Goal: Information Seeking & Learning: Learn about a topic

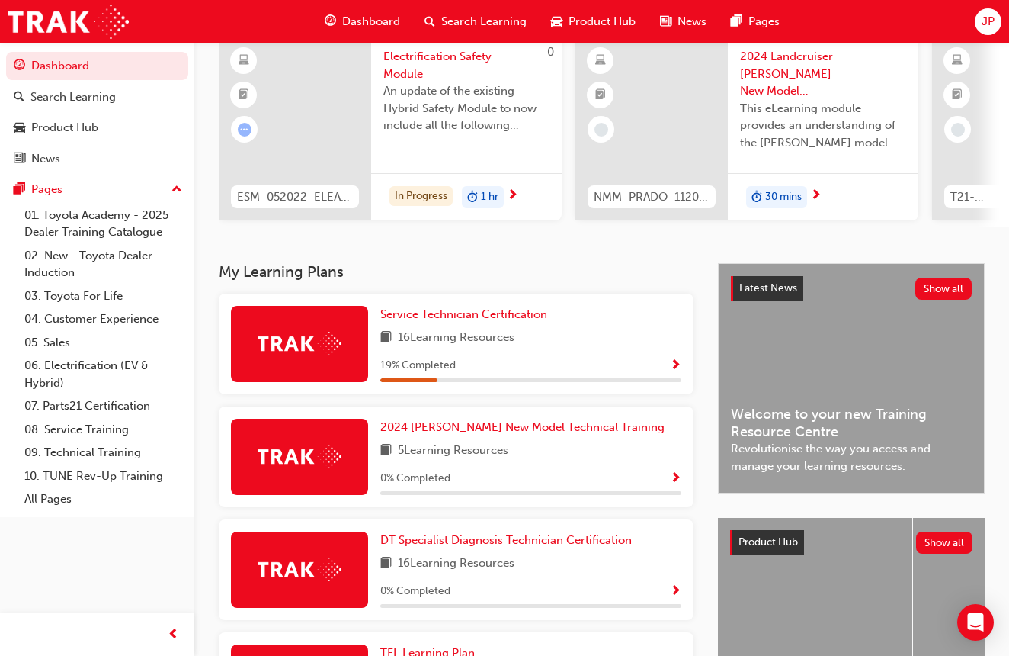
scroll to position [133, 0]
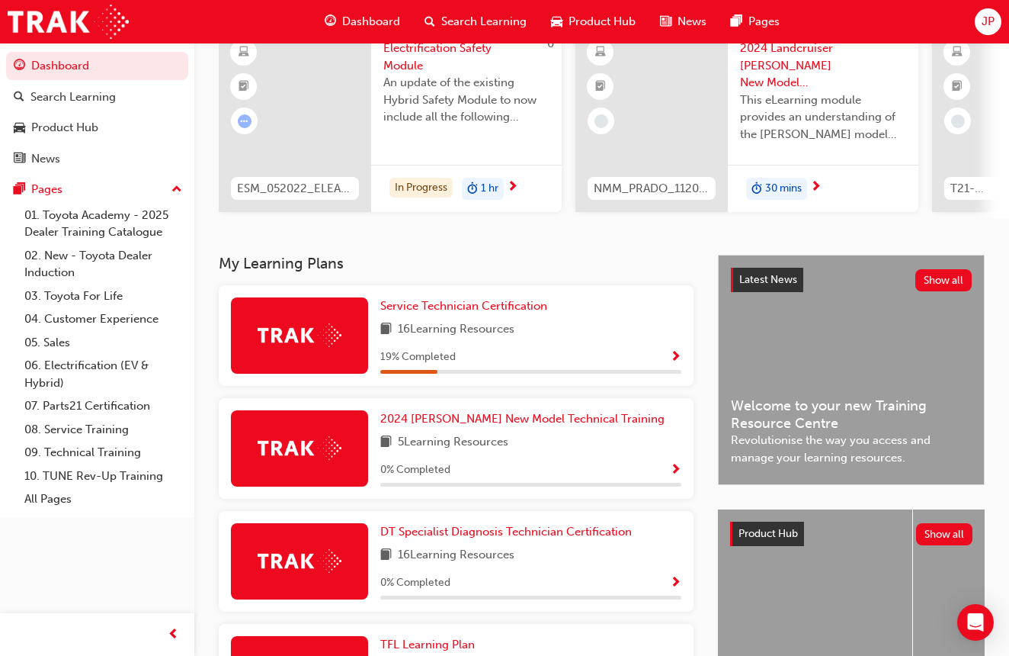
click at [413, 464] on span "0 % Completed" at bounding box center [415, 470] width 70 height 18
click at [343, 446] on div at bounding box center [299, 448] width 137 height 76
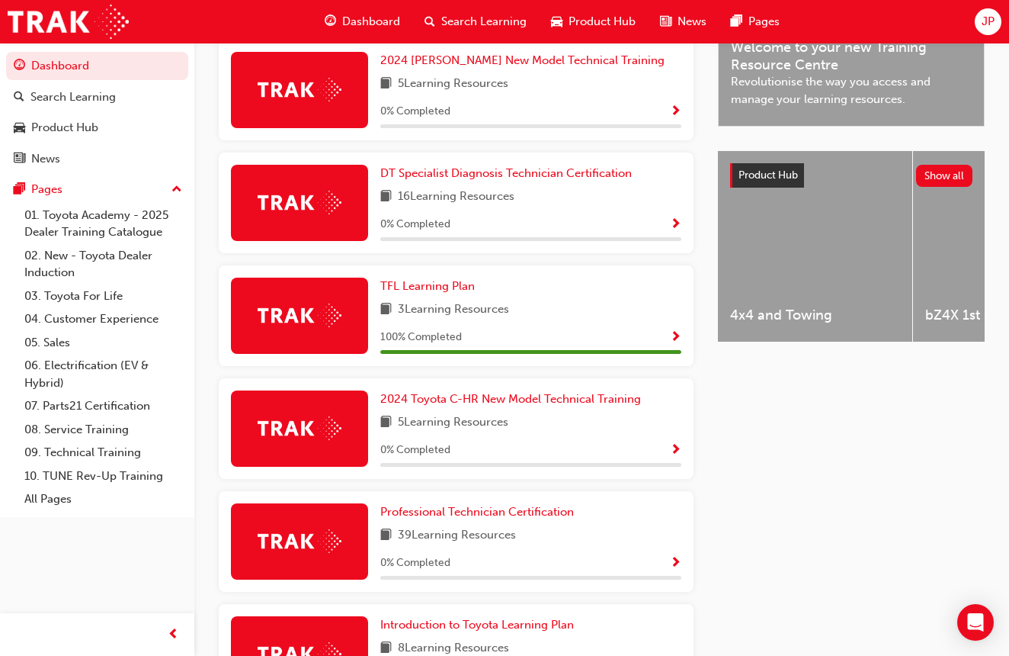
scroll to position [493, 0]
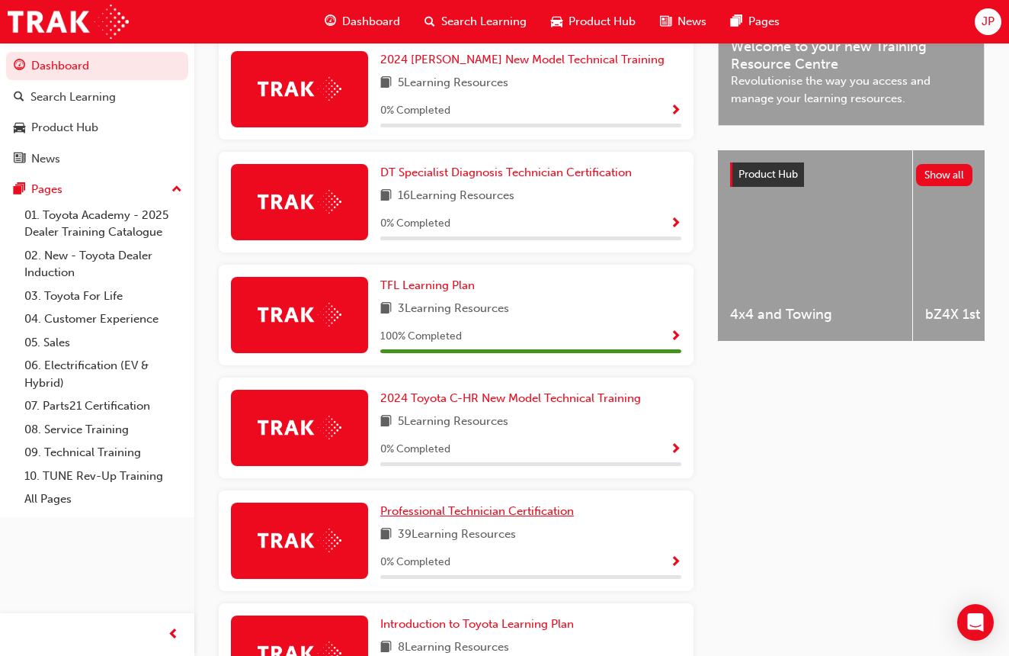
click at [528, 516] on link "Professional Technician Certification" at bounding box center [480, 511] width 200 height 18
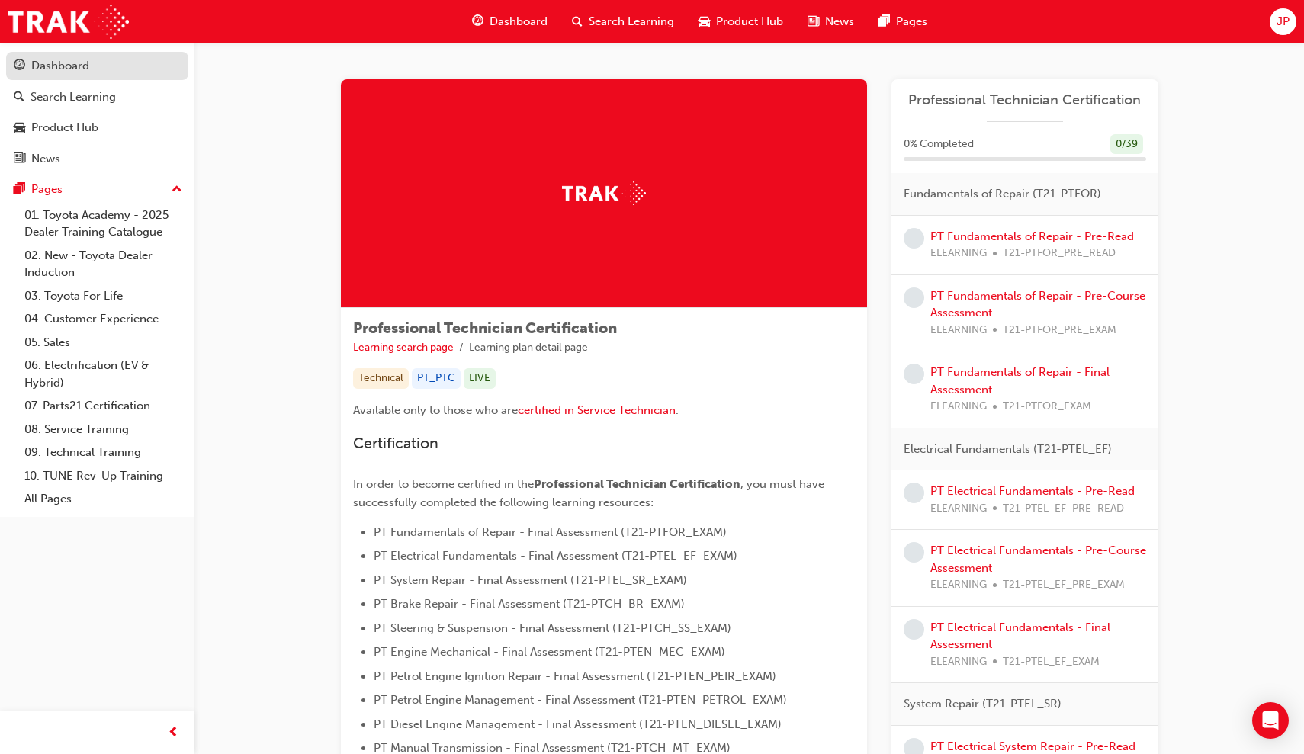
click at [72, 56] on div "Dashboard" at bounding box center [97, 65] width 167 height 19
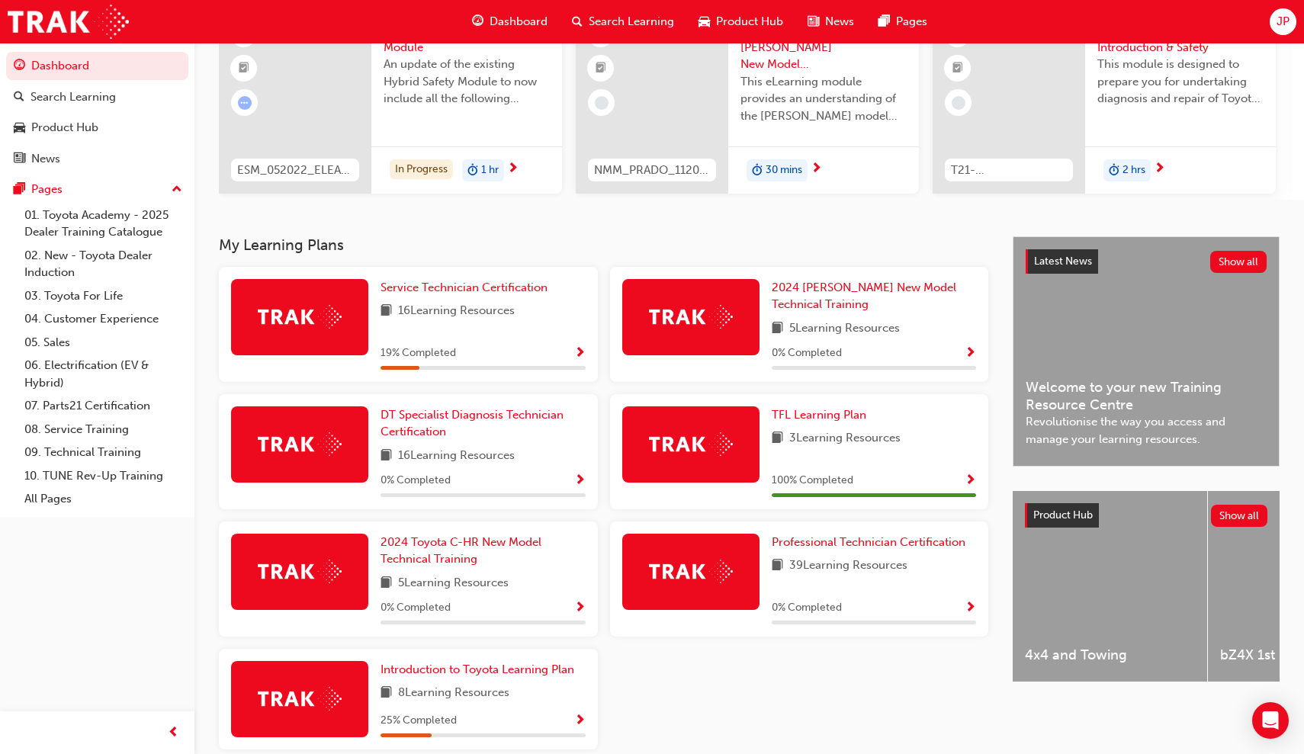
scroll to position [153, 0]
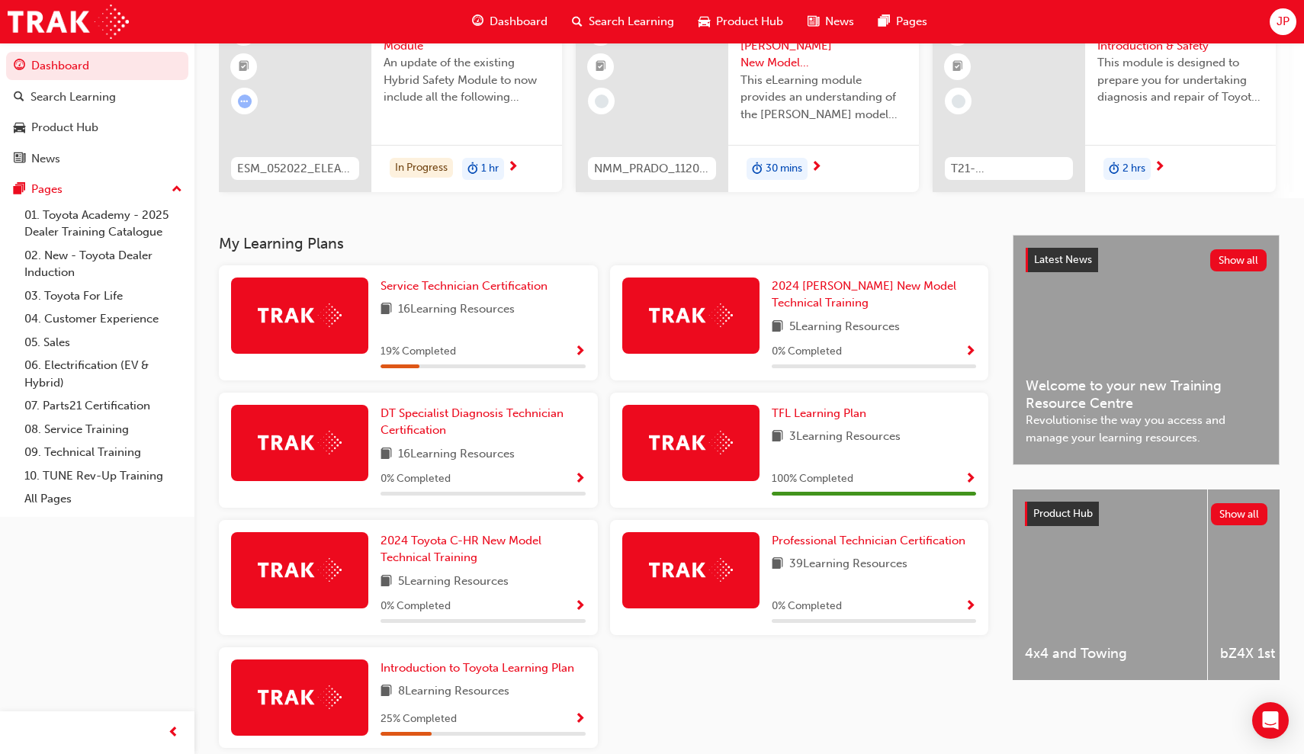
click at [440, 300] on span "16 Learning Resources" at bounding box center [456, 309] width 117 height 19
click at [352, 314] on div at bounding box center [299, 316] width 137 height 76
click at [581, 348] on span "Show Progress" at bounding box center [579, 352] width 11 height 14
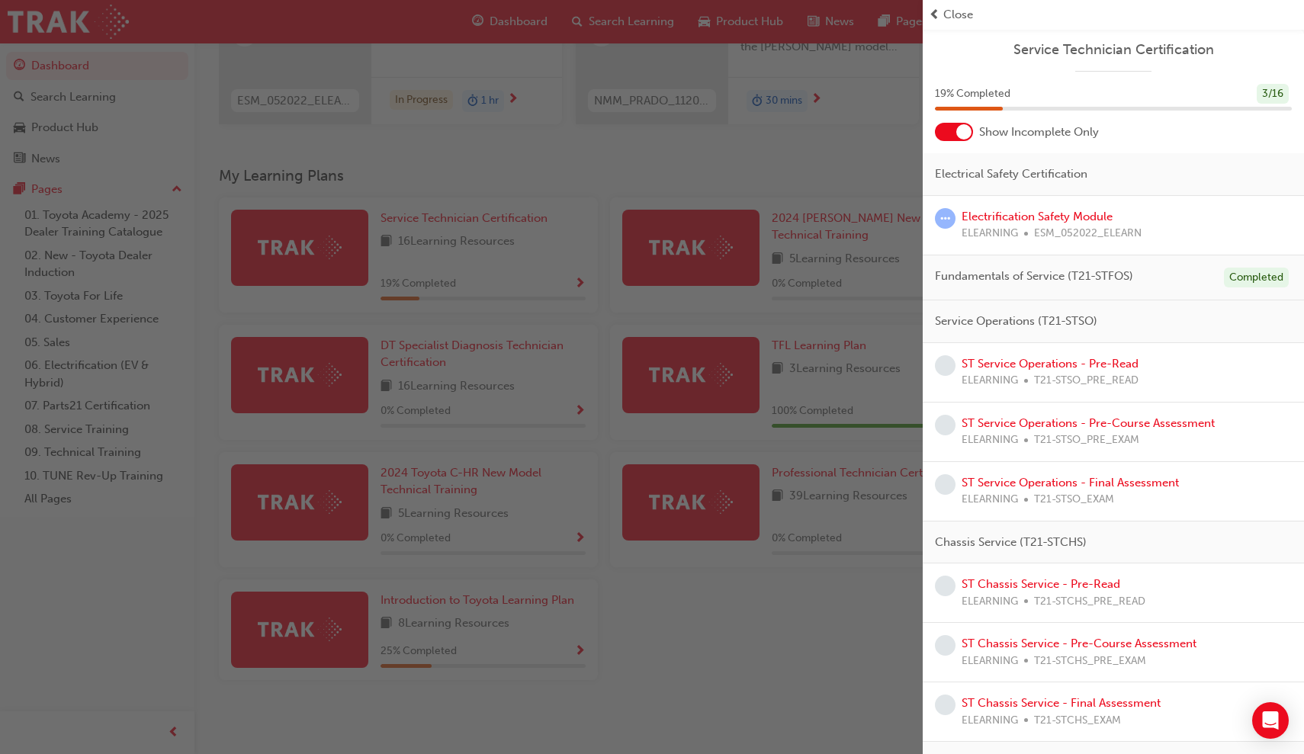
scroll to position [0, 0]
click at [1009, 365] on link "ST Service Operations - Pre-Read" at bounding box center [1049, 364] width 177 height 14
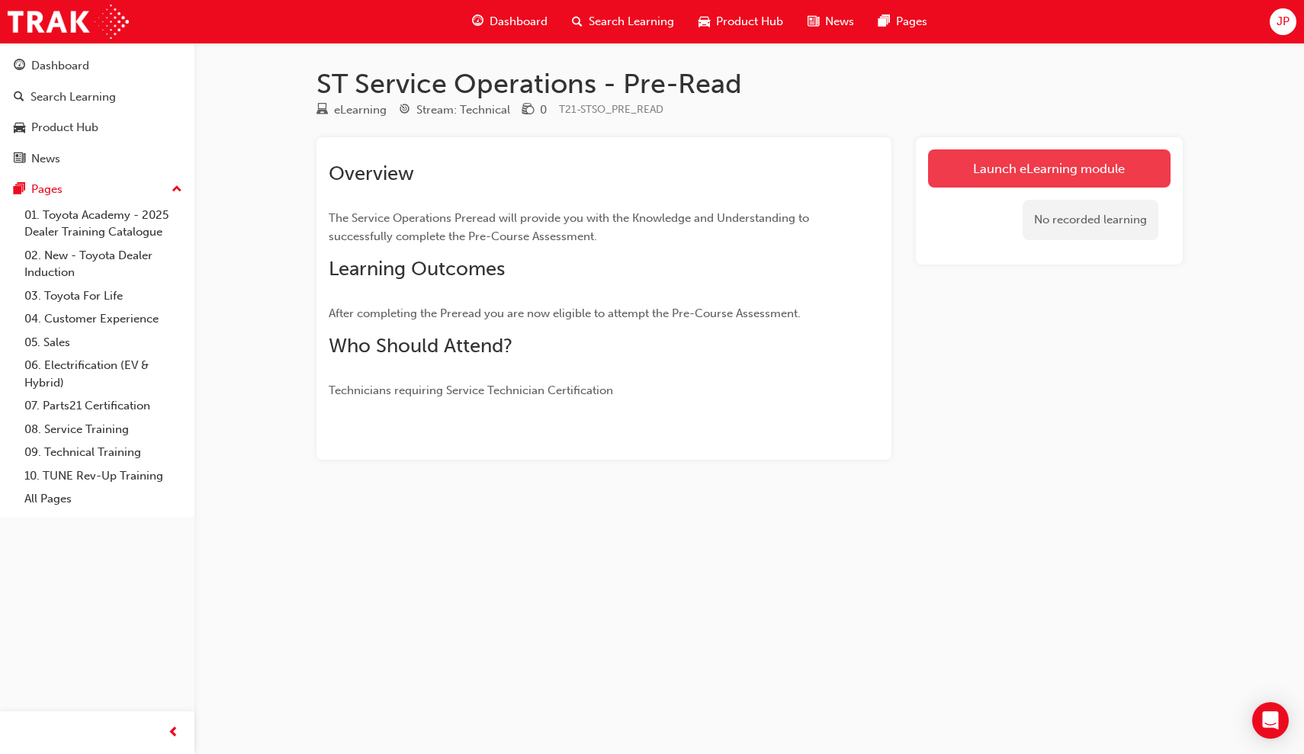
click at [1009, 172] on link "Launch eLearning module" at bounding box center [1049, 168] width 242 height 38
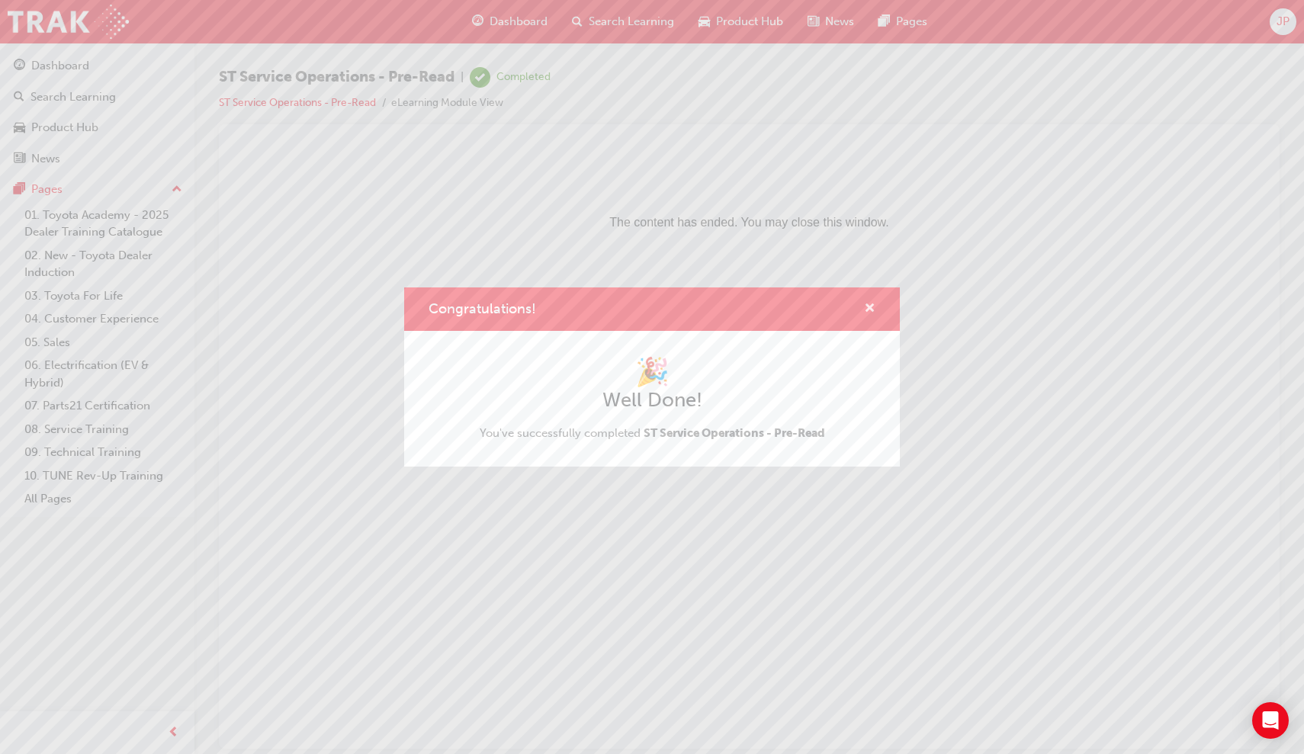
click at [868, 310] on span "cross-icon" at bounding box center [869, 310] width 11 height 14
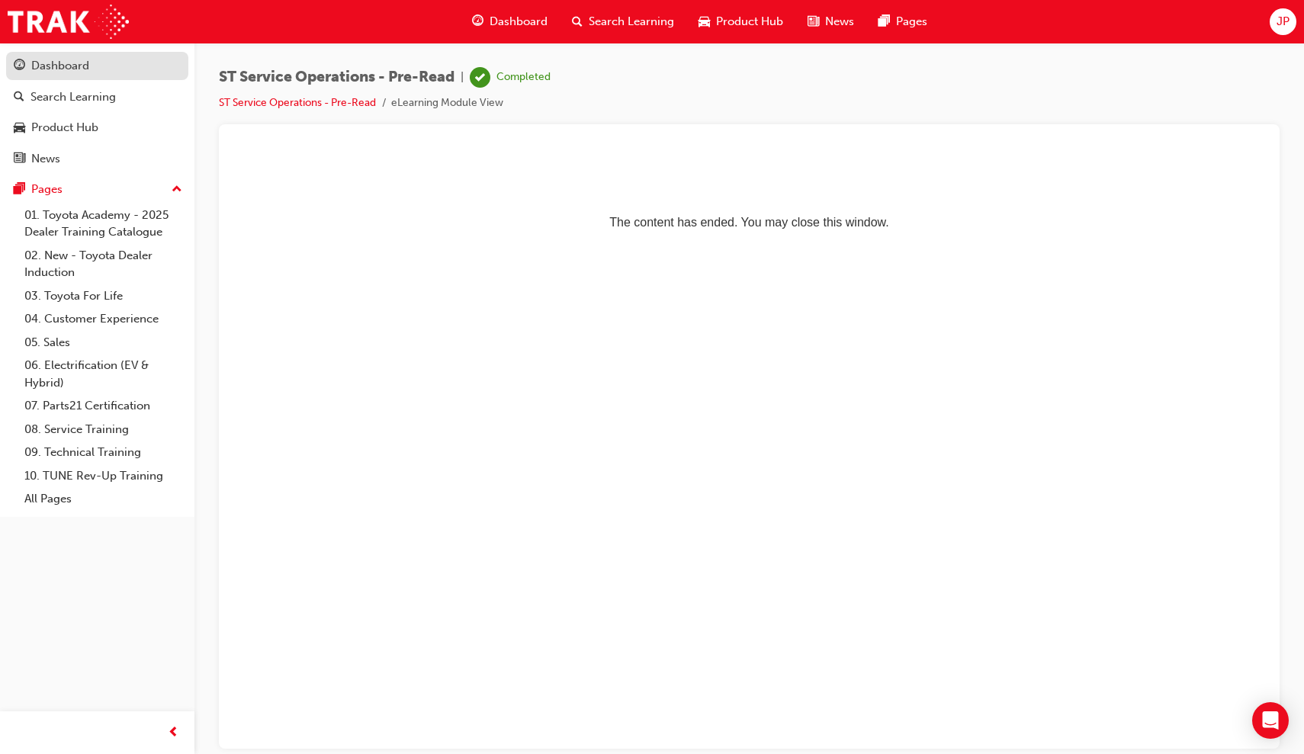
click at [66, 73] on div "Dashboard" at bounding box center [60, 66] width 58 height 18
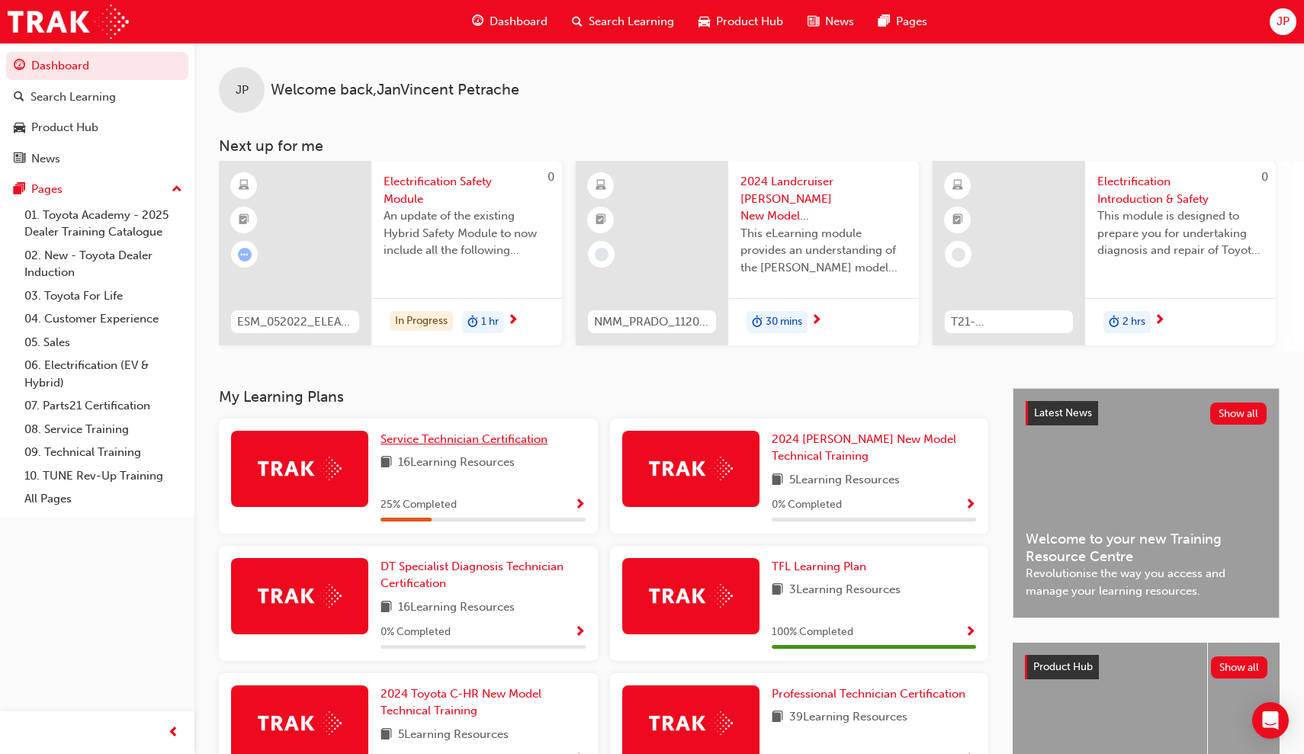
click at [416, 435] on span "Service Technician Certification" at bounding box center [463, 439] width 167 height 14
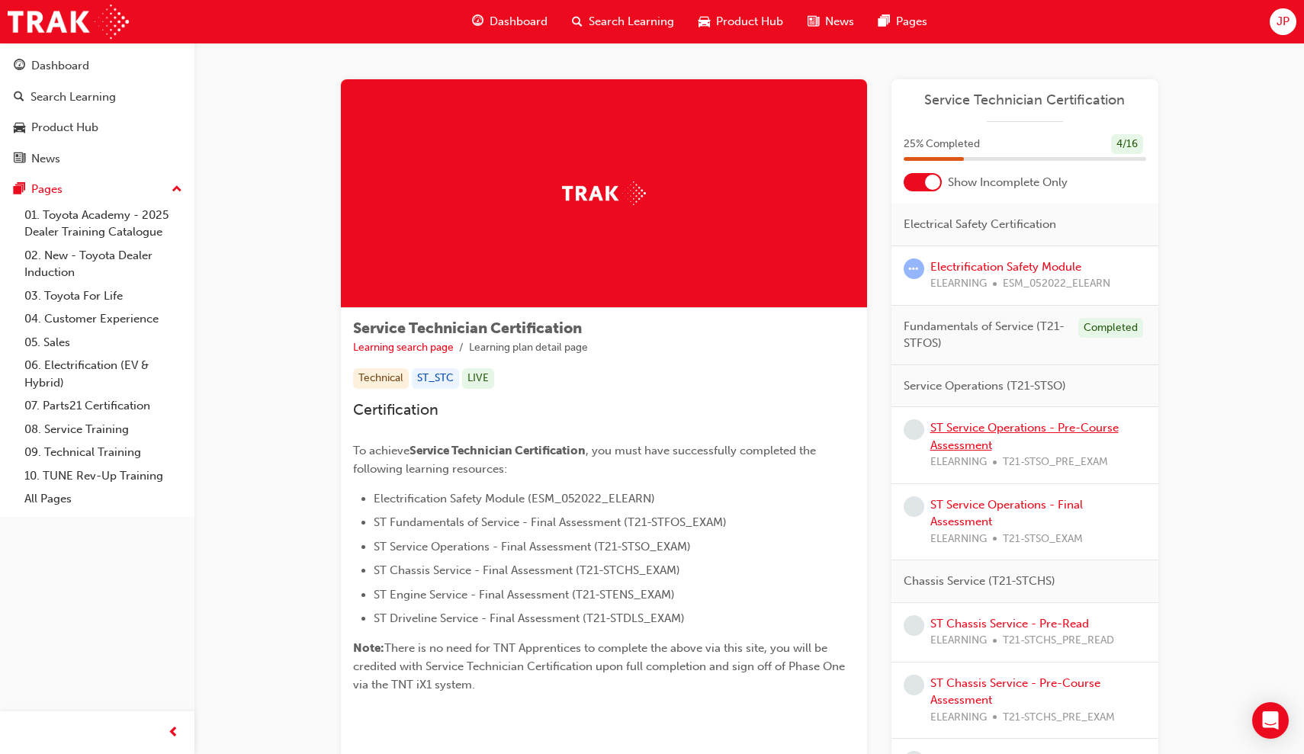
click at [962, 422] on link "ST Service Operations - Pre-Course Assessment" at bounding box center [1024, 436] width 188 height 31
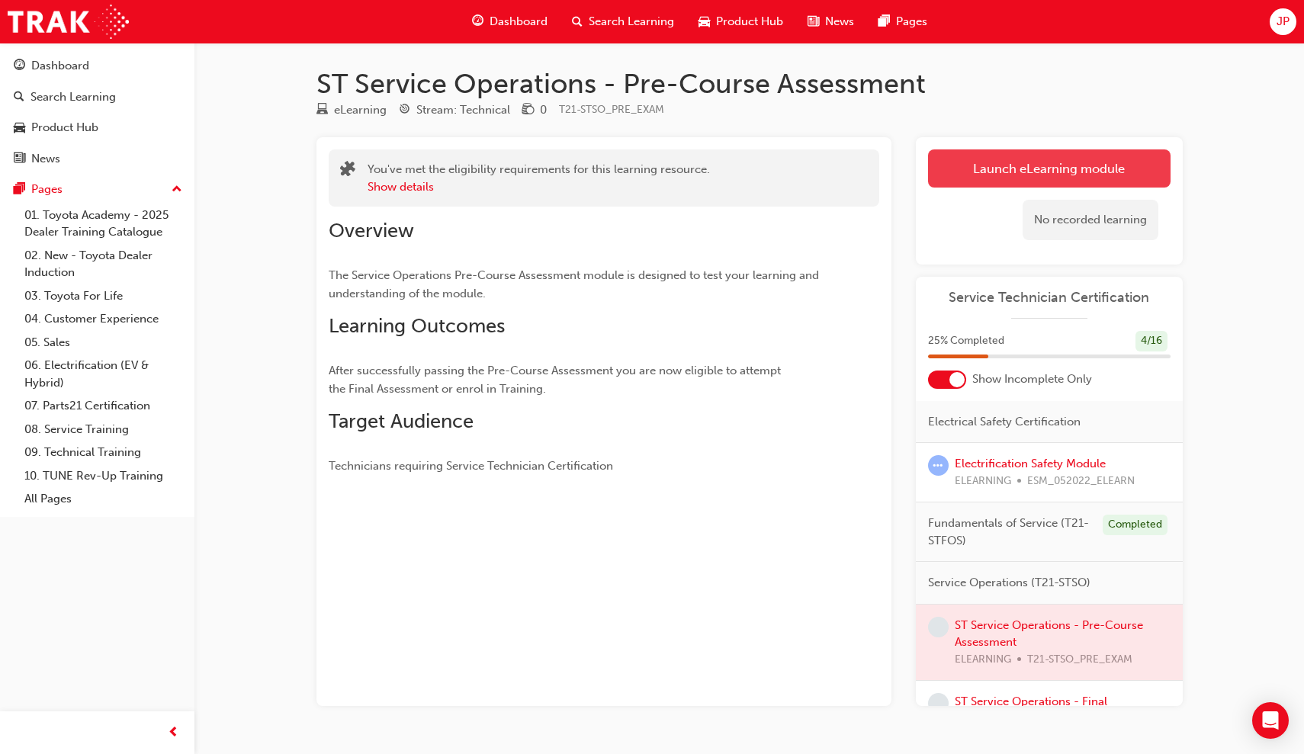
click at [1009, 175] on link "Launch eLearning module" at bounding box center [1049, 168] width 242 height 38
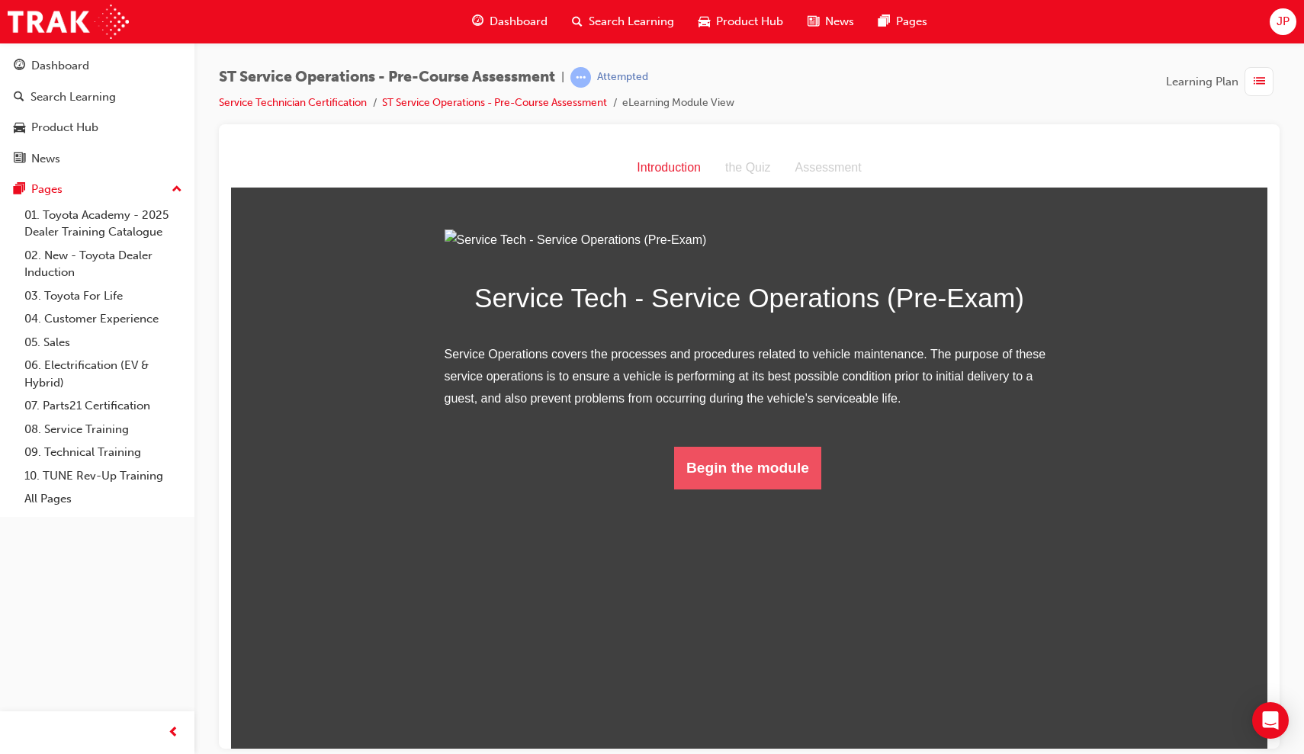
click at [724, 489] on button "Begin the module" at bounding box center [747, 467] width 147 height 43
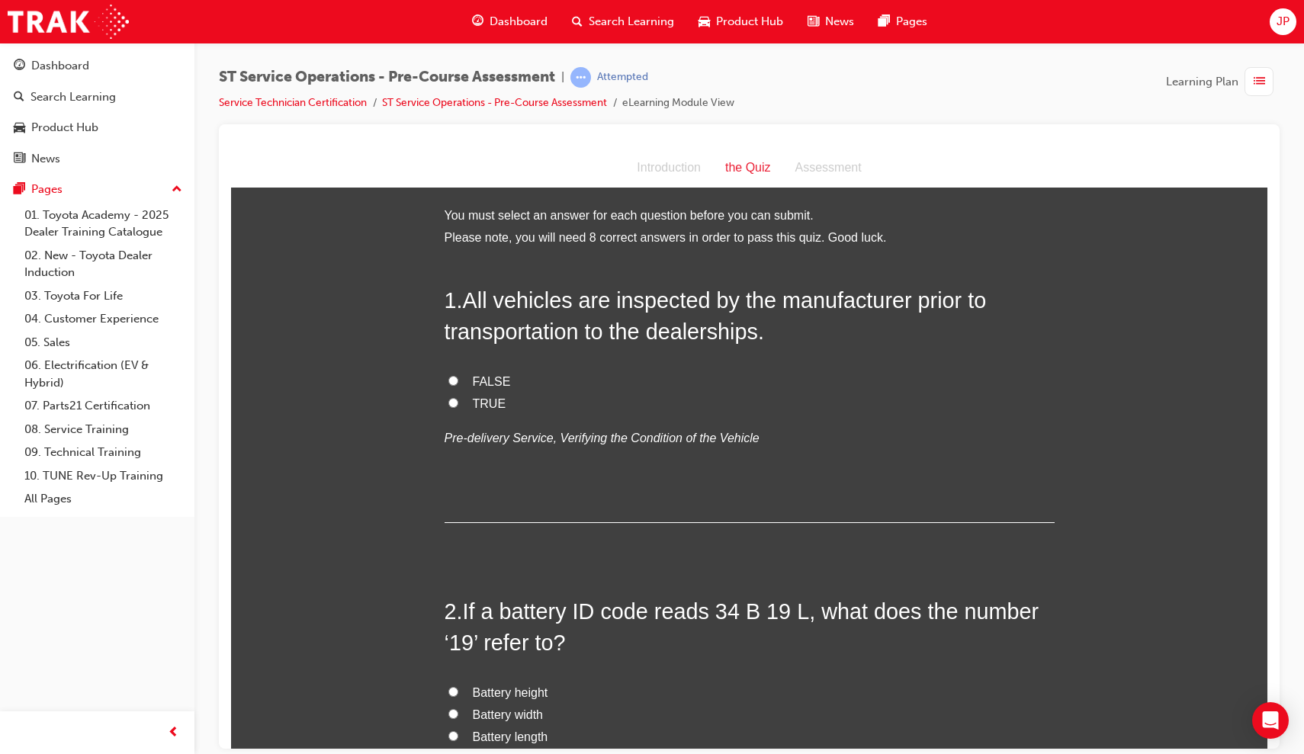
click at [448, 379] on input "FALSE" at bounding box center [453, 380] width 10 height 10
radio input "true"
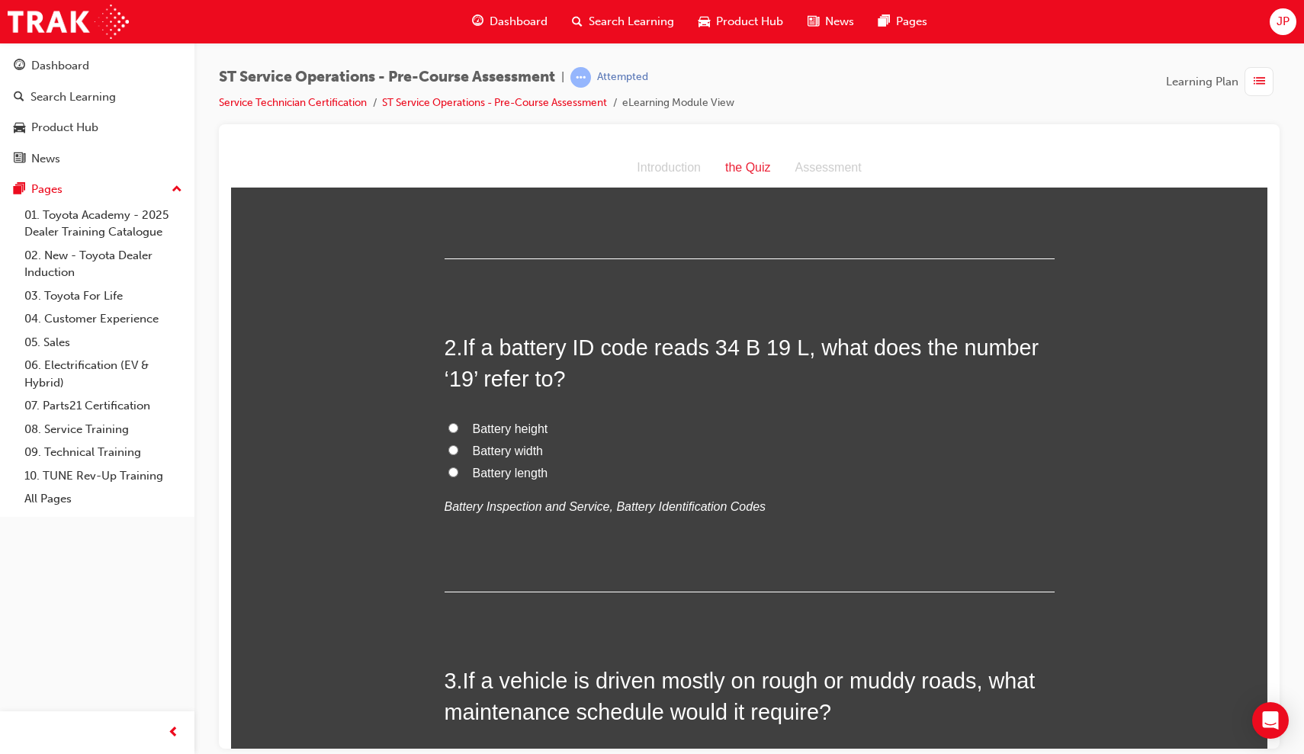
scroll to position [265, 0]
click at [451, 469] on input "Battery length" at bounding box center [453, 470] width 10 height 10
radio input "true"
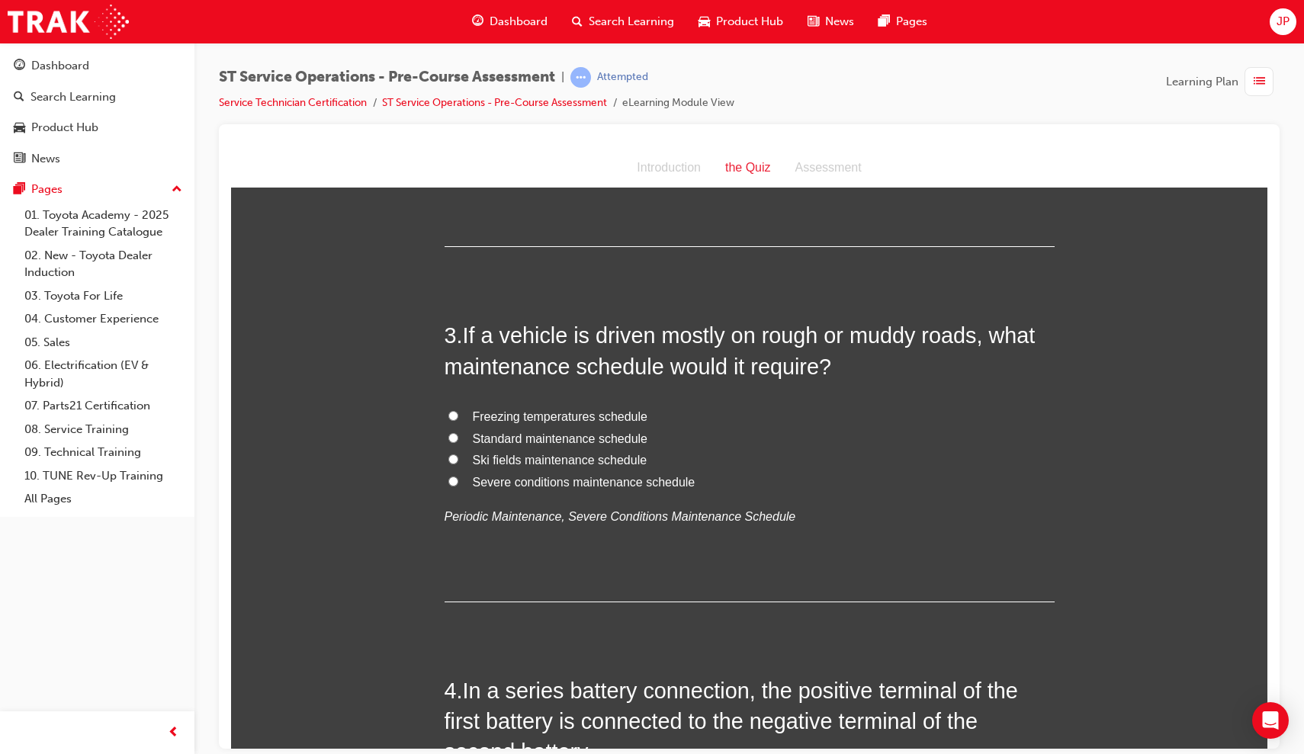
scroll to position [610, 0]
click at [448, 475] on input "Severe conditions maintenance schedule" at bounding box center [453, 480] width 10 height 10
radio input "true"
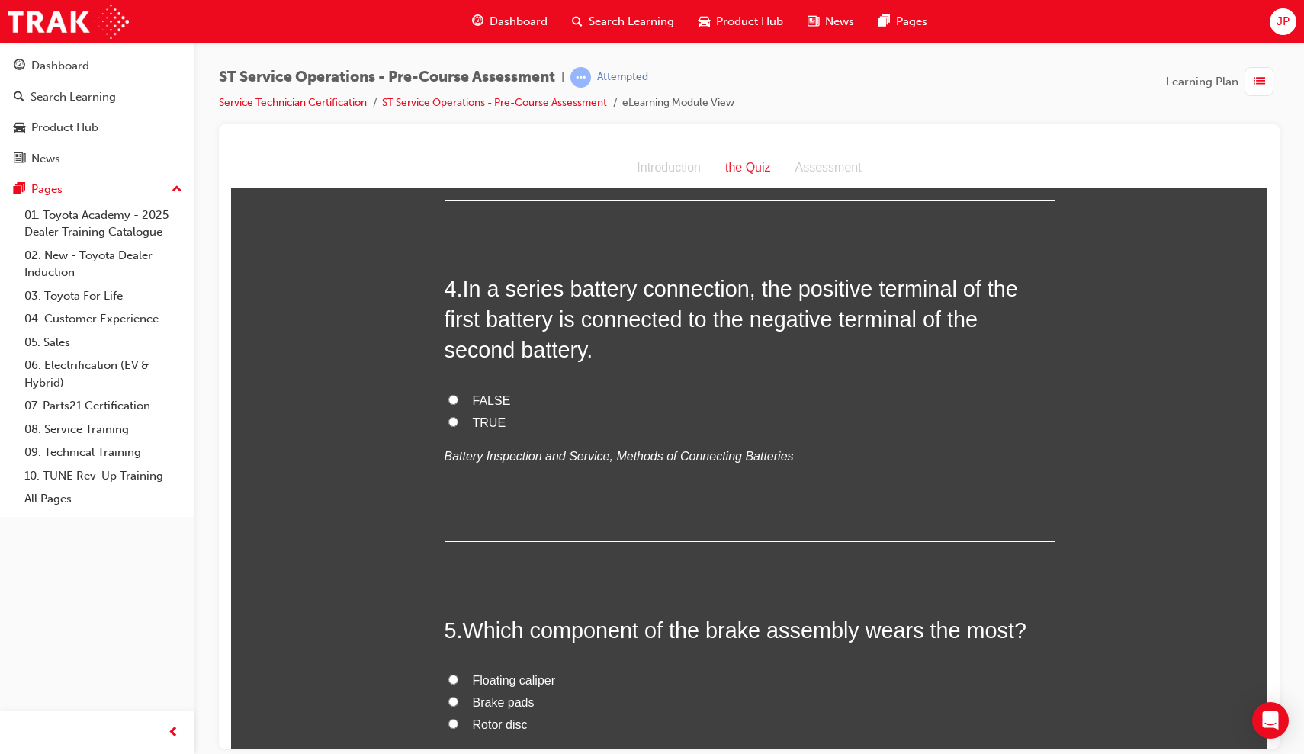
scroll to position [1027, 0]
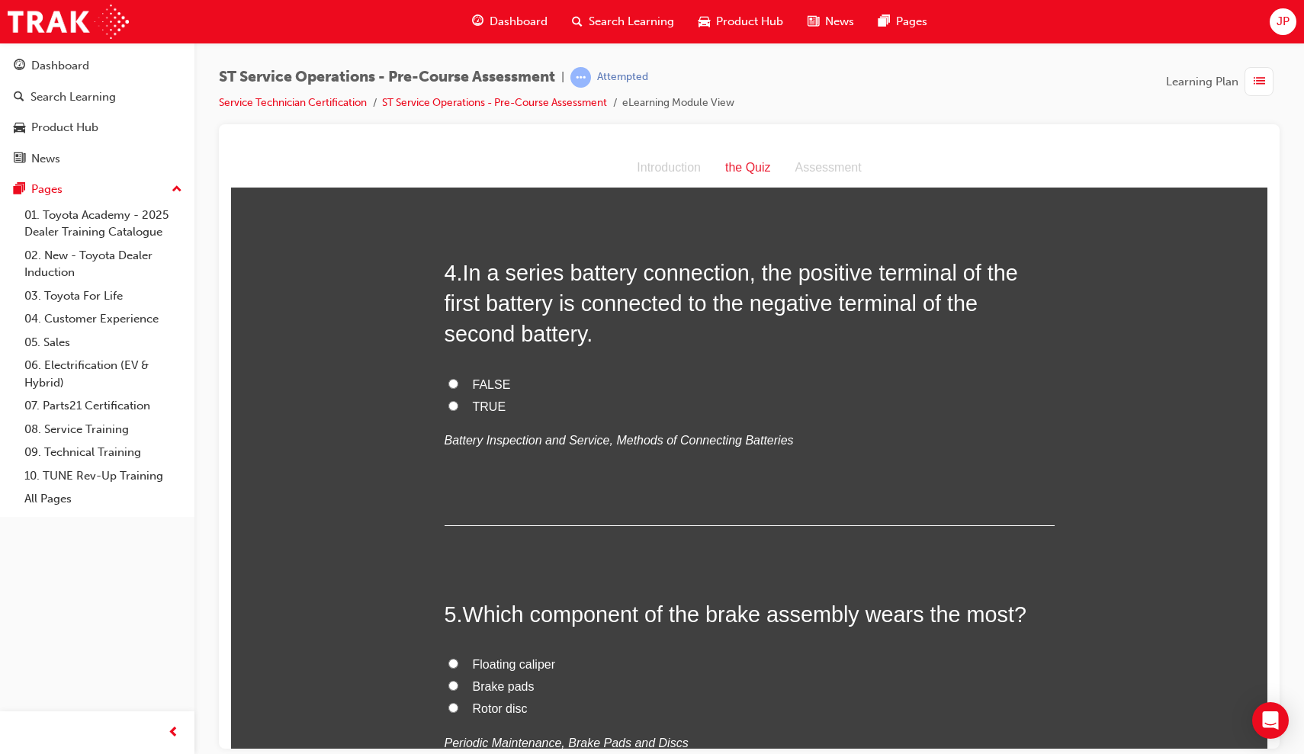
click at [449, 402] on label "TRUE" at bounding box center [749, 407] width 610 height 22
click at [449, 402] on input "TRUE" at bounding box center [453, 405] width 10 height 10
radio input "true"
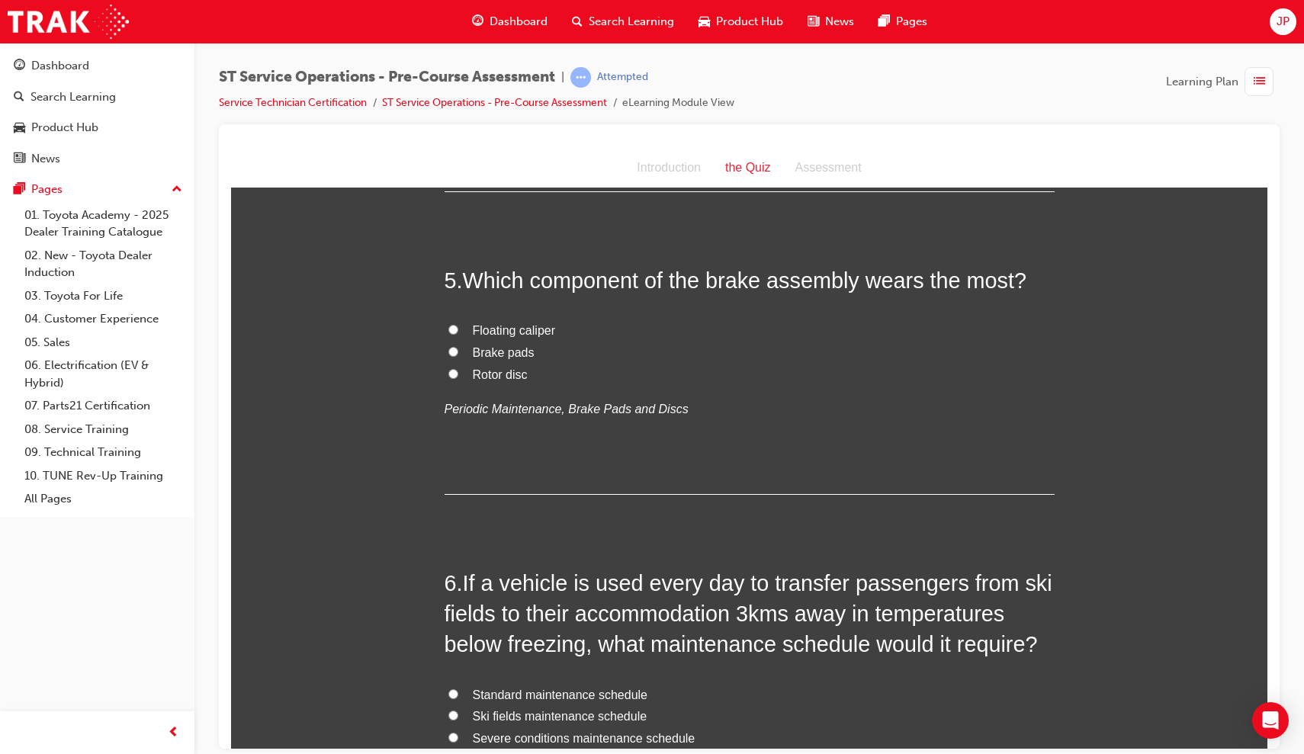
scroll to position [1360, 0]
click at [454, 347] on input "Brake pads" at bounding box center [453, 352] width 10 height 10
radio input "true"
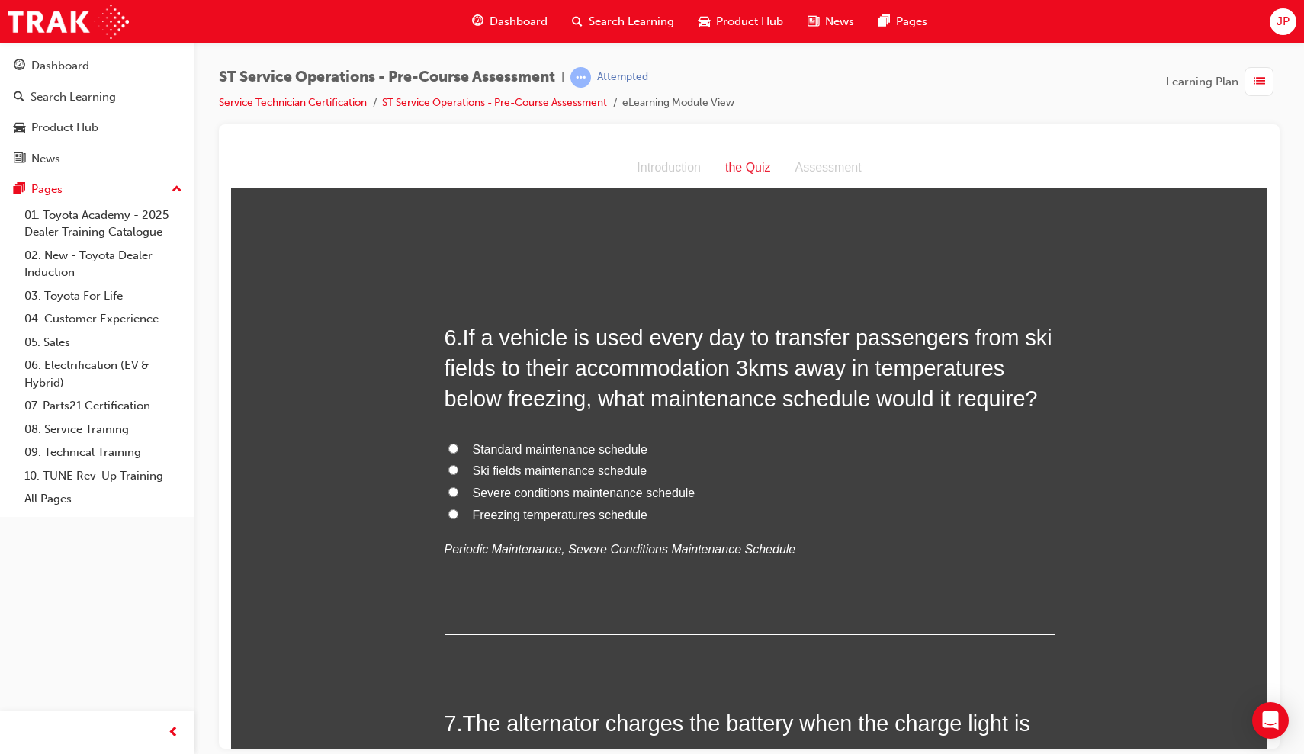
scroll to position [1607, 0]
click at [448, 464] on input "Ski fields maintenance schedule" at bounding box center [453, 469] width 10 height 10
radio input "true"
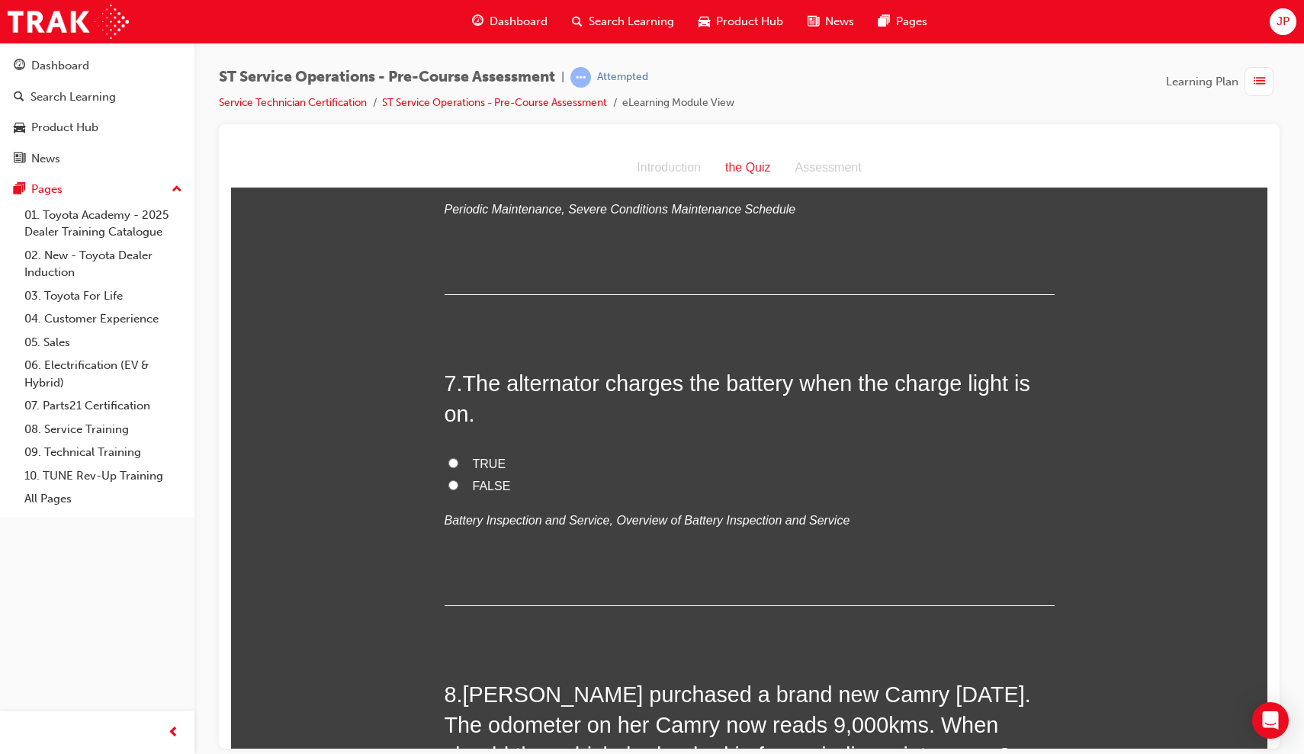
scroll to position [1948, 0]
click at [455, 473] on label "FALSE" at bounding box center [749, 484] width 610 height 22
click at [455, 478] on input "FALSE" at bounding box center [453, 483] width 10 height 10
radio input "true"
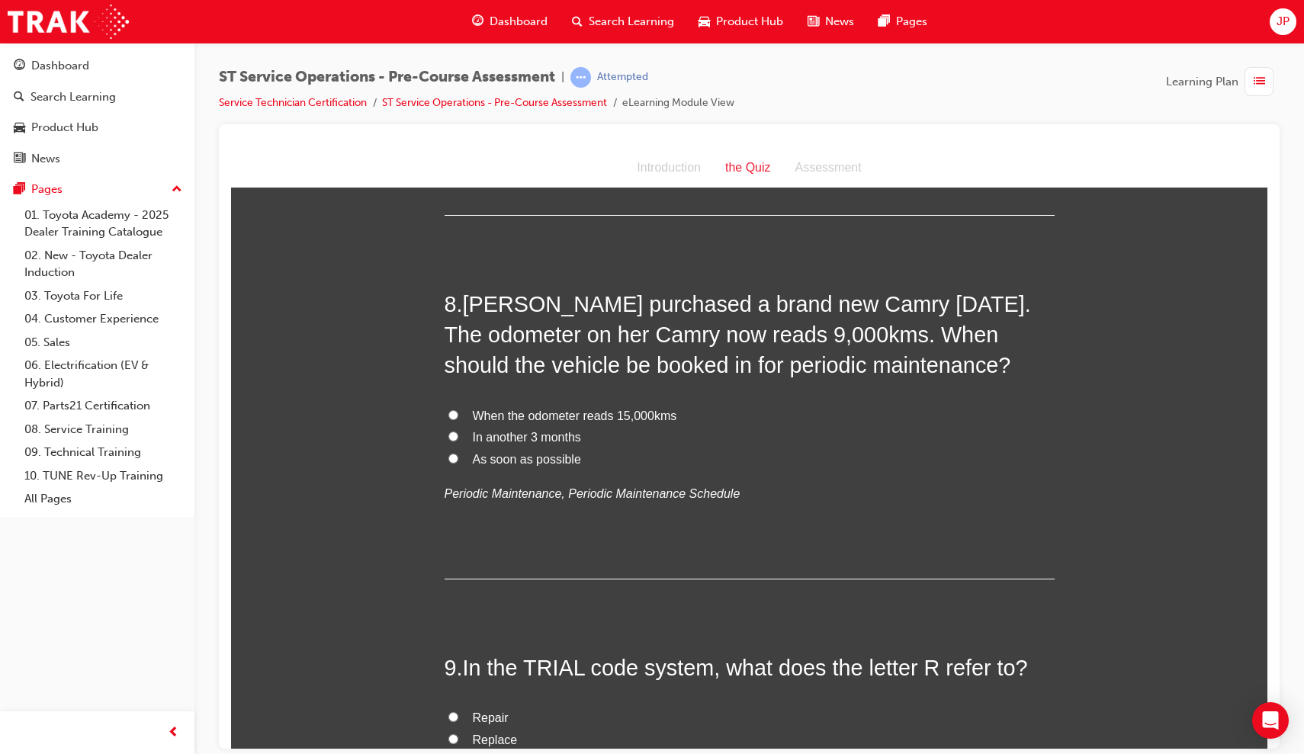
scroll to position [2338, 0]
click at [451, 408] on input "When the odometer reads 15,000kms" at bounding box center [453, 413] width 10 height 10
radio input "true"
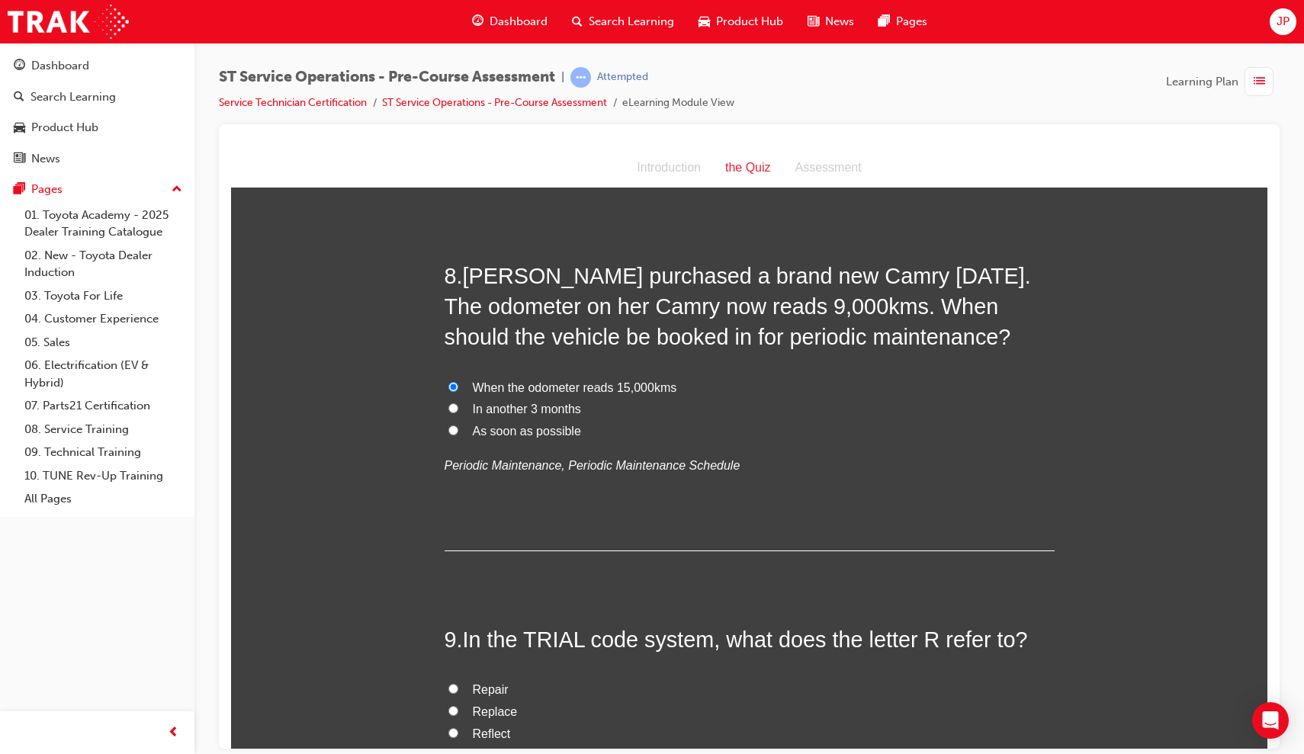
scroll to position [2367, 0]
click at [449, 401] on input "In another 3 months" at bounding box center [453, 406] width 10 height 10
radio input "true"
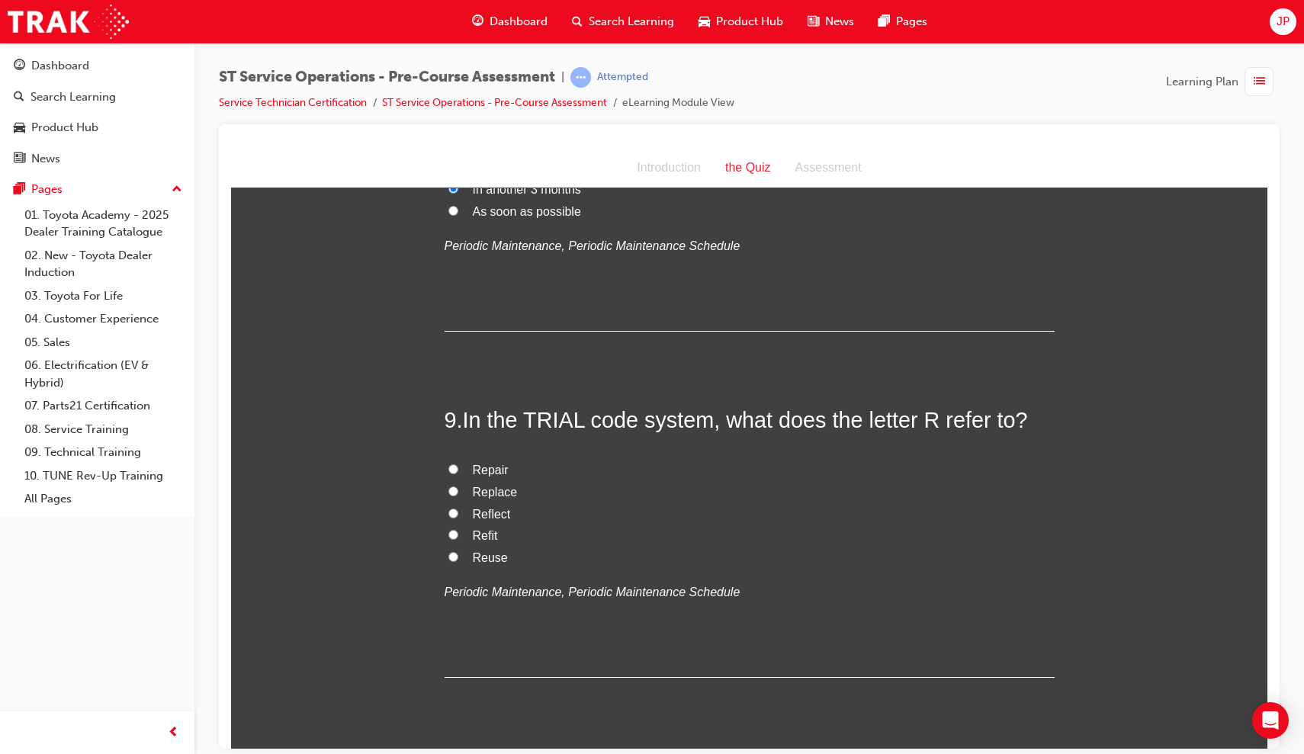
scroll to position [2588, 0]
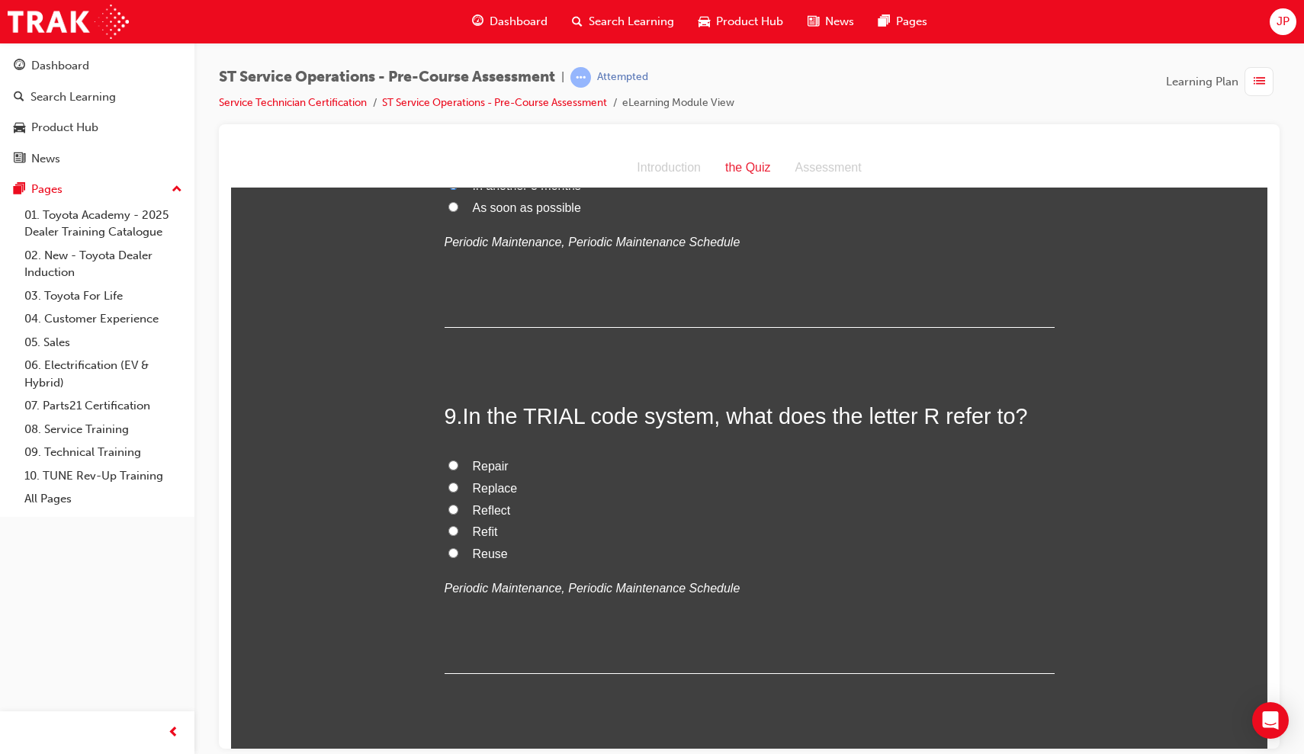
click at [456, 477] on label "Replace" at bounding box center [749, 488] width 610 height 22
click at [456, 482] on input "Replace" at bounding box center [453, 487] width 10 height 10
radio input "true"
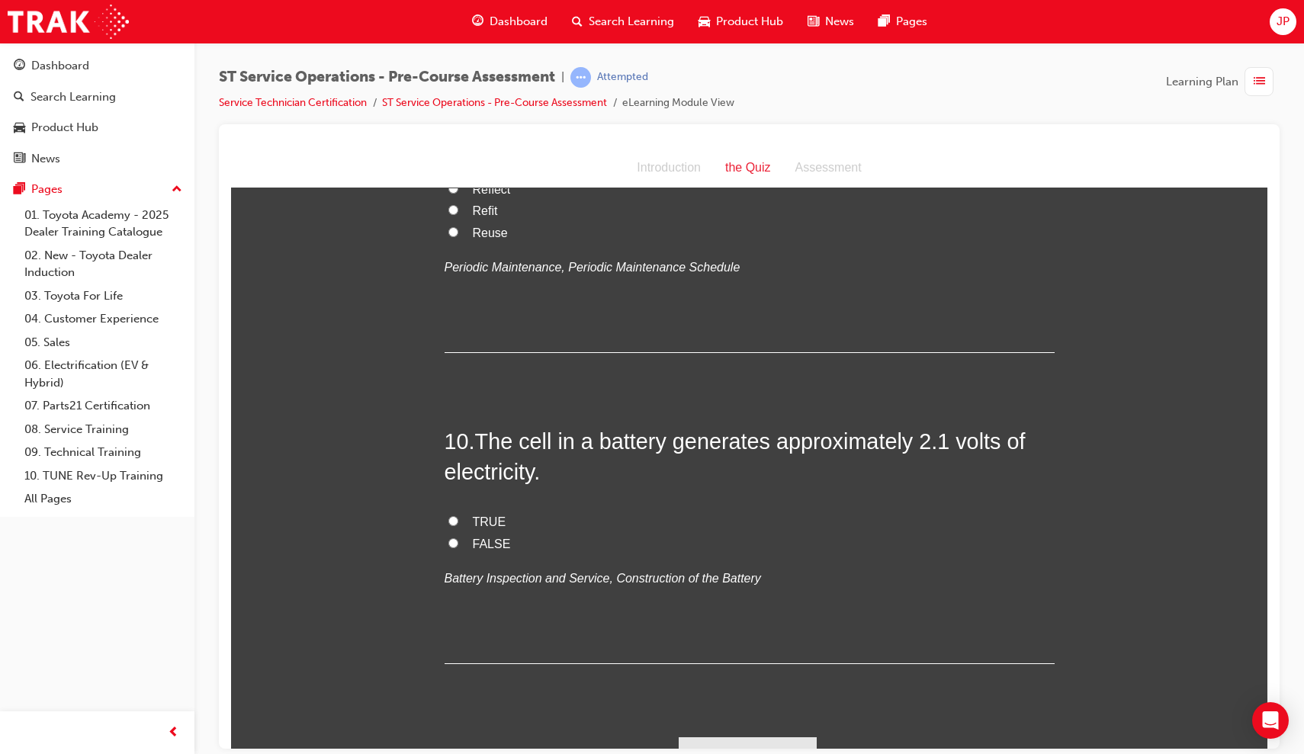
scroll to position [2909, 0]
click at [449, 516] on input "TRUE" at bounding box center [453, 521] width 10 height 10
radio input "true"
click at [708, 655] on button "Submit Answers" at bounding box center [748, 758] width 139 height 43
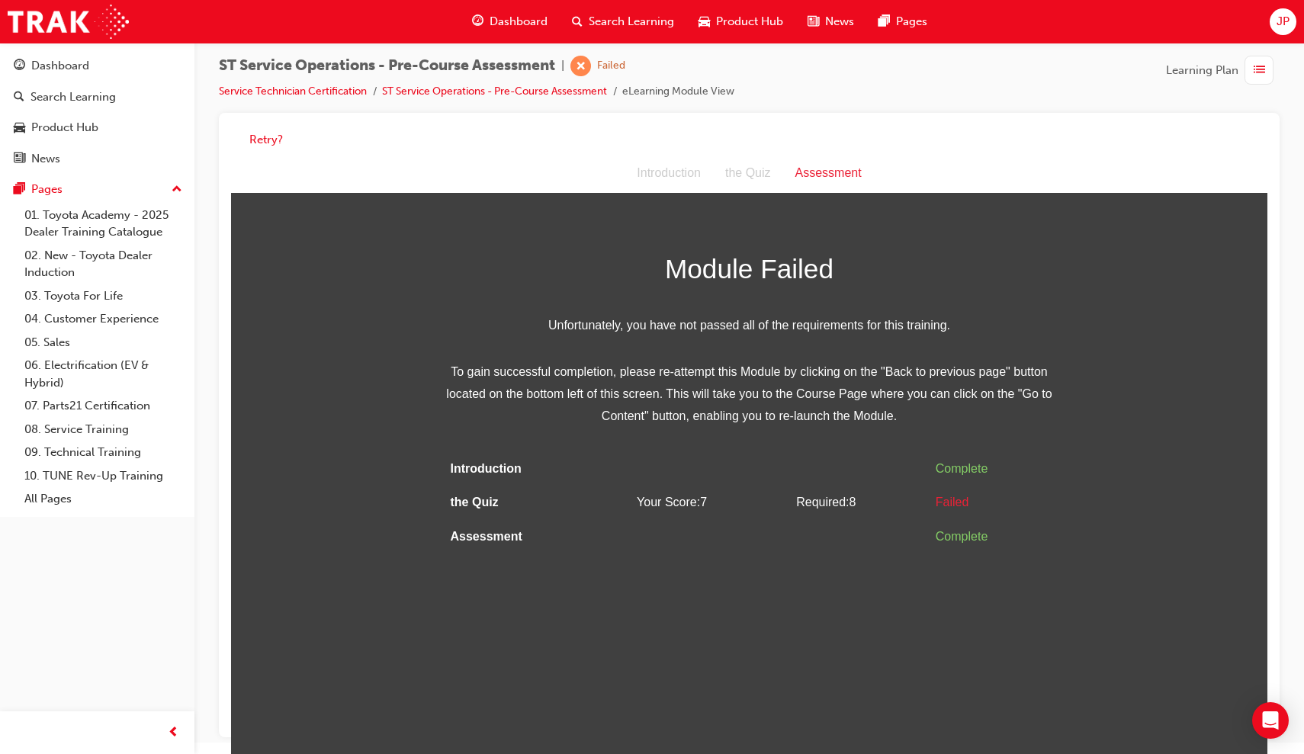
scroll to position [11, 0]
click at [265, 137] on button "Retry?" at bounding box center [266, 141] width 34 height 18
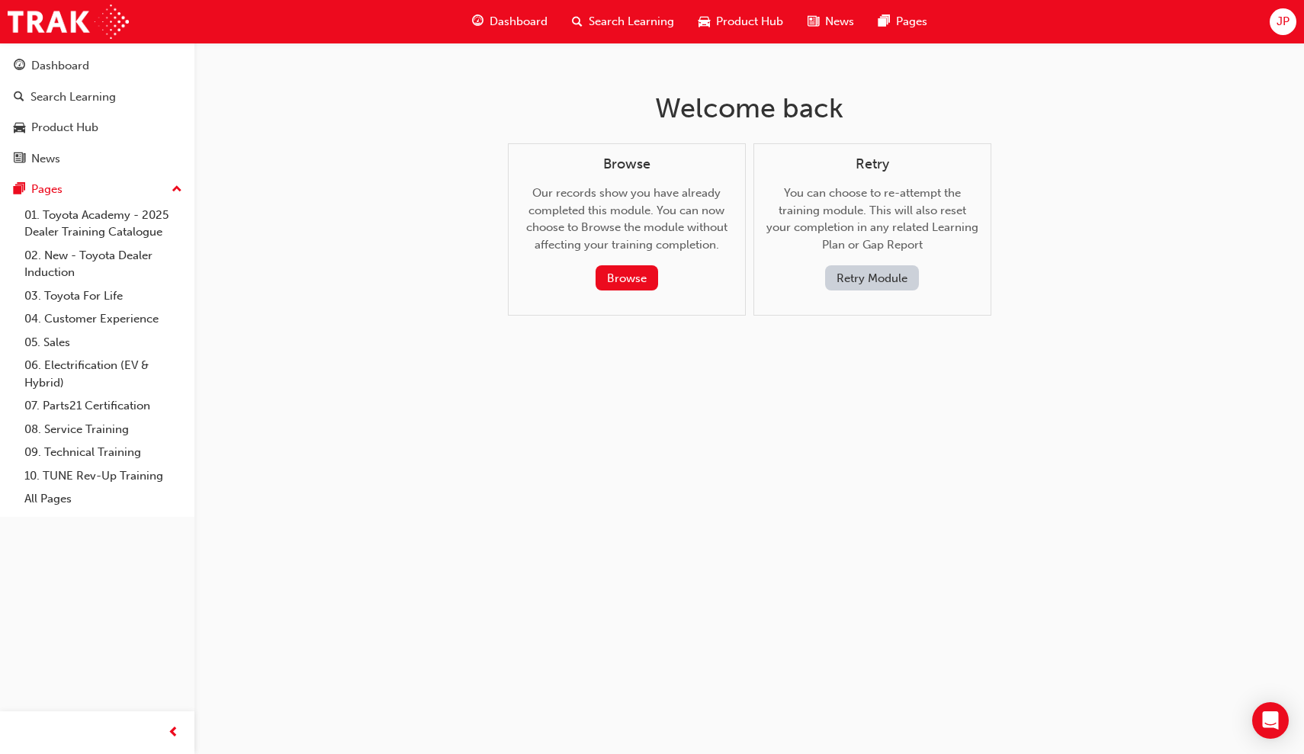
scroll to position [0, 0]
click at [871, 284] on button "Retry Module" at bounding box center [872, 277] width 94 height 25
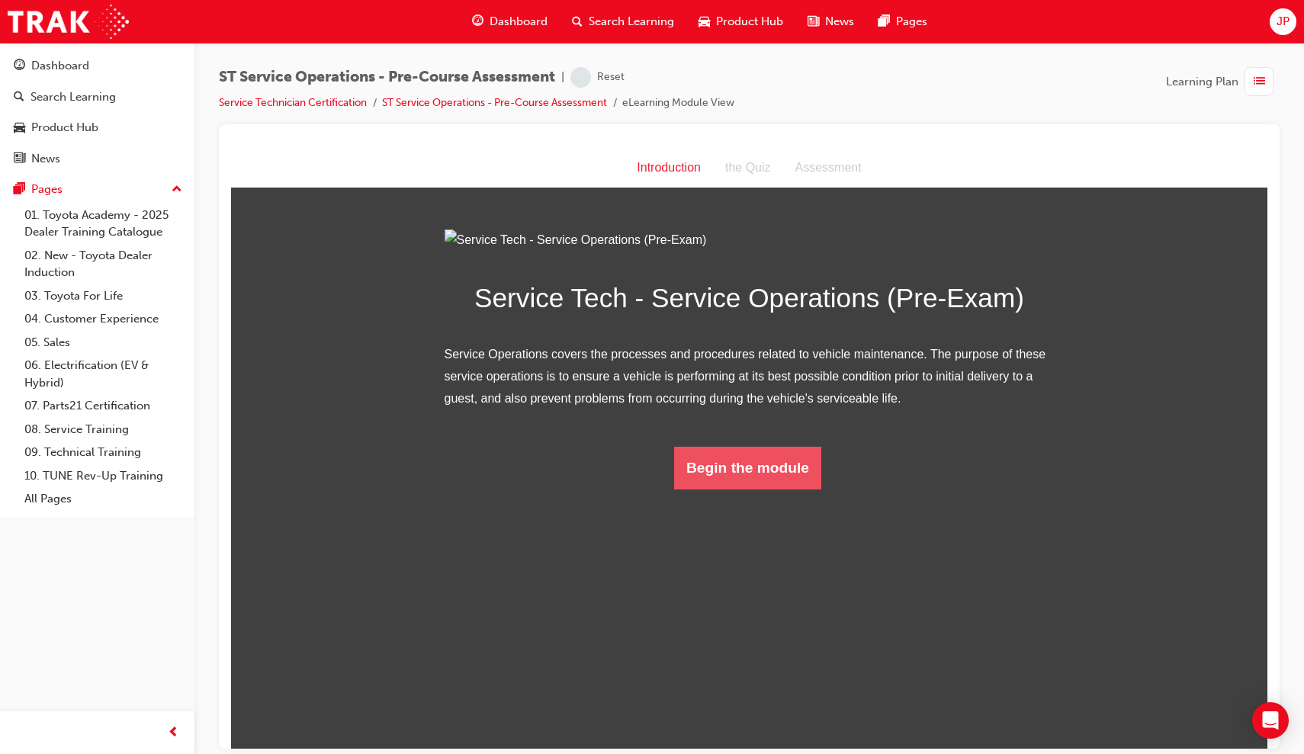
click at [762, 489] on button "Begin the module" at bounding box center [747, 467] width 147 height 43
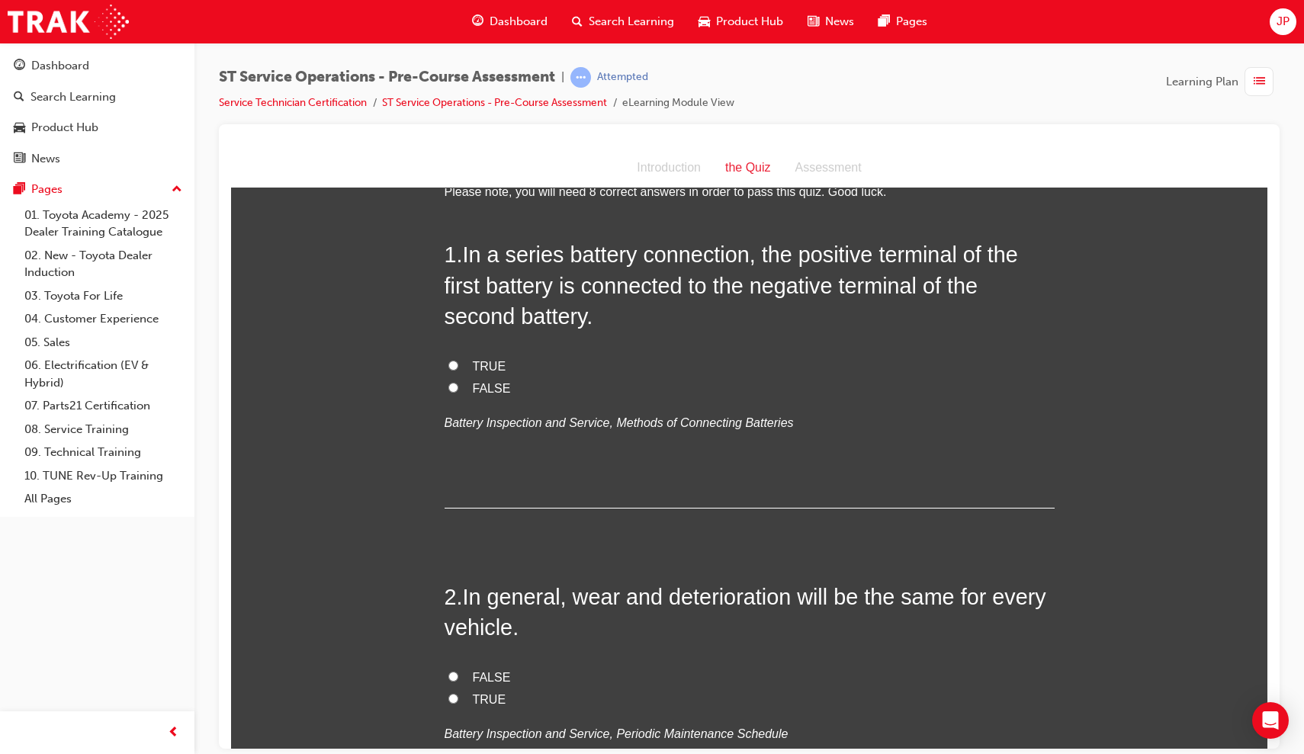
scroll to position [51, 0]
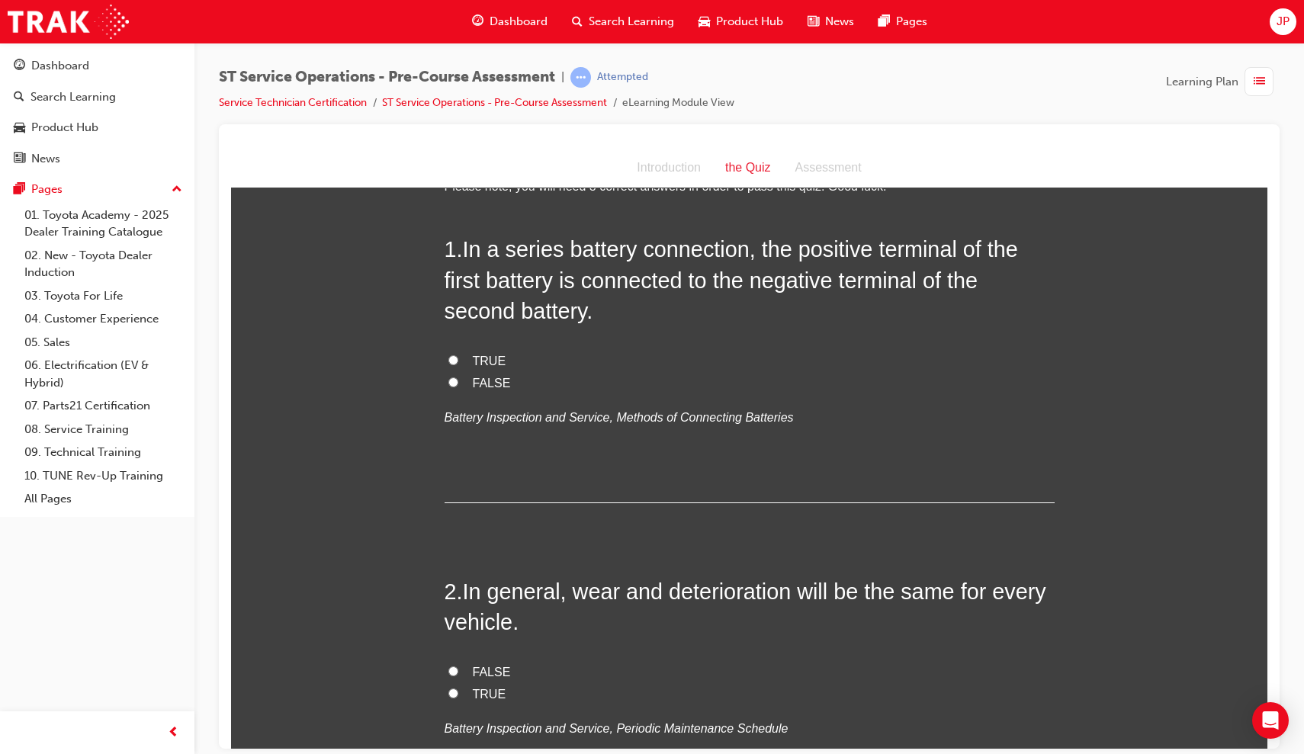
click at [449, 359] on input "TRUE" at bounding box center [453, 360] width 10 height 10
radio input "true"
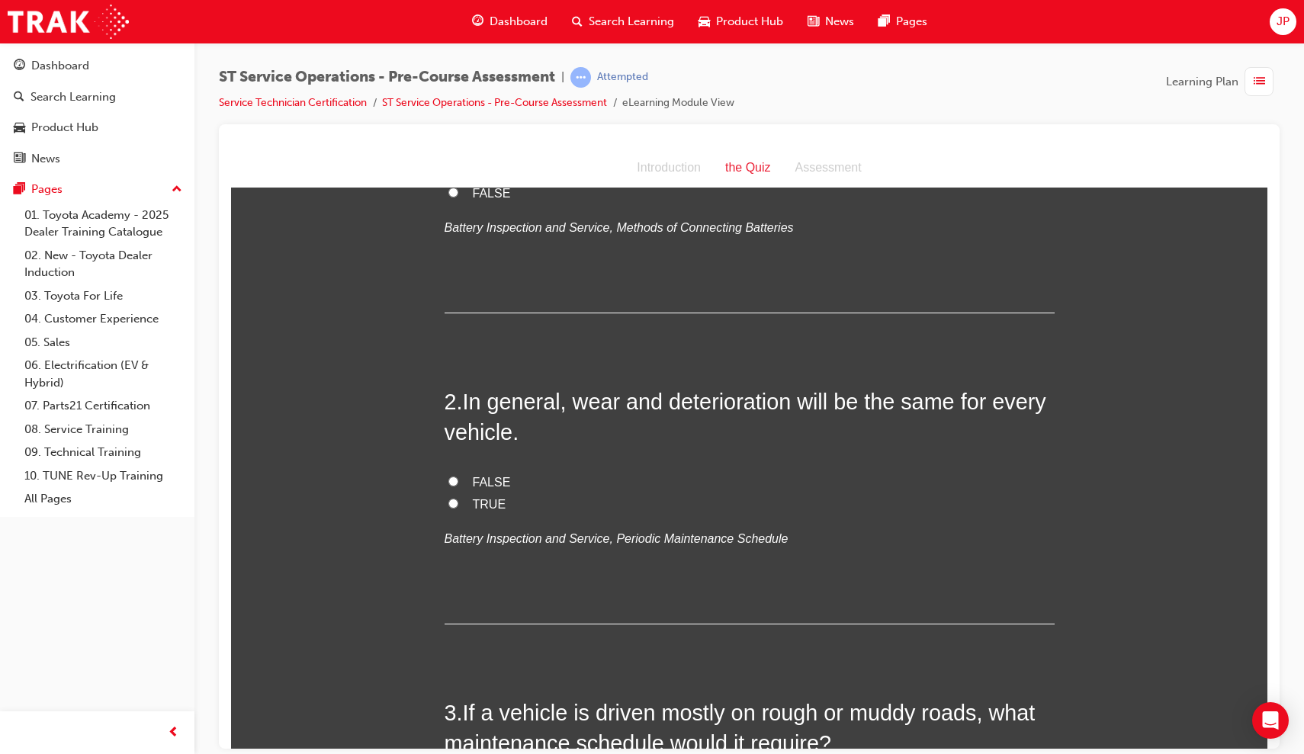
scroll to position [247, 0]
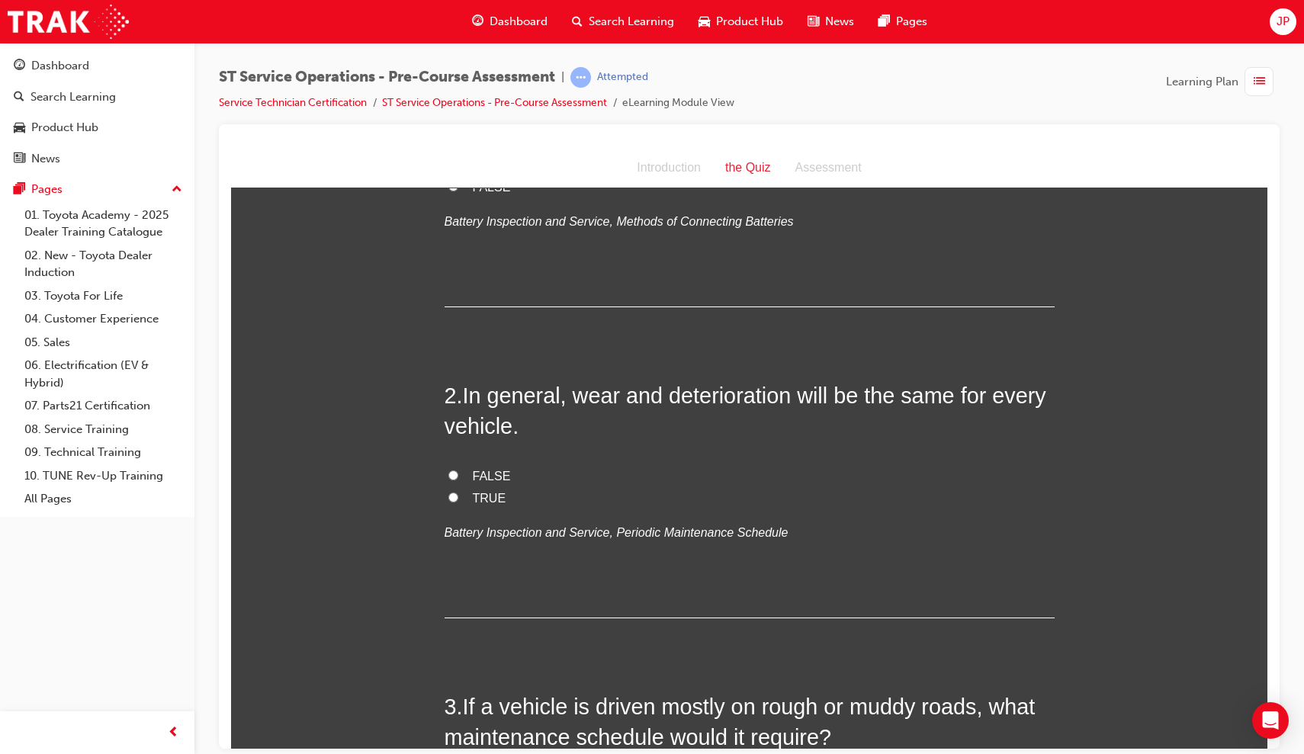
click at [449, 472] on input "FALSE" at bounding box center [453, 475] width 10 height 10
radio input "true"
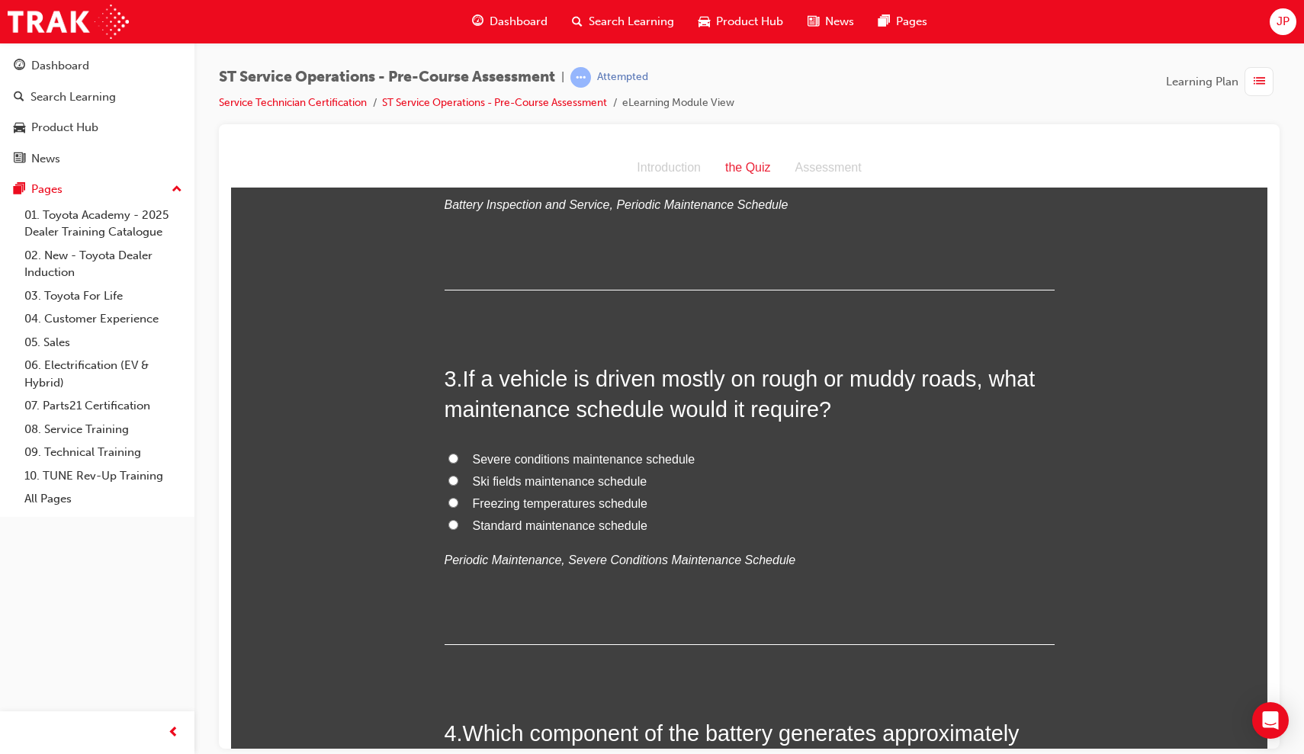
scroll to position [585, 0]
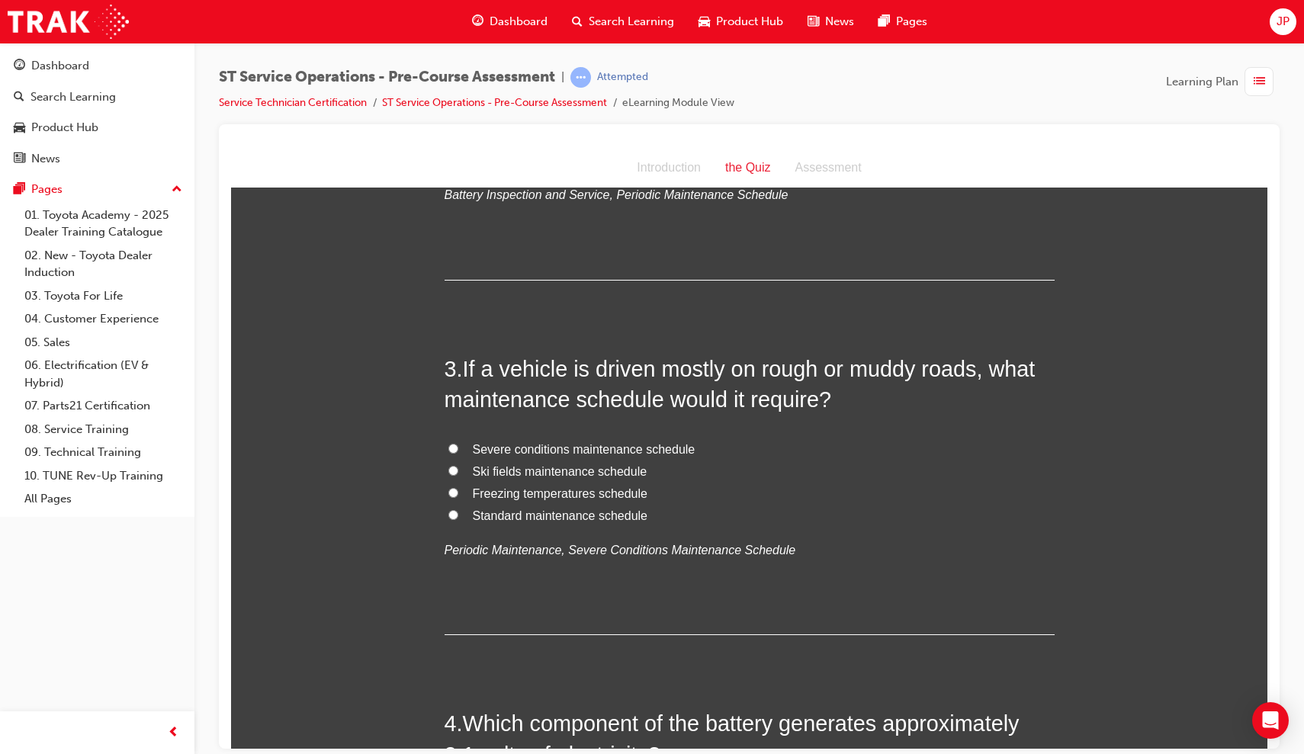
click at [451, 444] on input "Severe conditions maintenance schedule" at bounding box center [453, 448] width 10 height 10
radio input "true"
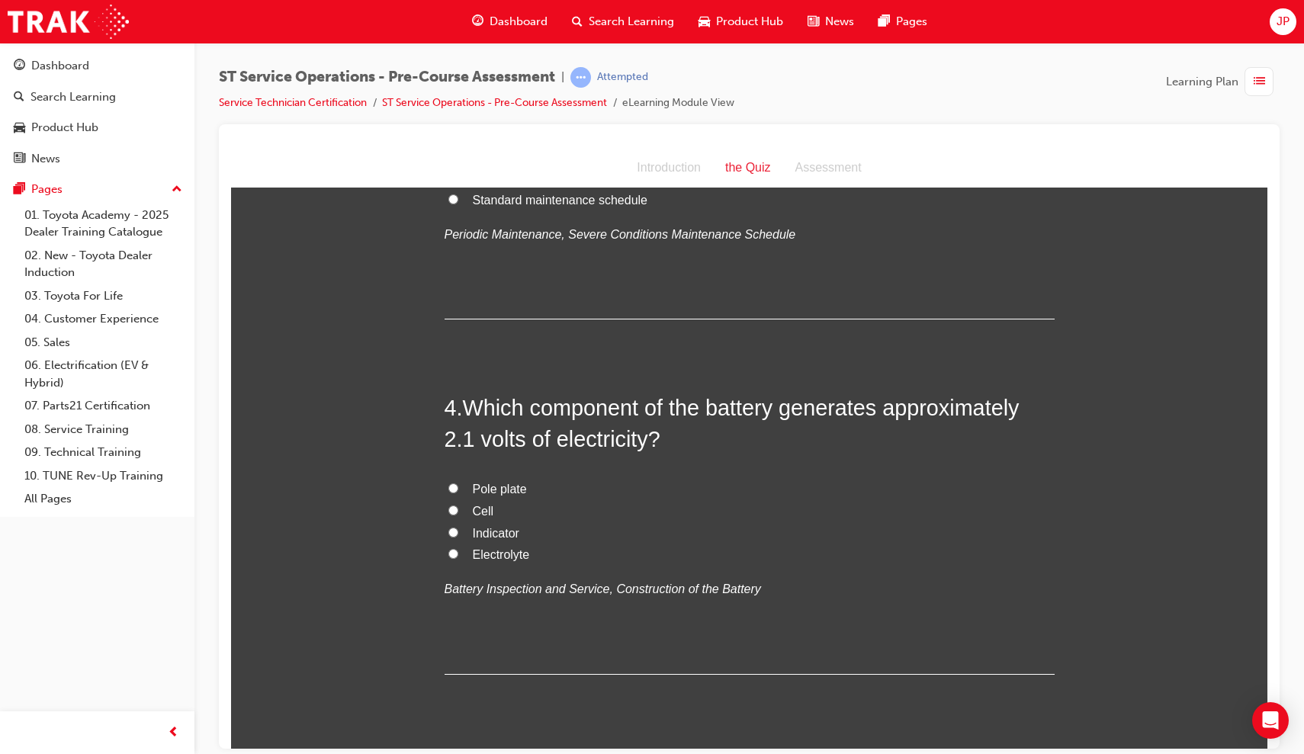
scroll to position [946, 0]
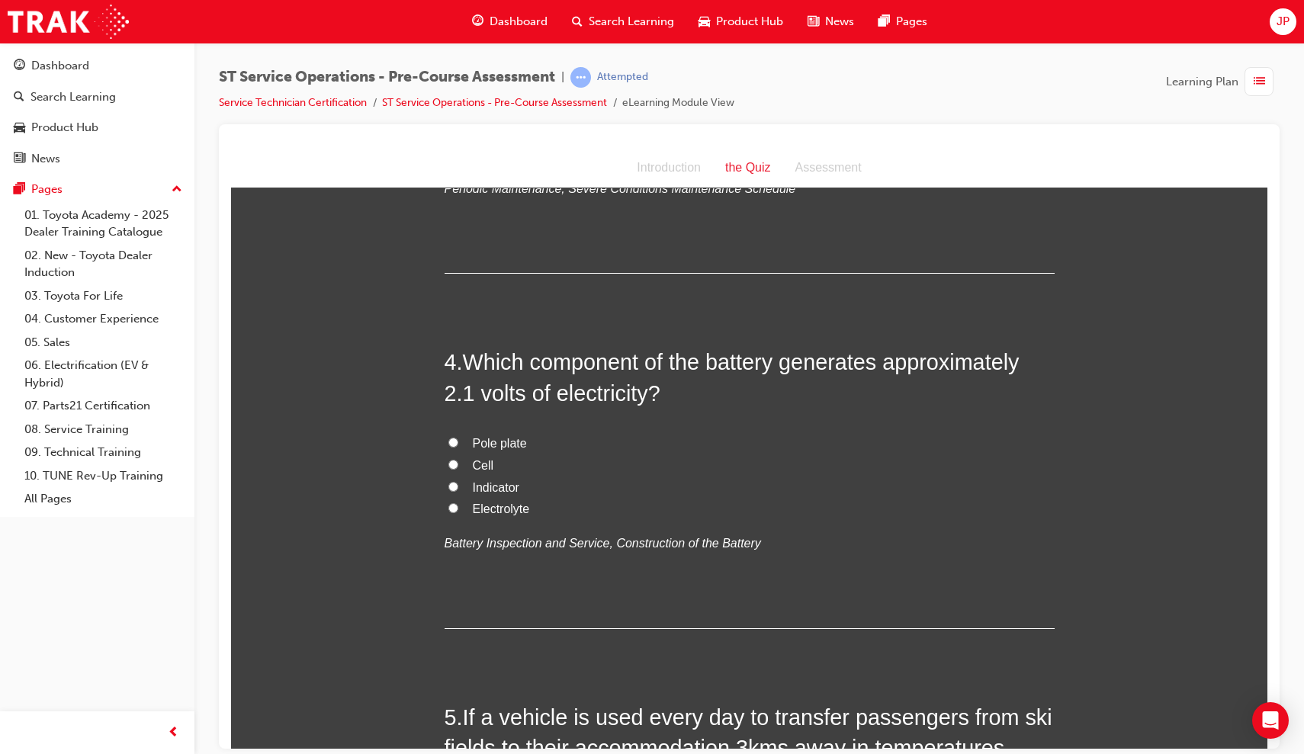
click at [449, 459] on input "Cell" at bounding box center [453, 464] width 10 height 10
radio input "true"
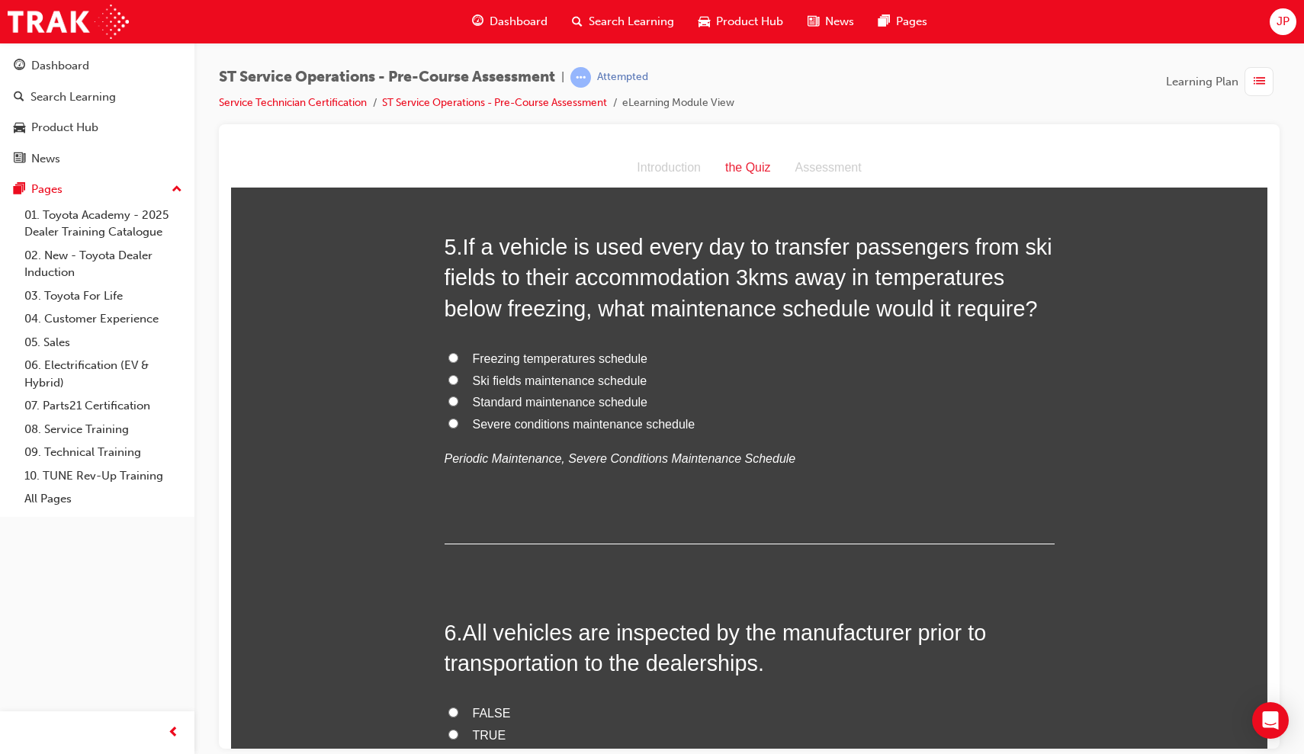
scroll to position [1413, 0]
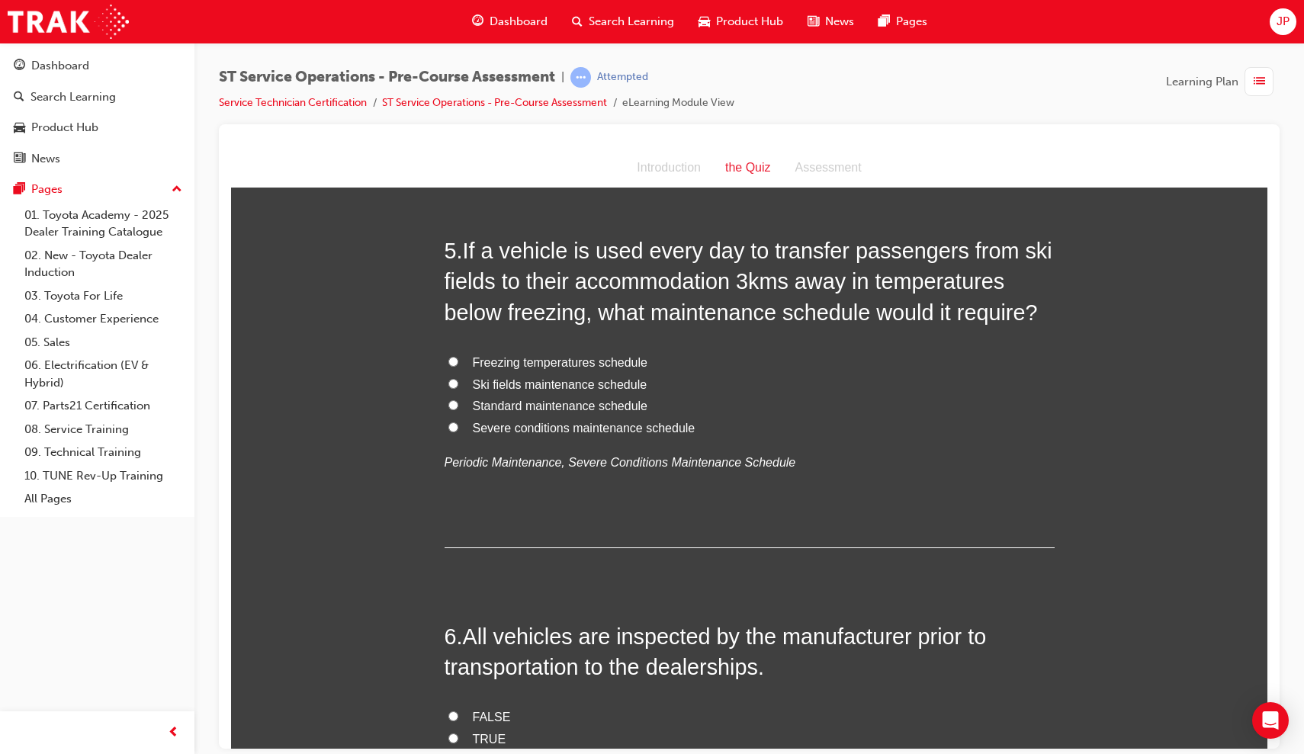
click at [454, 378] on input "Ski fields maintenance schedule" at bounding box center [453, 383] width 10 height 10
radio input "true"
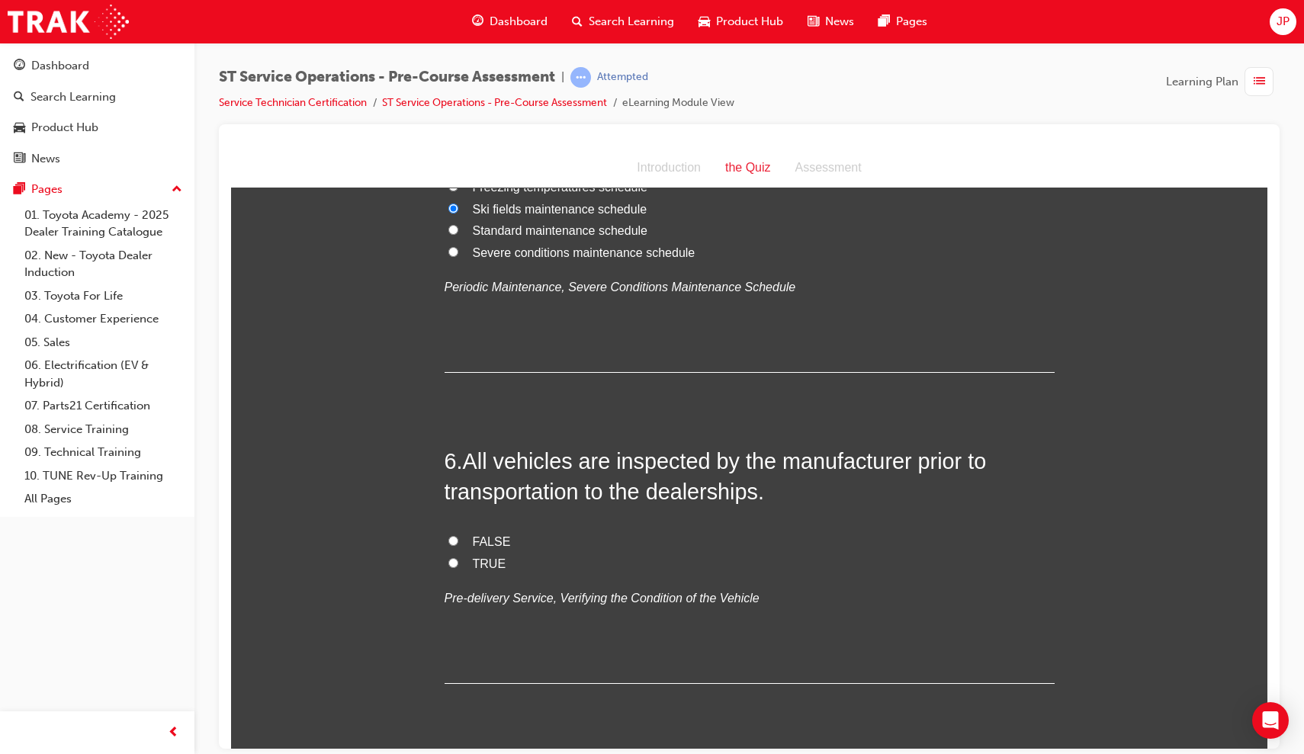
scroll to position [1587, 0]
click at [449, 536] on input "FALSE" at bounding box center [453, 541] width 10 height 10
radio input "true"
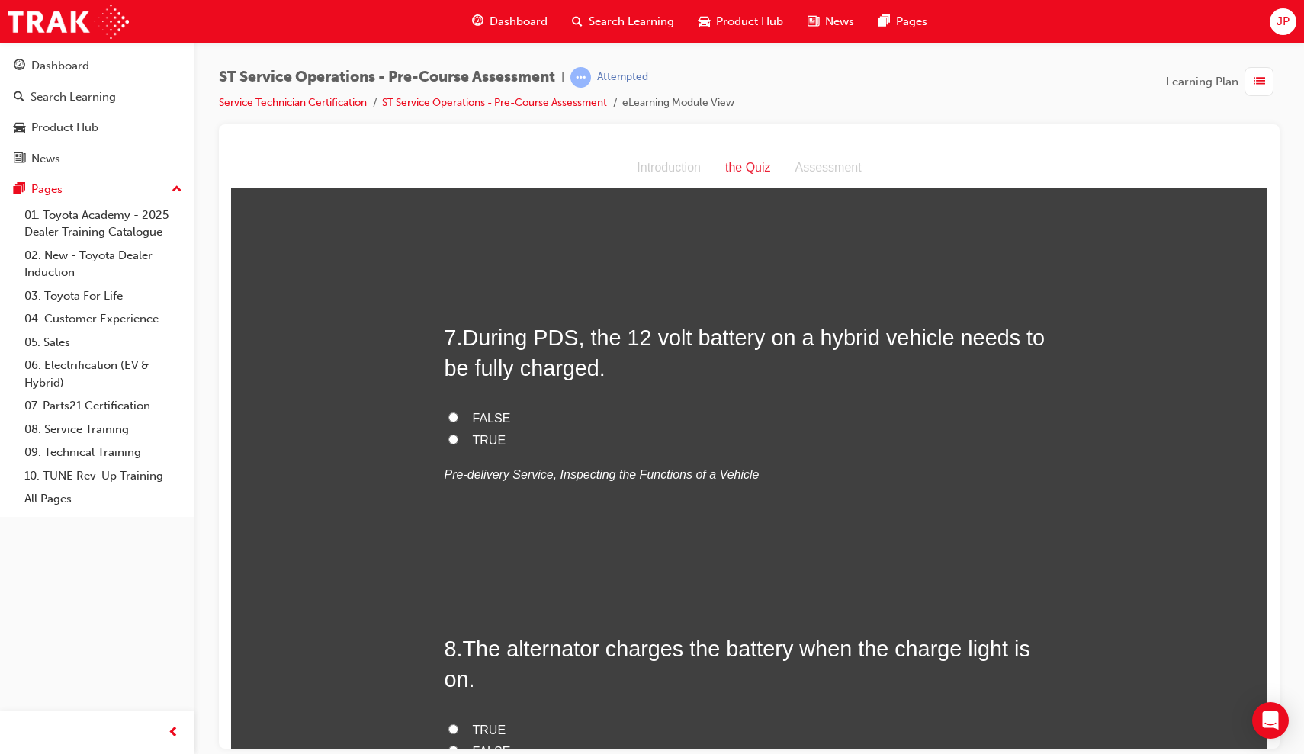
scroll to position [2012, 0]
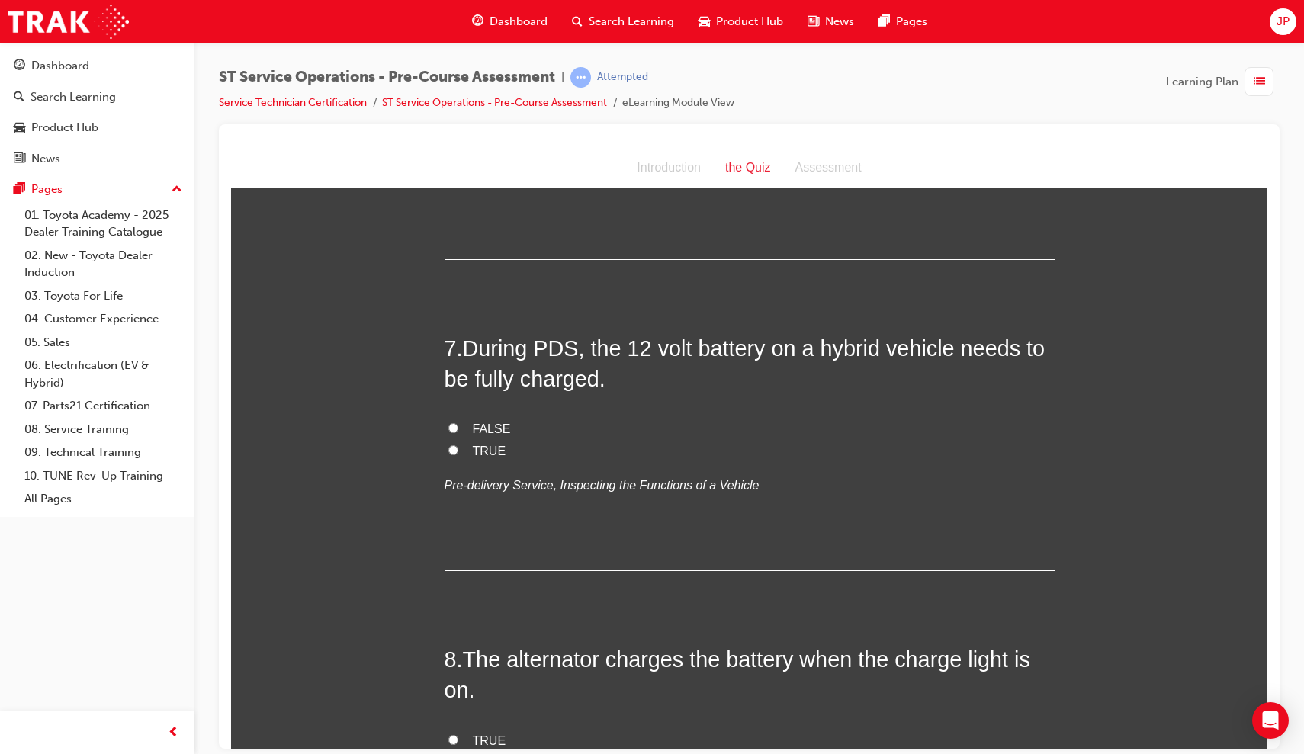
click at [450, 444] on input "TRUE" at bounding box center [453, 449] width 10 height 10
radio input "true"
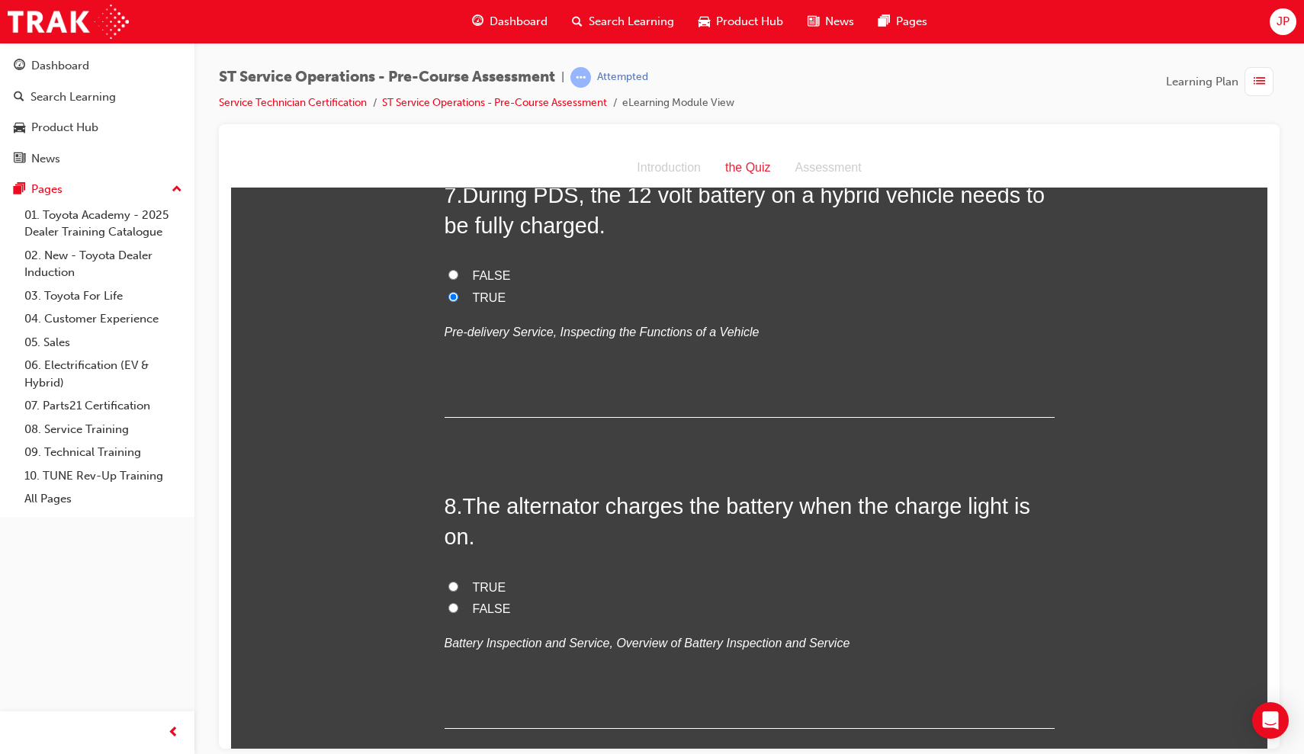
scroll to position [2167, 0]
click at [449, 601] on input "FALSE" at bounding box center [453, 606] width 10 height 10
radio input "true"
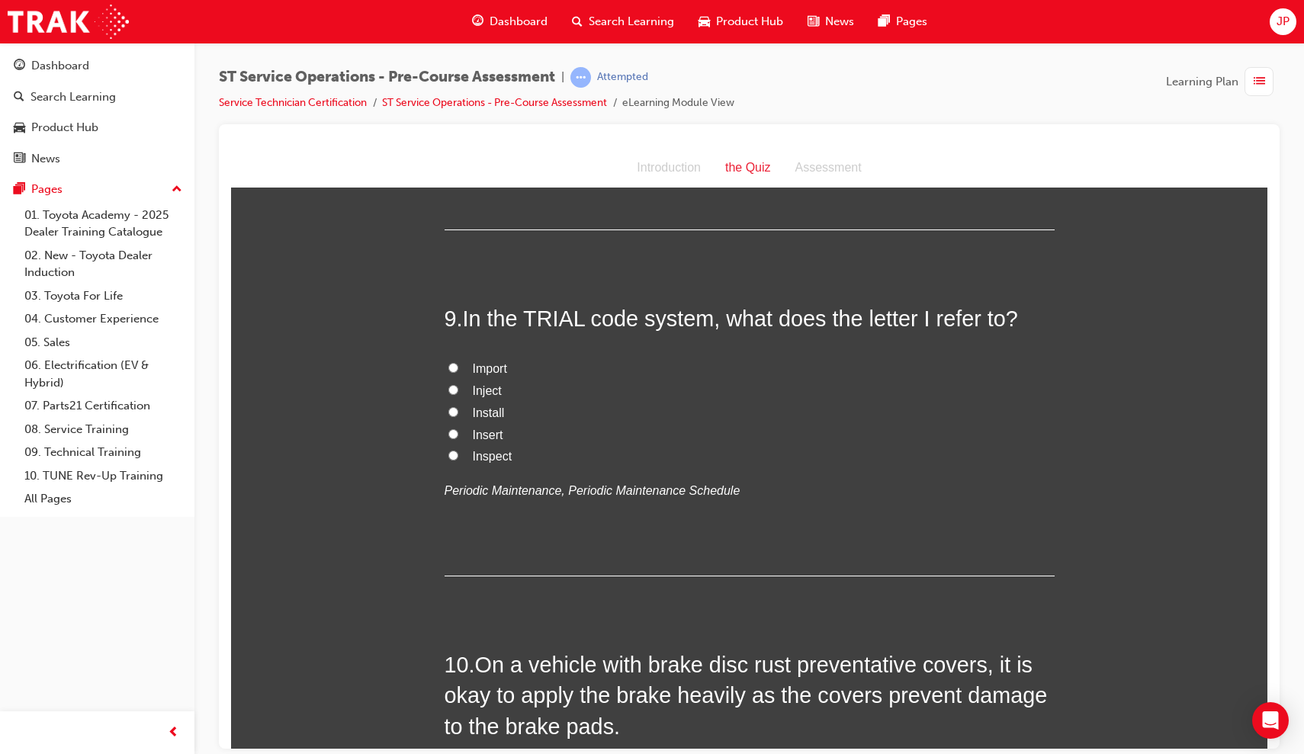
scroll to position [2656, 0]
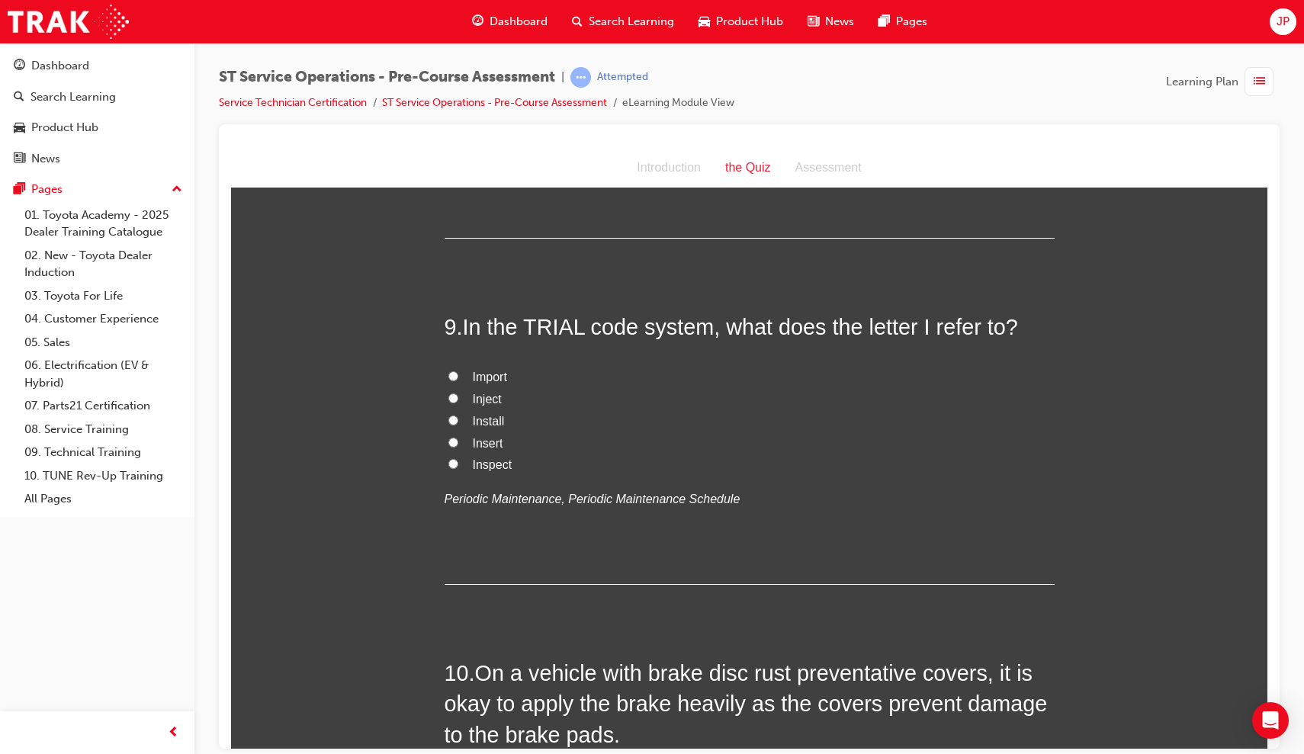
click at [454, 458] on input "Inspect" at bounding box center [453, 463] width 10 height 10
radio input "true"
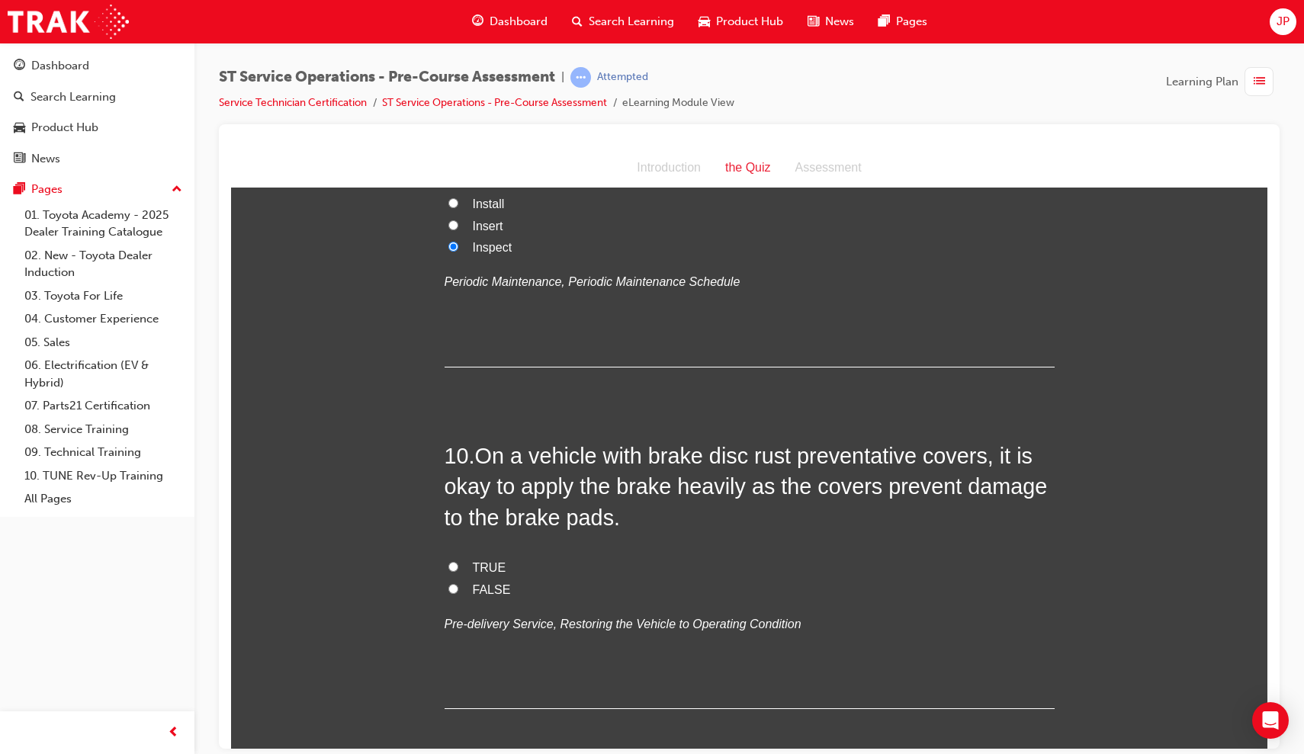
scroll to position [2876, 0]
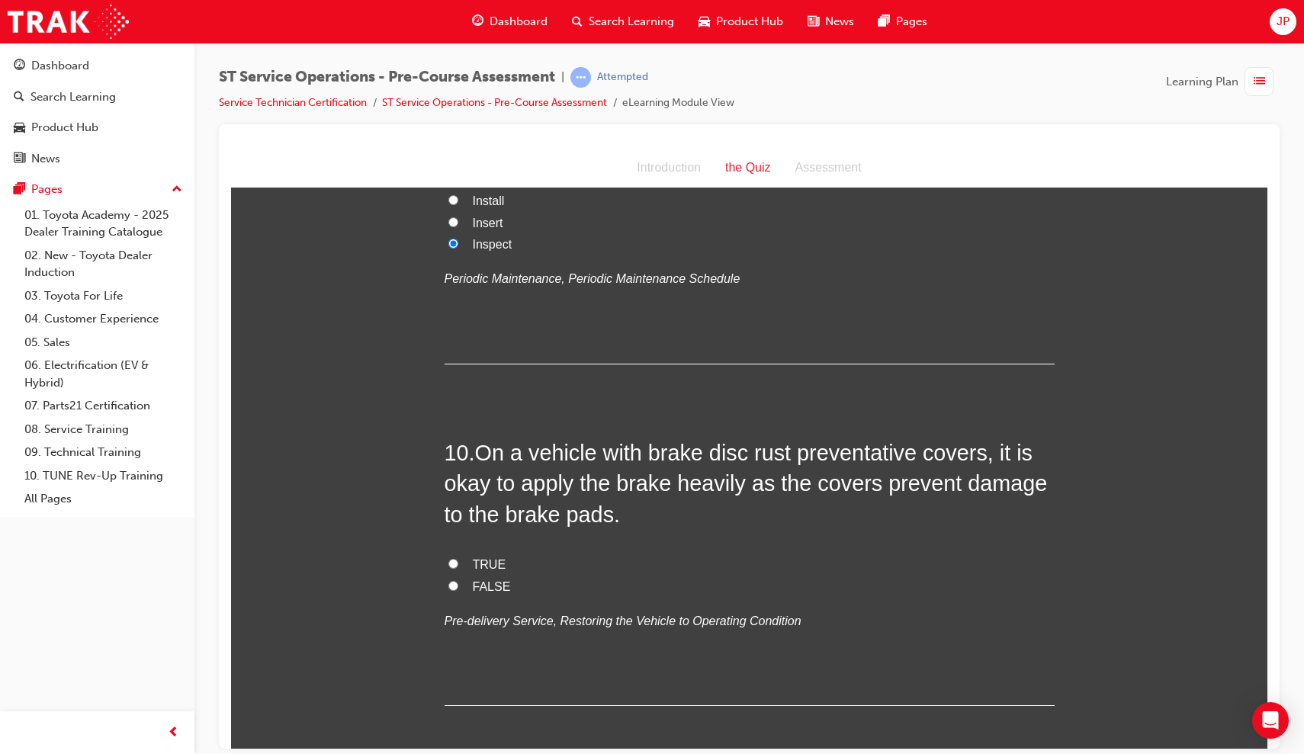
click at [448, 580] on input "FALSE" at bounding box center [453, 585] width 10 height 10
radio input "true"
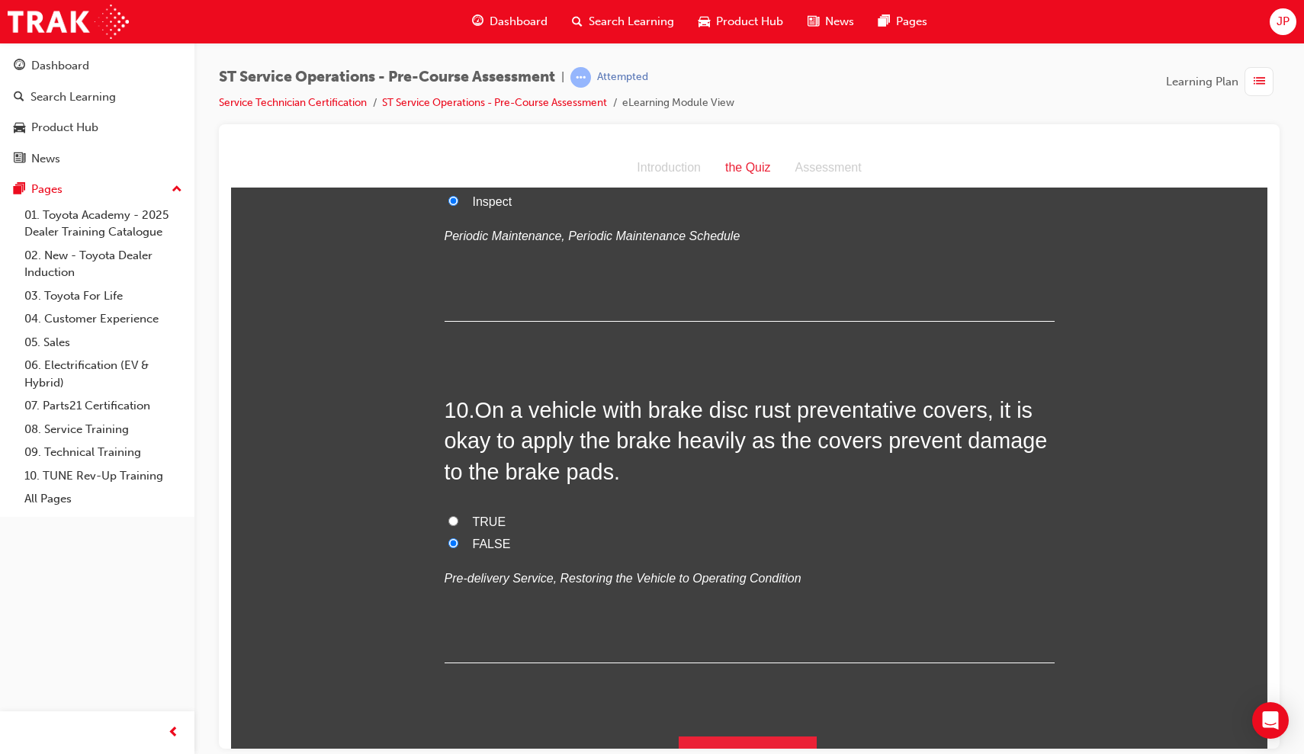
scroll to position [2918, 0]
click at [687, 655] on button "Submit Answers" at bounding box center [748, 757] width 139 height 43
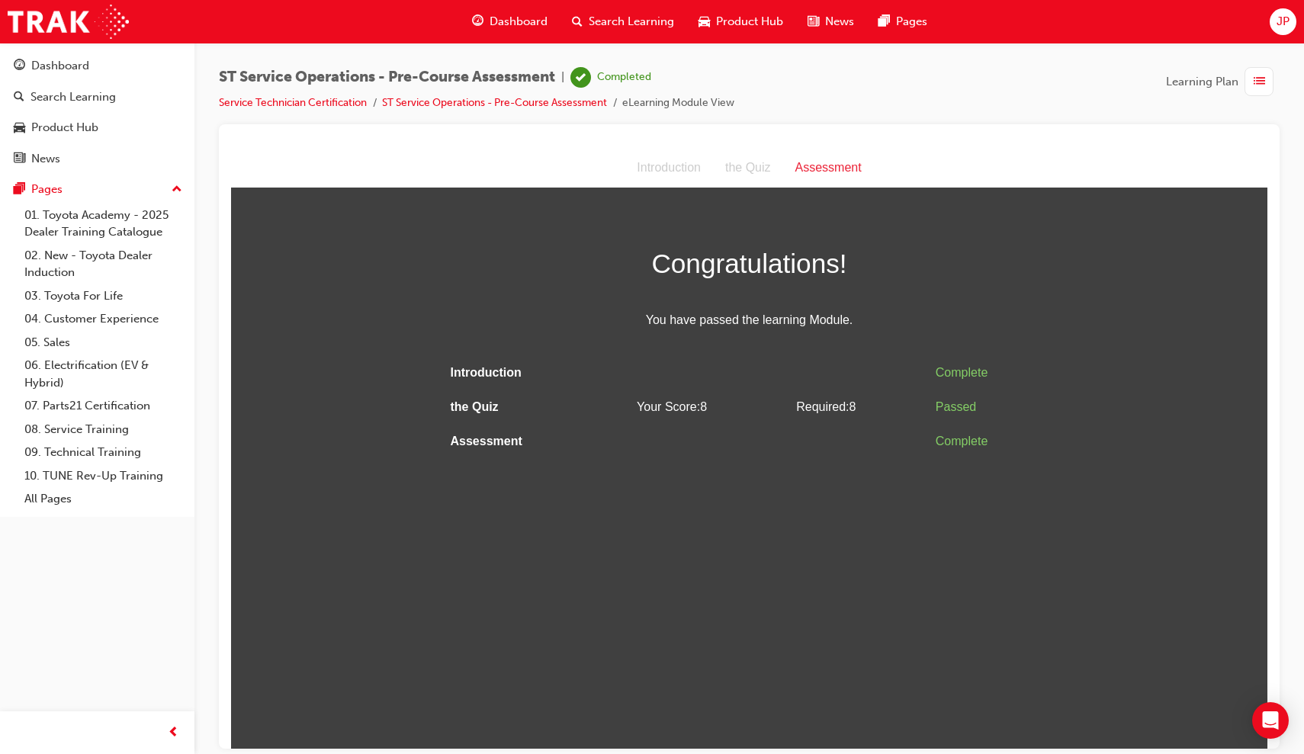
scroll to position [0, 0]
click at [80, 52] on link "Dashboard" at bounding box center [97, 66] width 182 height 28
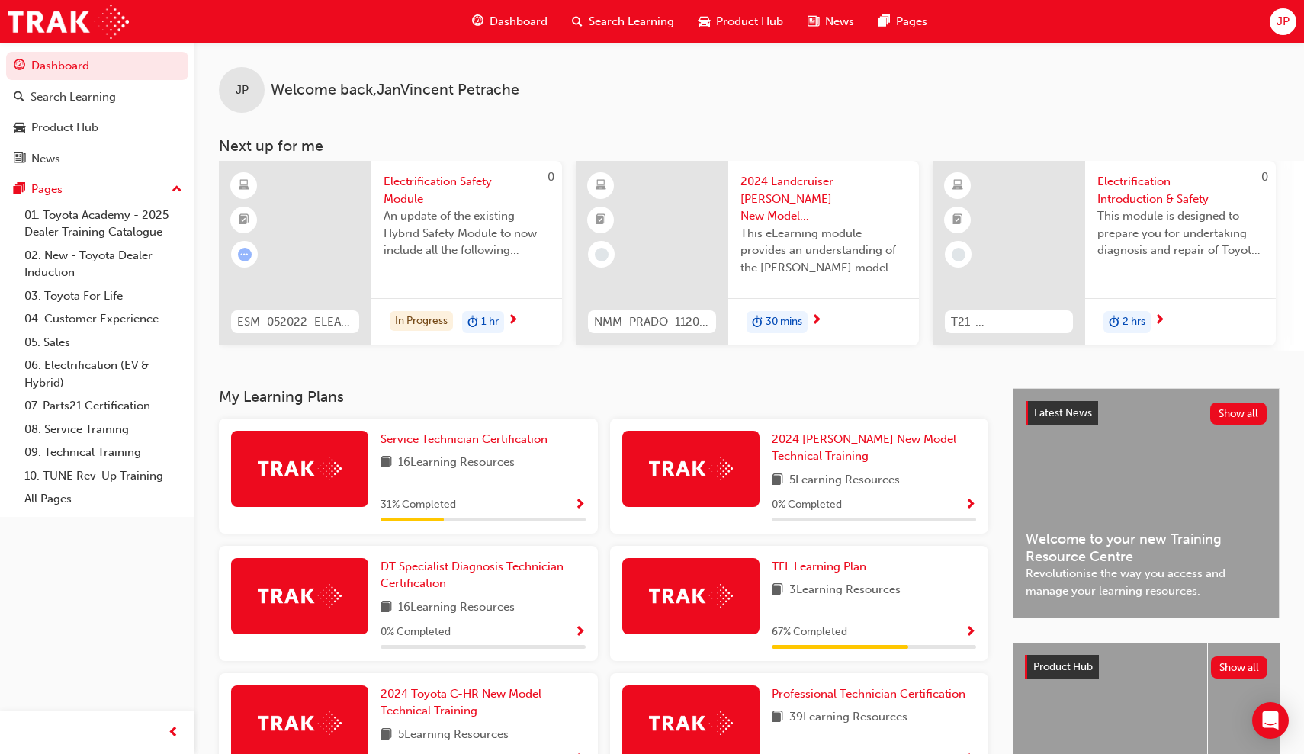
click at [438, 444] on span "Service Technician Certification" at bounding box center [463, 439] width 167 height 14
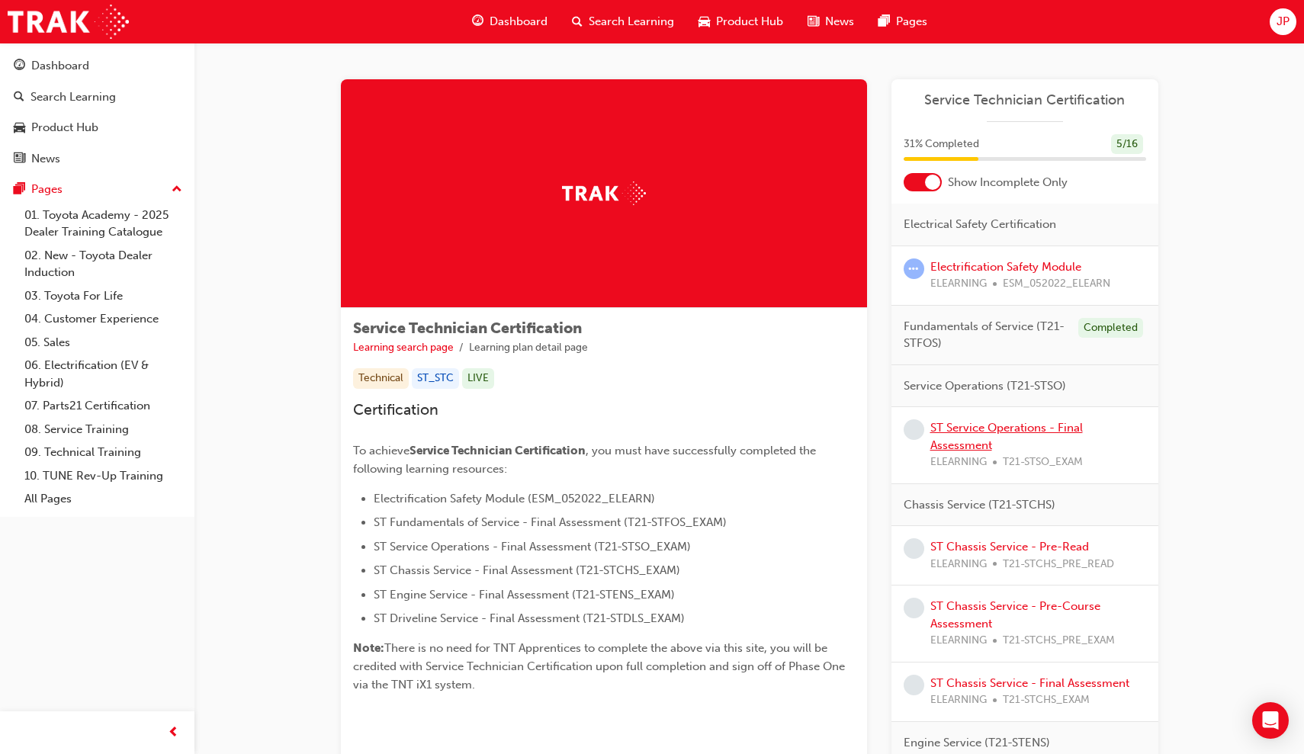
click at [1009, 426] on link "ST Service Operations - Final Assessment" at bounding box center [1006, 436] width 152 height 31
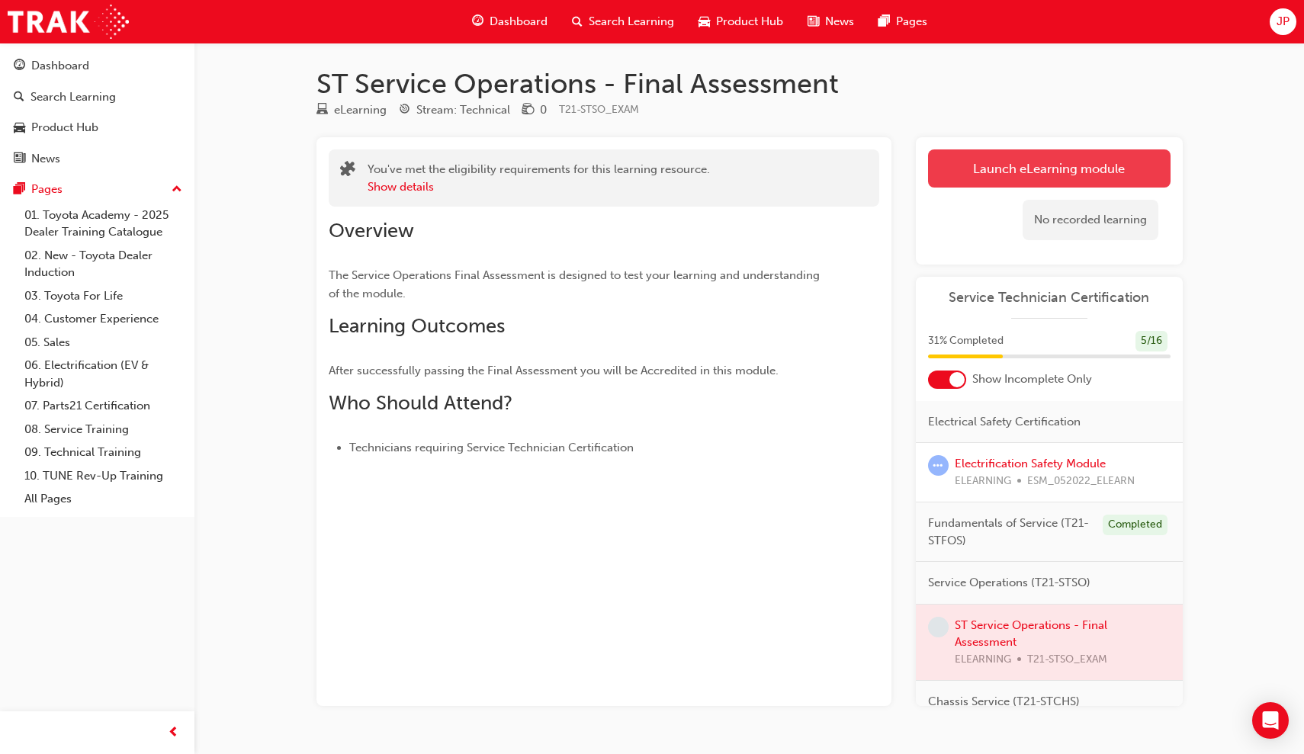
click at [1009, 178] on button "Launch eLearning module" at bounding box center [1049, 168] width 242 height 38
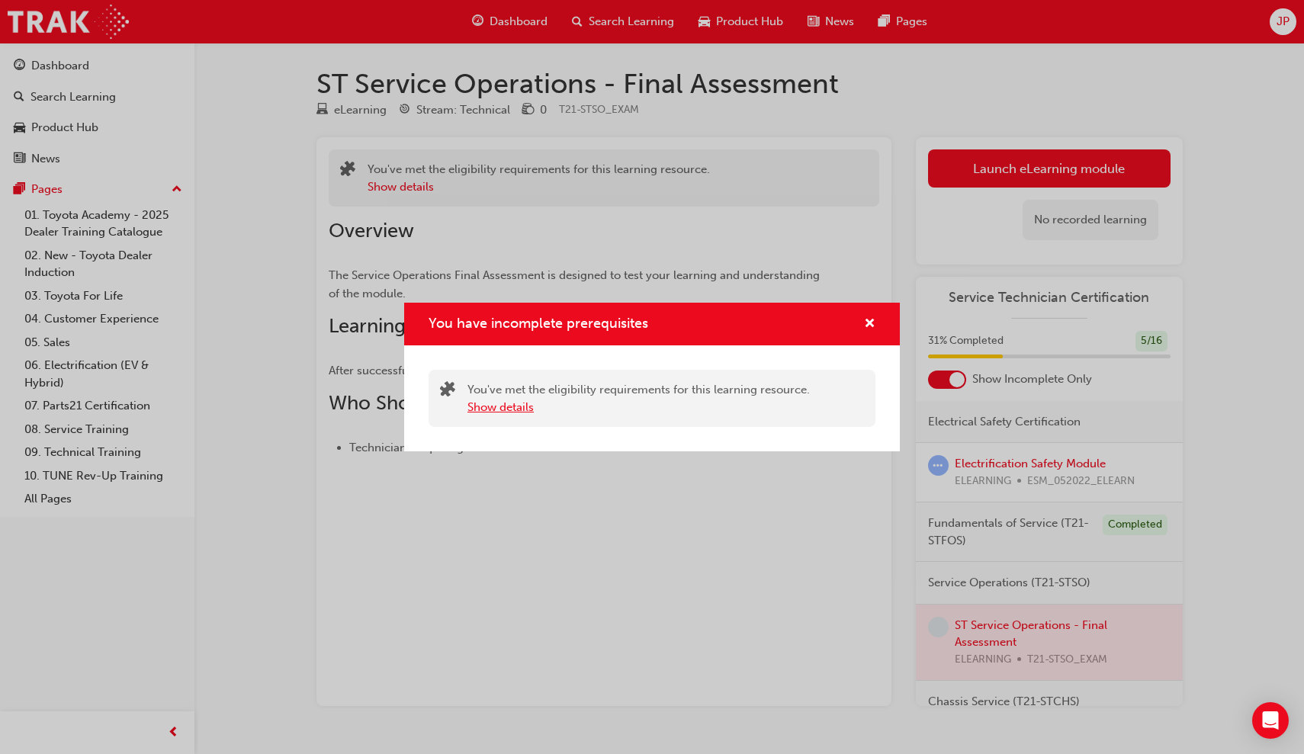
click at [483, 411] on button "Show details" at bounding box center [500, 408] width 66 height 18
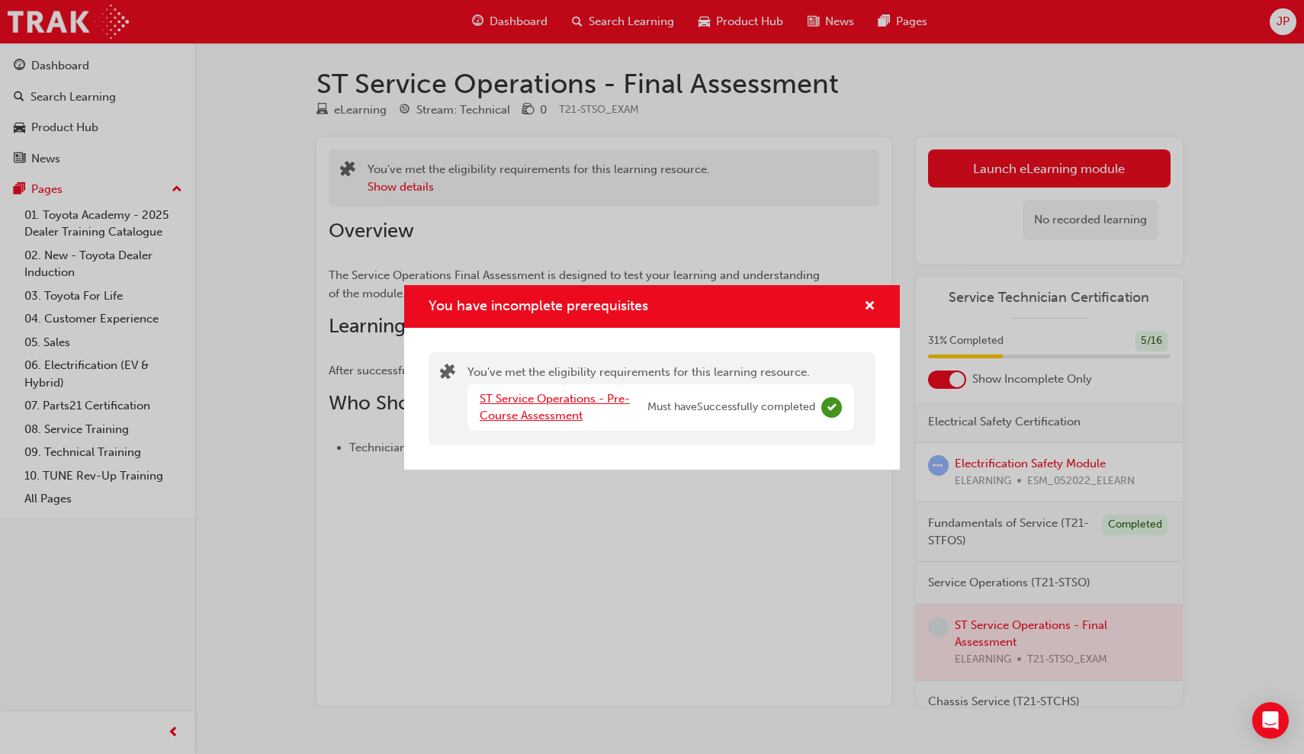
click at [544, 413] on link "ST Service Operations - Pre-Course Assessment" at bounding box center [555, 407] width 150 height 31
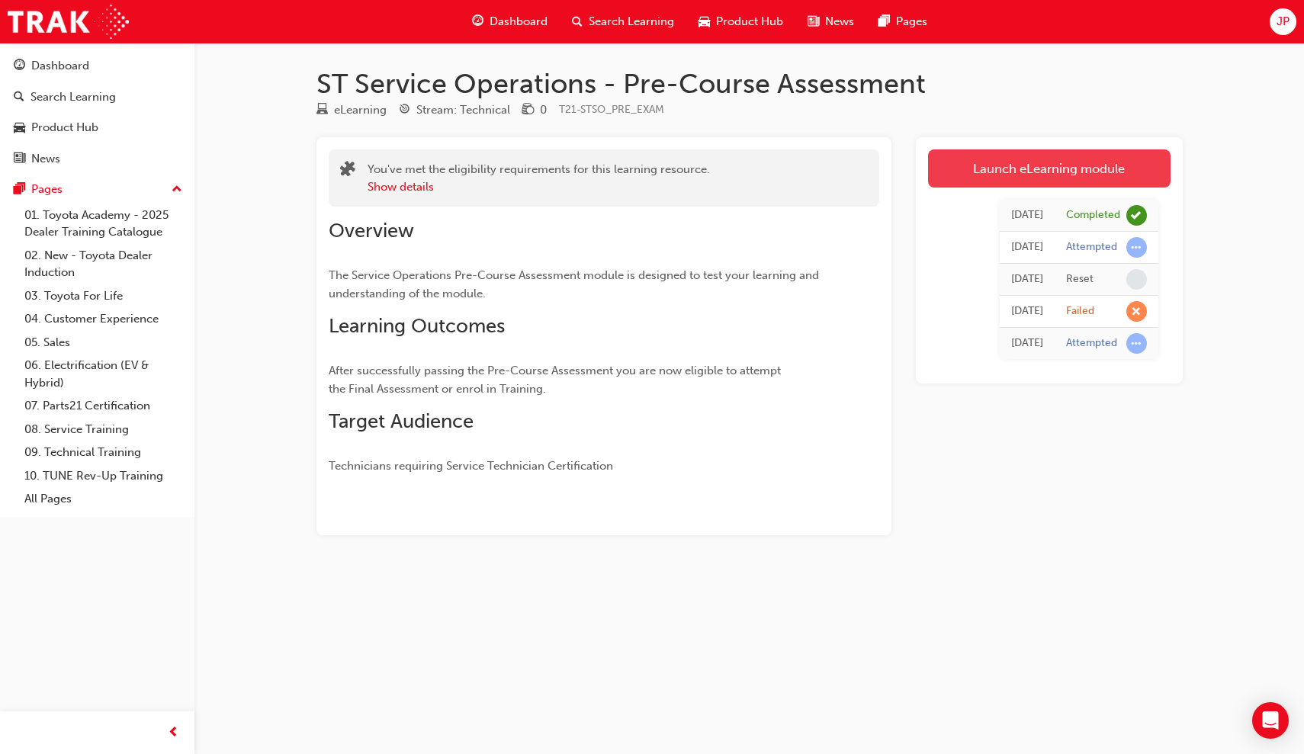
click at [993, 178] on link "Launch eLearning module" at bounding box center [1049, 168] width 242 height 38
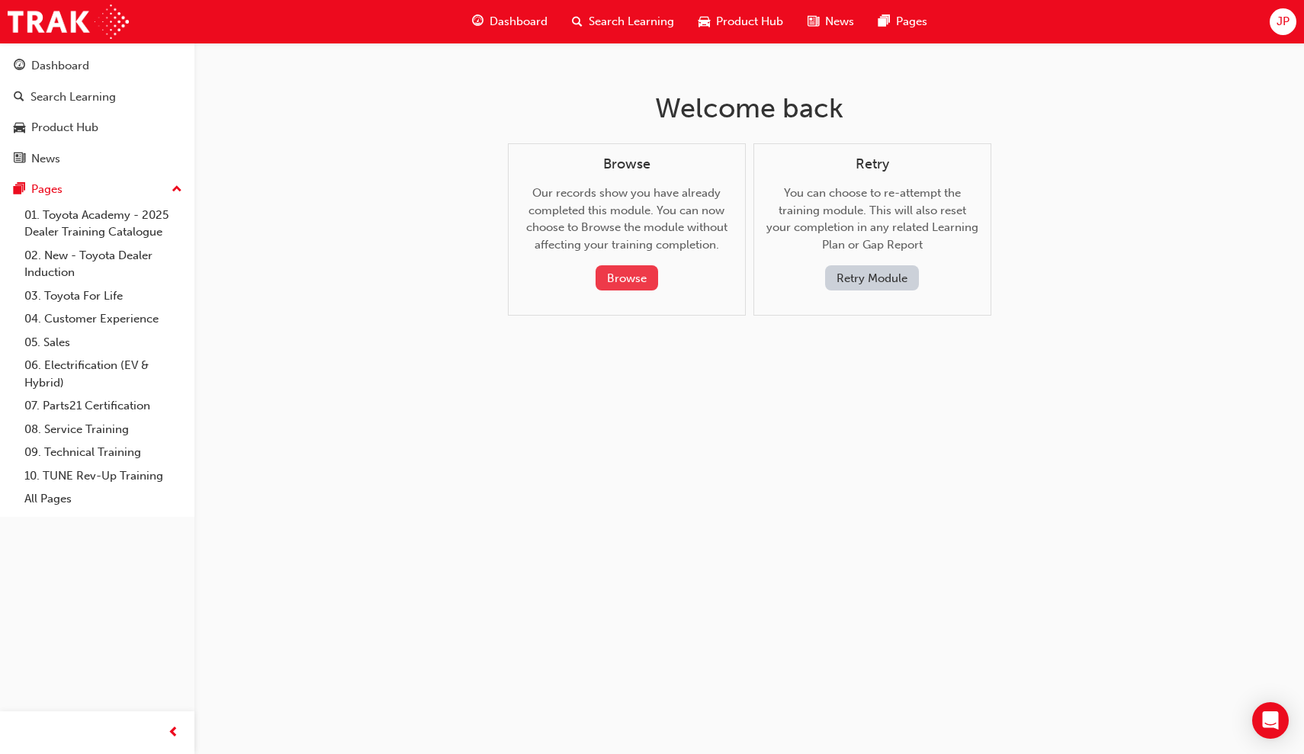
click at [631, 272] on button "Browse" at bounding box center [626, 277] width 63 height 25
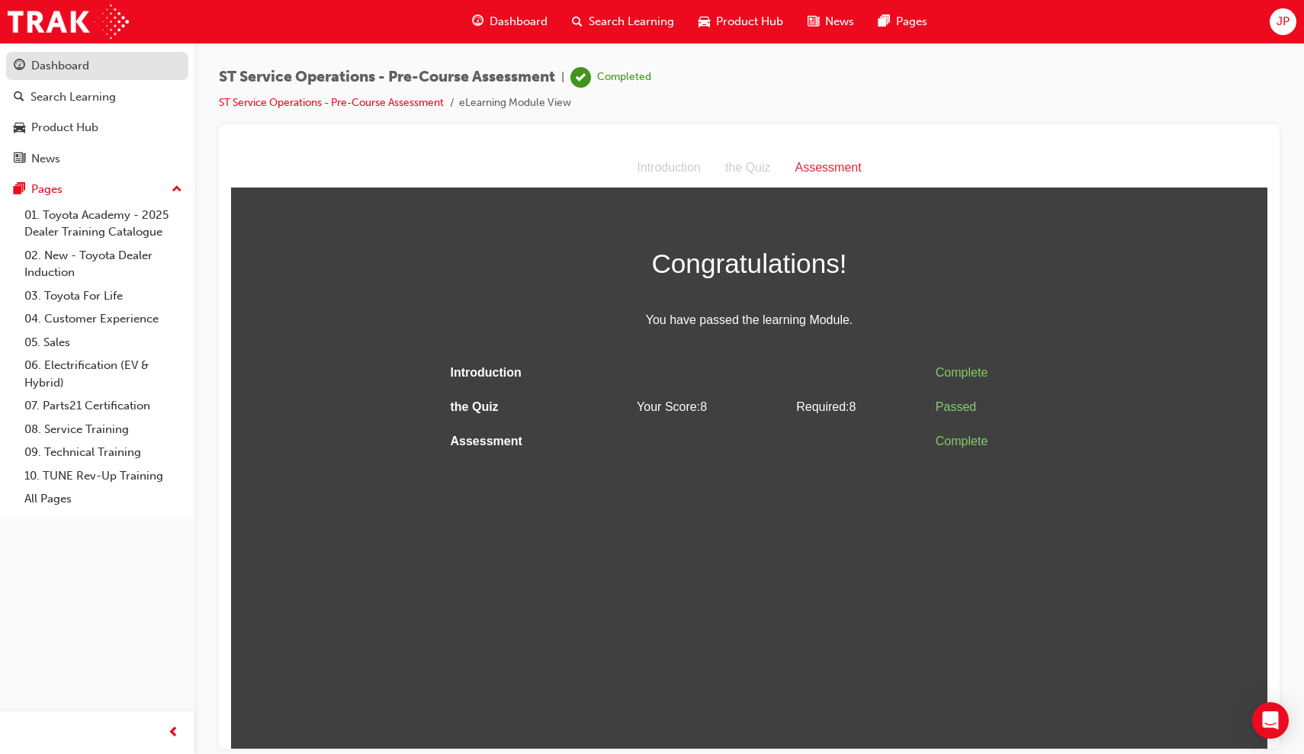
click at [130, 66] on div "Dashboard" at bounding box center [97, 65] width 167 height 19
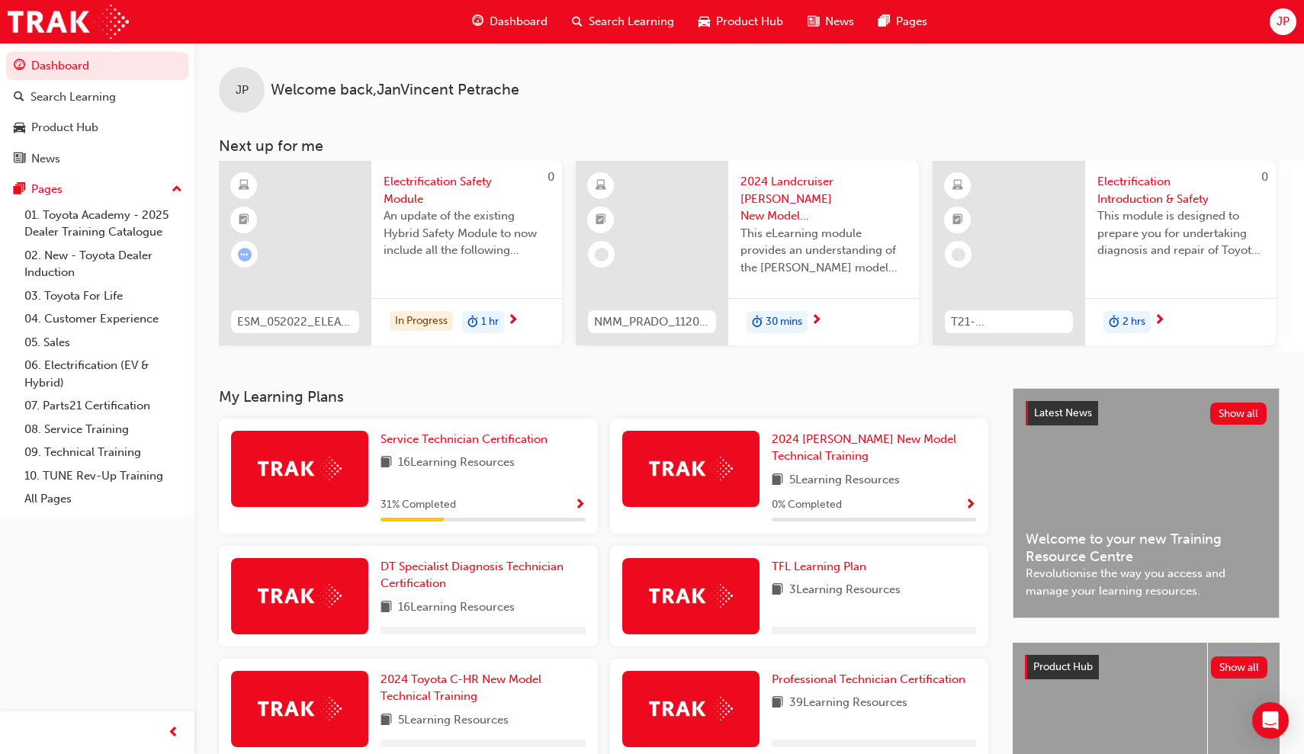
click at [442, 460] on span "16 Learning Resources" at bounding box center [456, 463] width 117 height 19
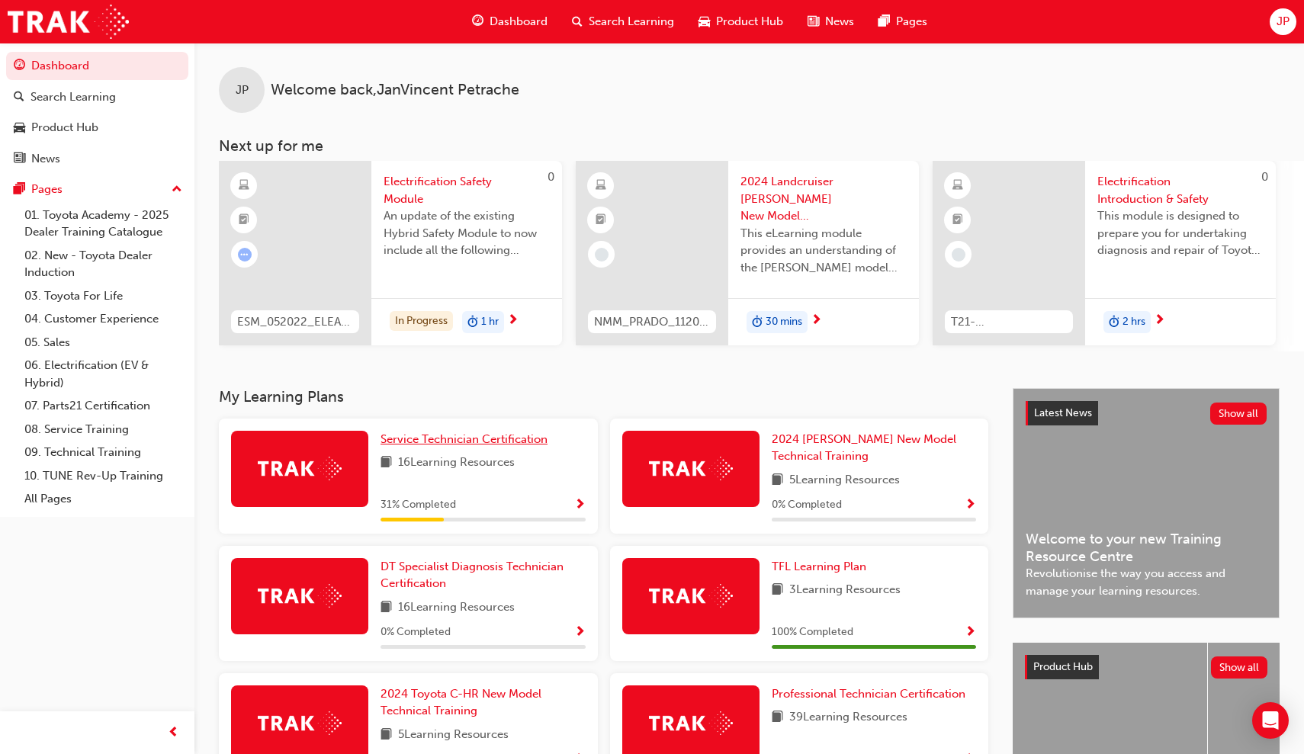
click at [445, 442] on span "Service Technician Certification" at bounding box center [463, 439] width 167 height 14
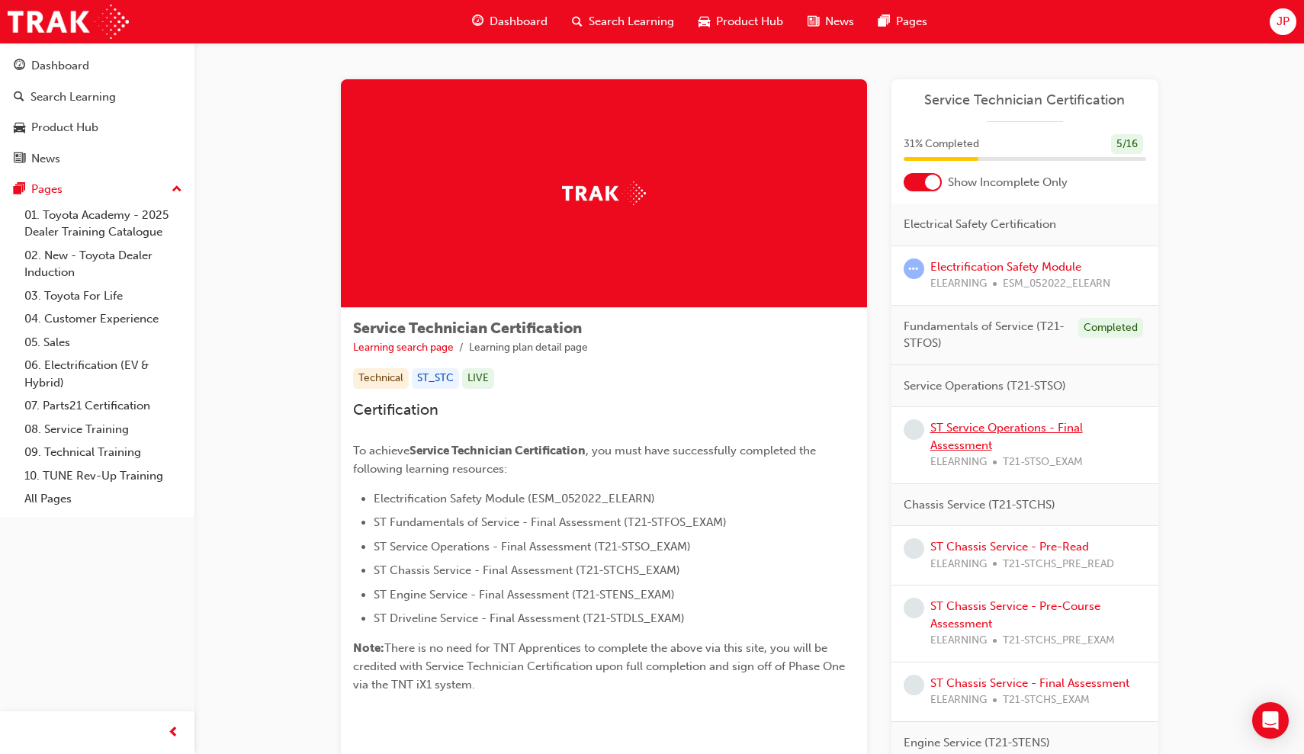
click at [971, 429] on link "ST Service Operations - Final Assessment" at bounding box center [1006, 436] width 152 height 31
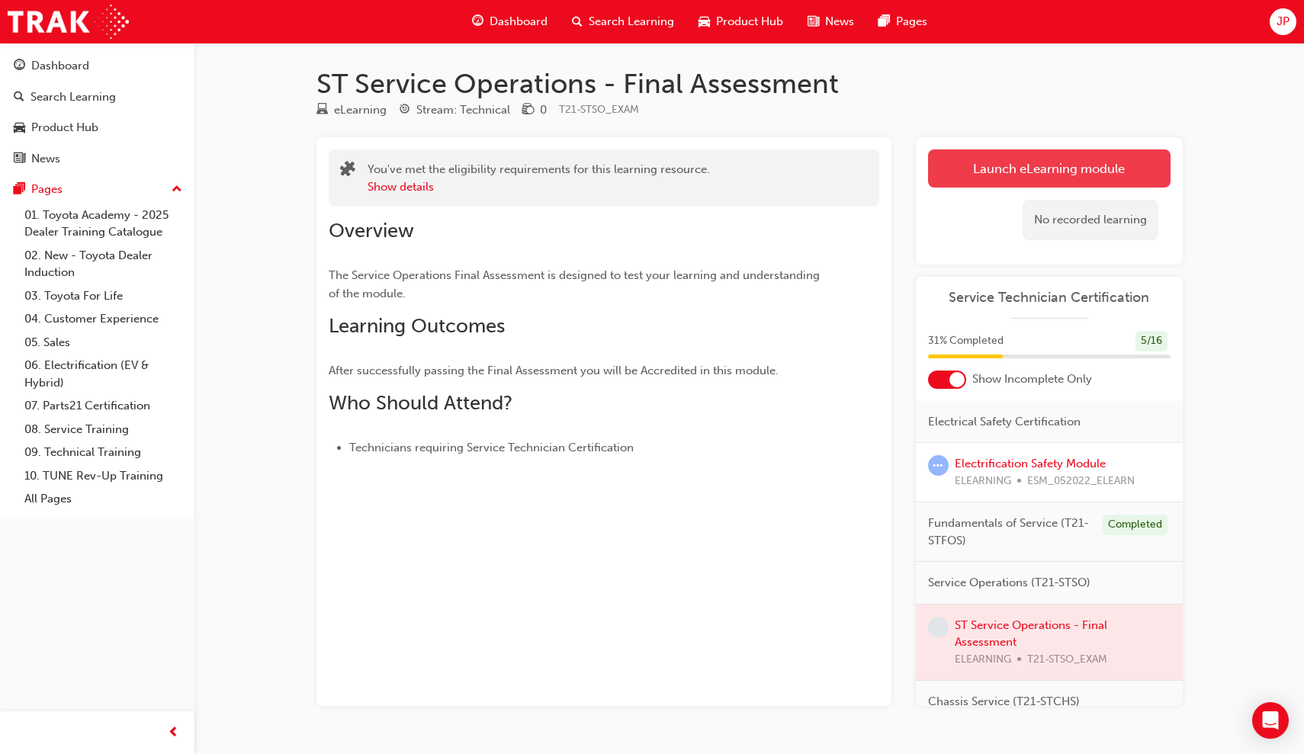
click at [993, 178] on link "Launch eLearning module" at bounding box center [1049, 168] width 242 height 38
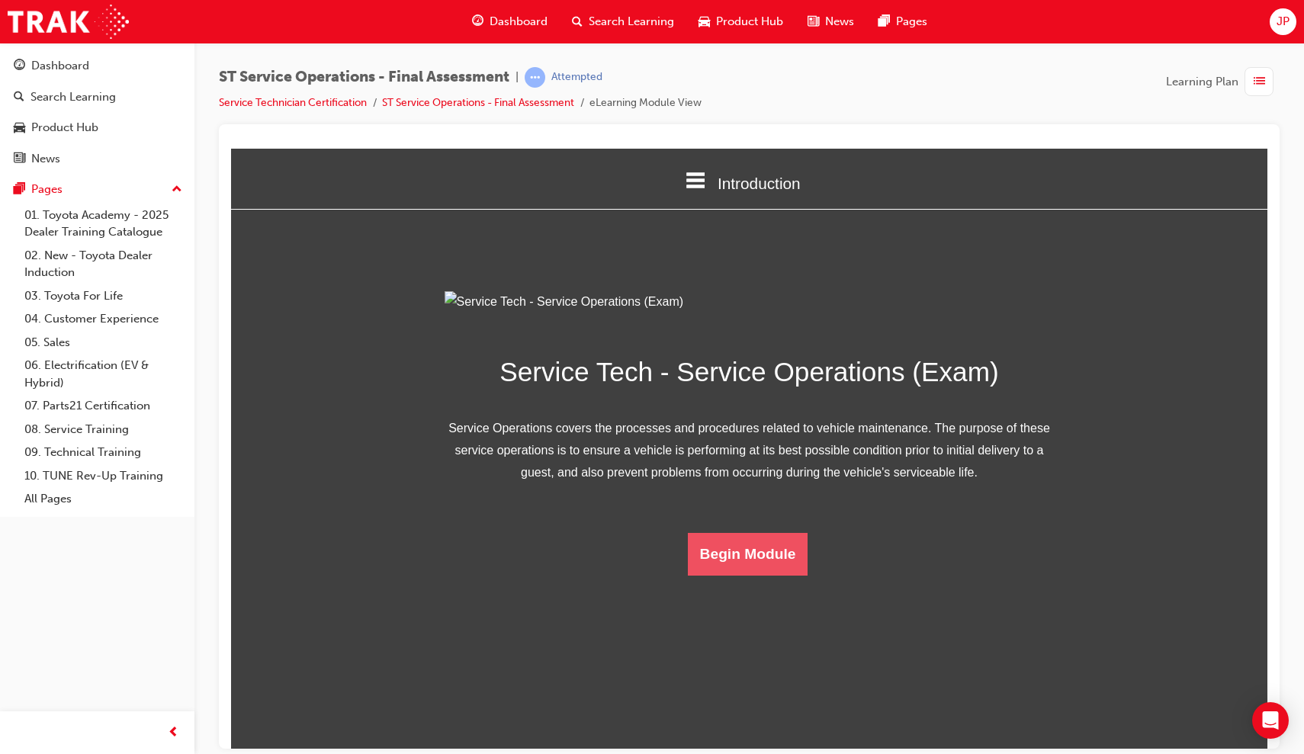
click at [776, 575] on button "Begin Module" at bounding box center [748, 553] width 120 height 43
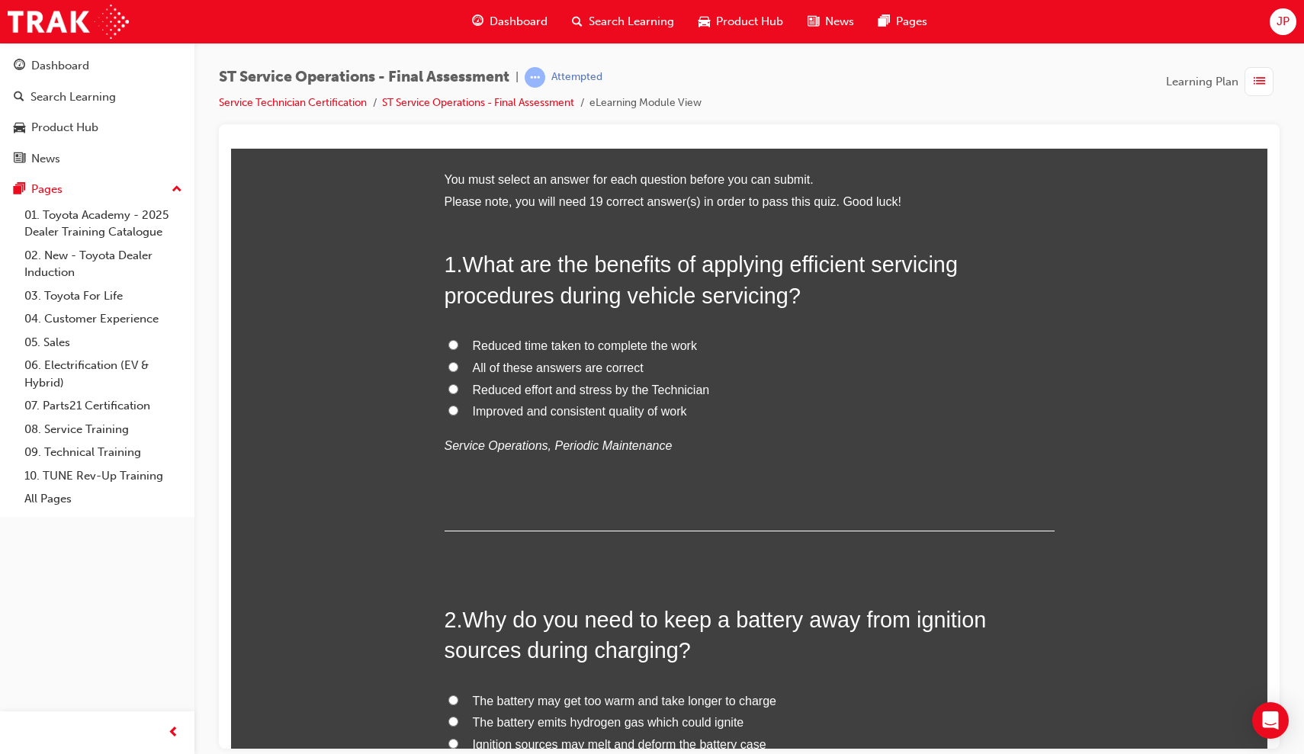
scroll to position [78, 0]
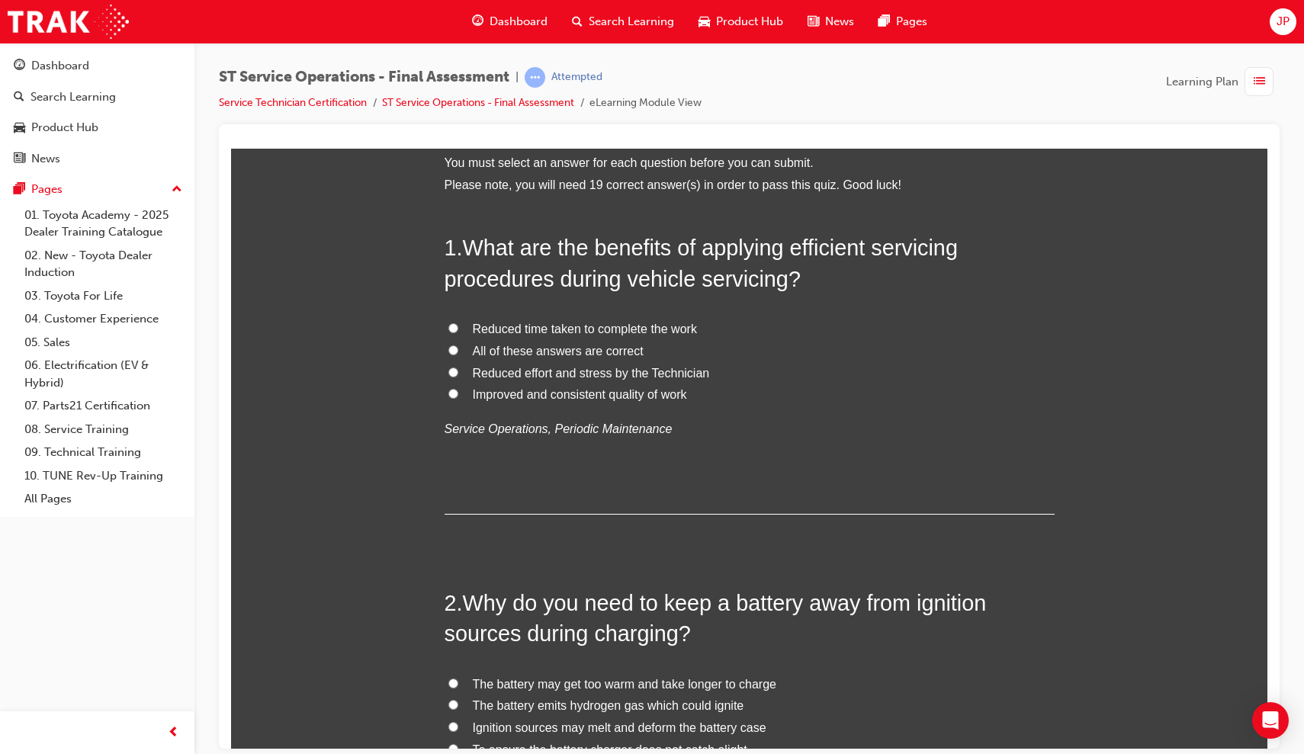
click at [450, 351] on input "All of these answers are correct" at bounding box center [453, 350] width 10 height 10
radio input "true"
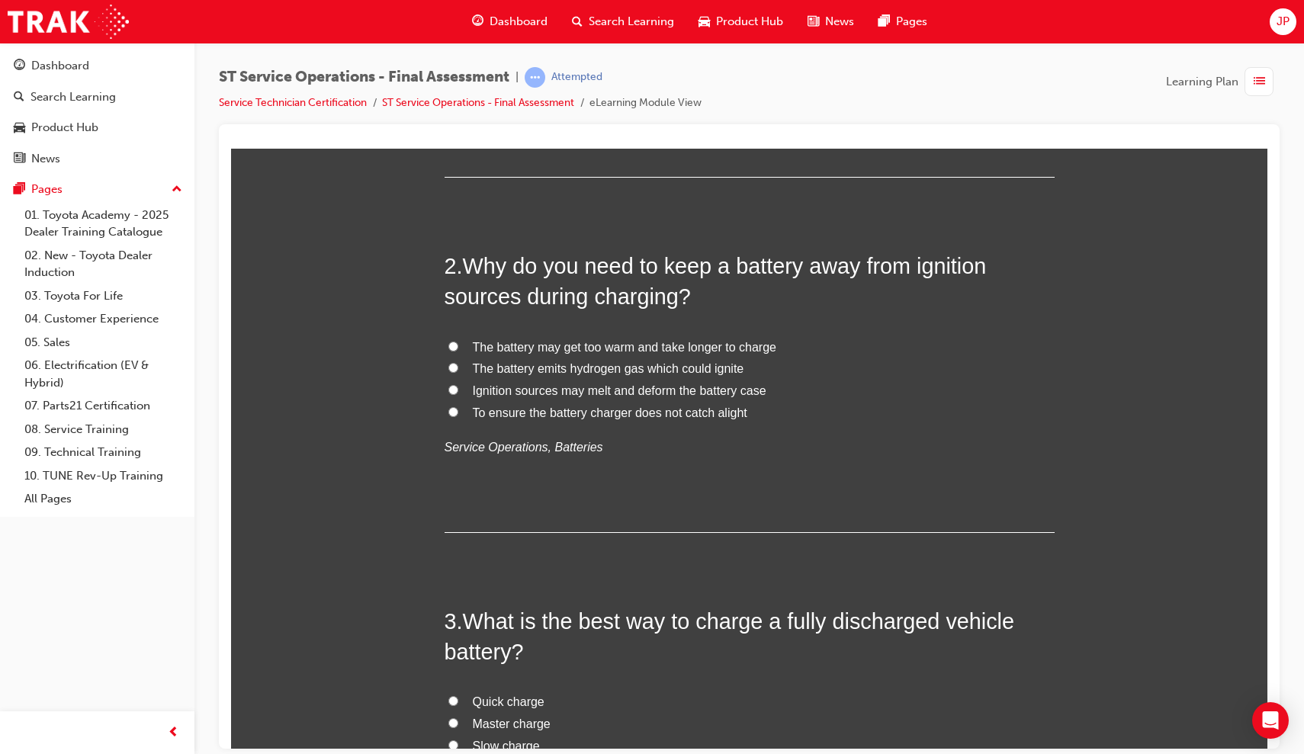
scroll to position [441, 0]
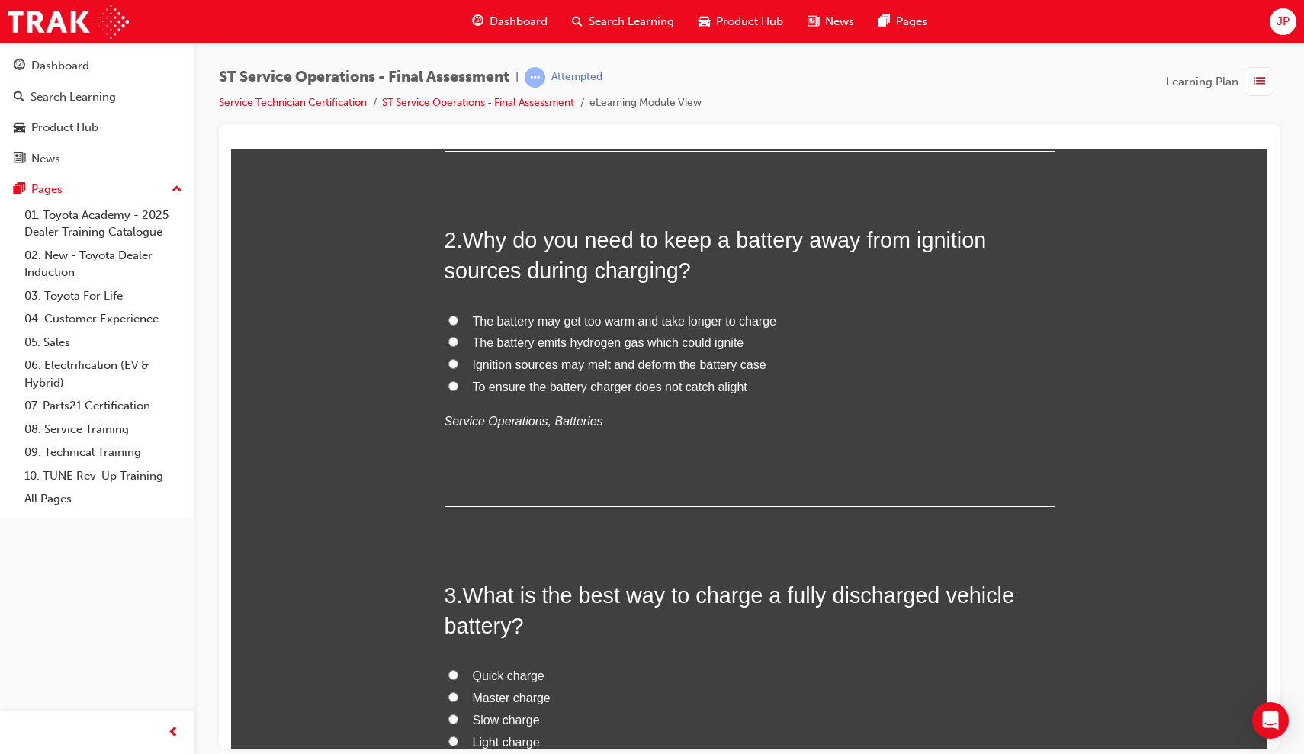
click at [453, 336] on input "The battery emits hydrogen gas which could ignite" at bounding box center [453, 341] width 10 height 10
radio input "true"
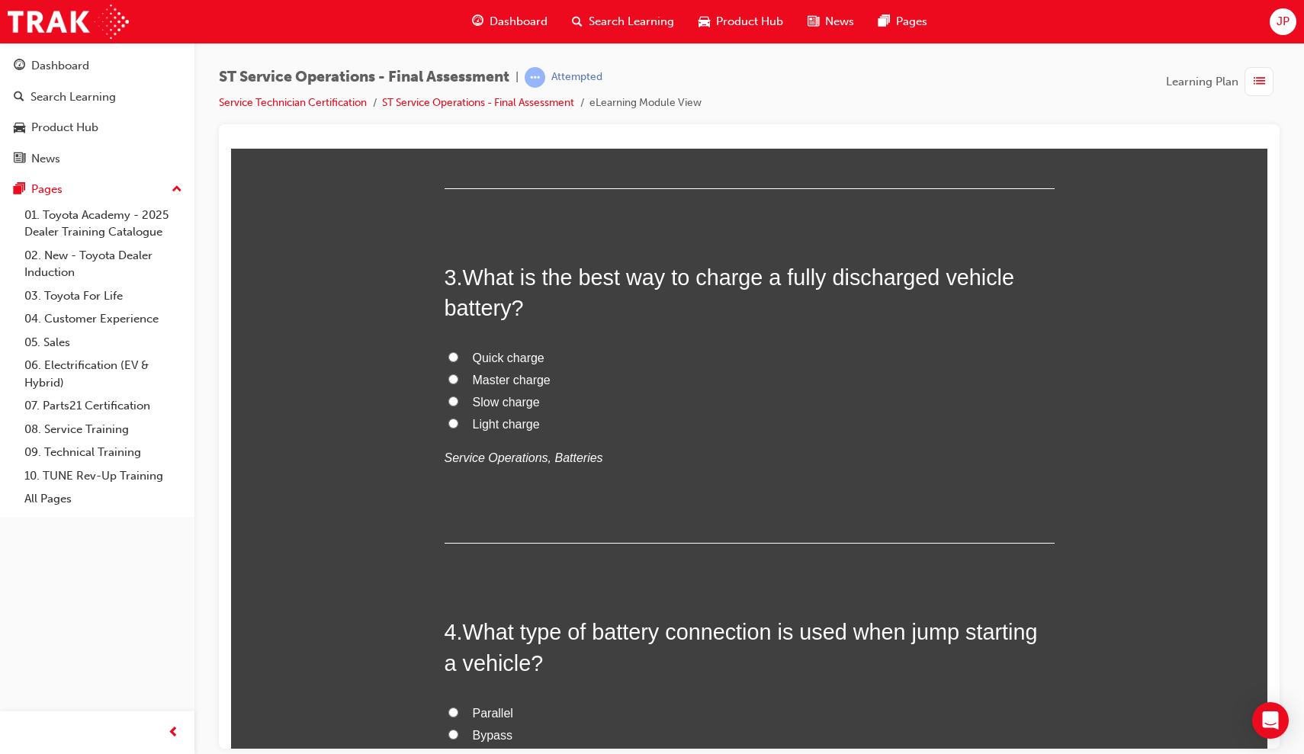
scroll to position [760, 0]
click at [454, 394] on input "Slow charge" at bounding box center [453, 399] width 10 height 10
radio input "true"
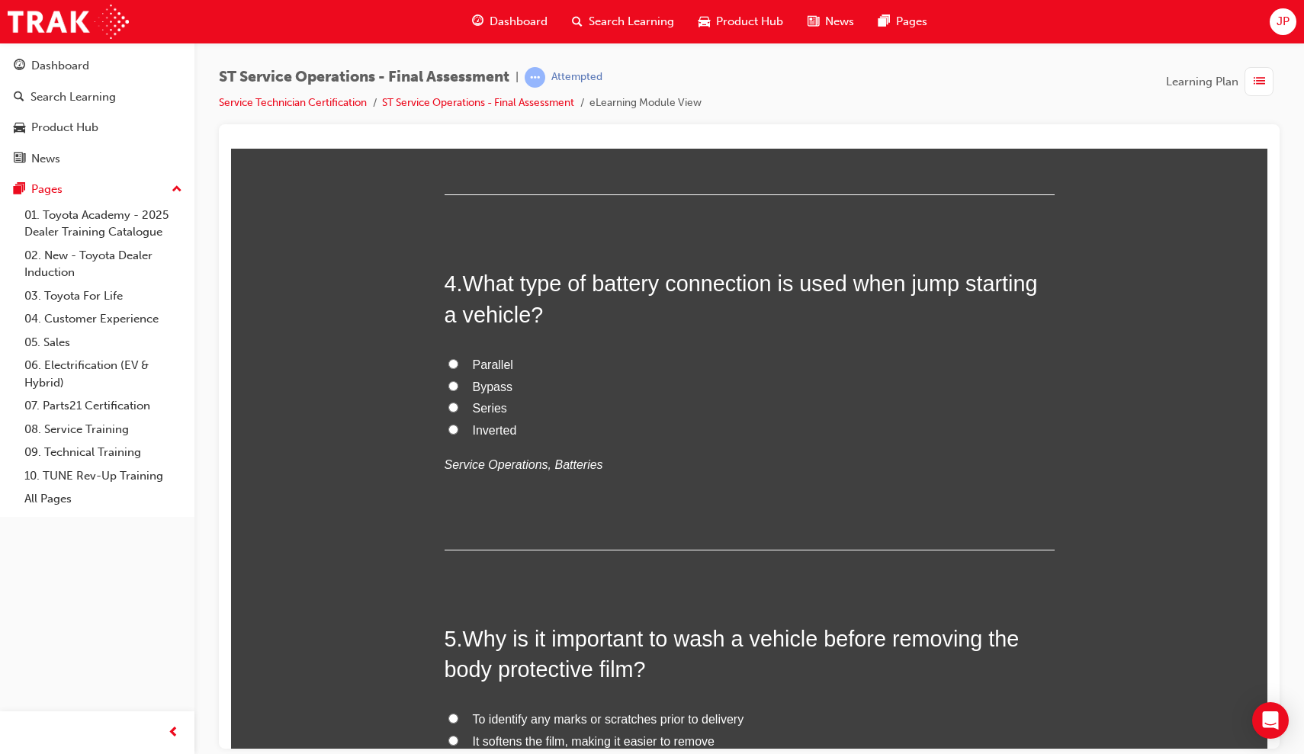
scroll to position [1109, 0]
click at [448, 374] on label "Bypass" at bounding box center [749, 385] width 610 height 22
click at [448, 378] on input "Bypass" at bounding box center [453, 383] width 10 height 10
radio input "true"
click at [449, 356] on input "Parallel" at bounding box center [453, 361] width 10 height 10
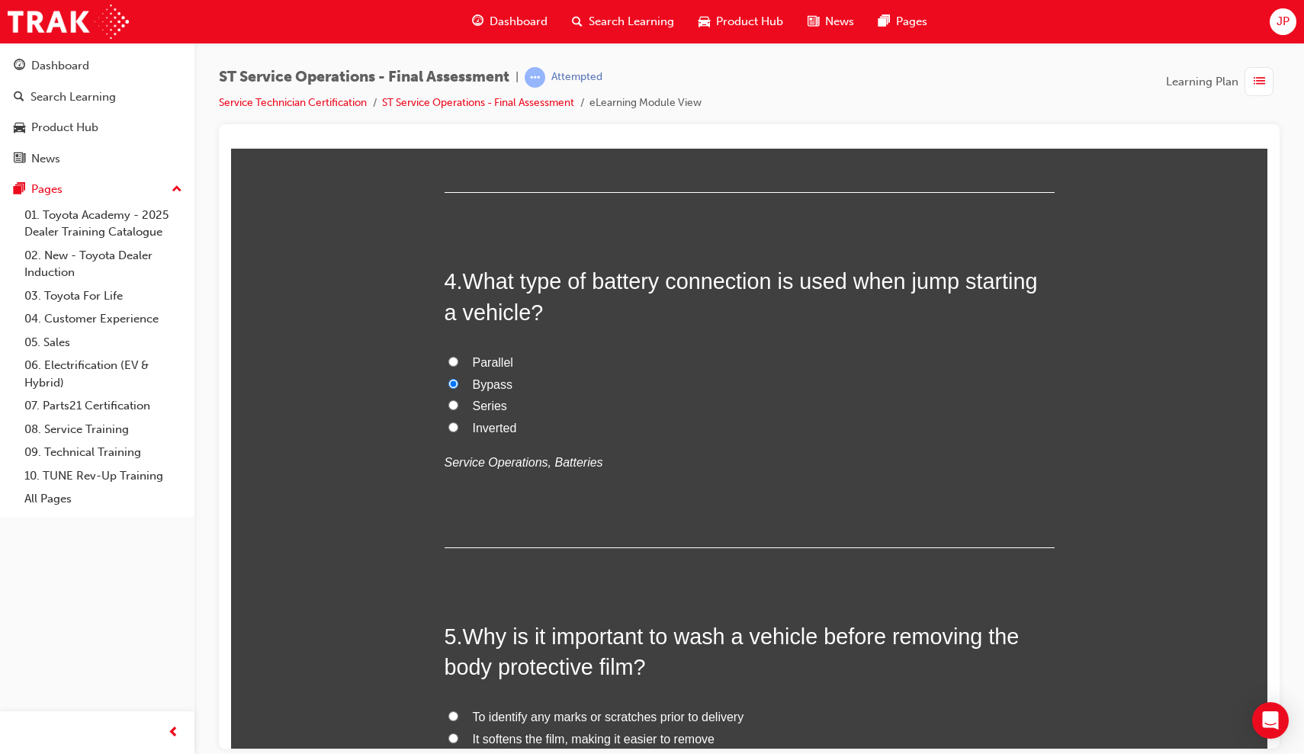
radio input "true"
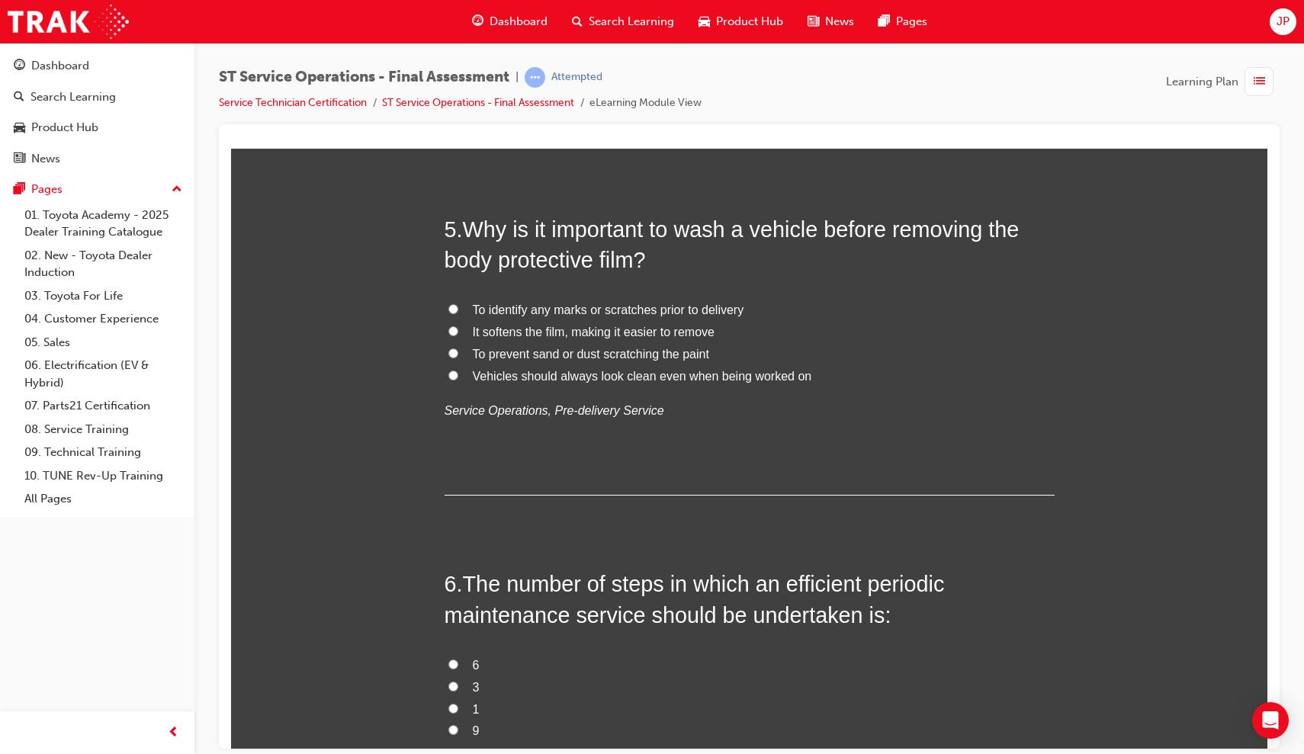
scroll to position [1517, 0]
click at [448, 325] on input "It softens the film, making it easier to remove" at bounding box center [453, 330] width 10 height 10
radio input "true"
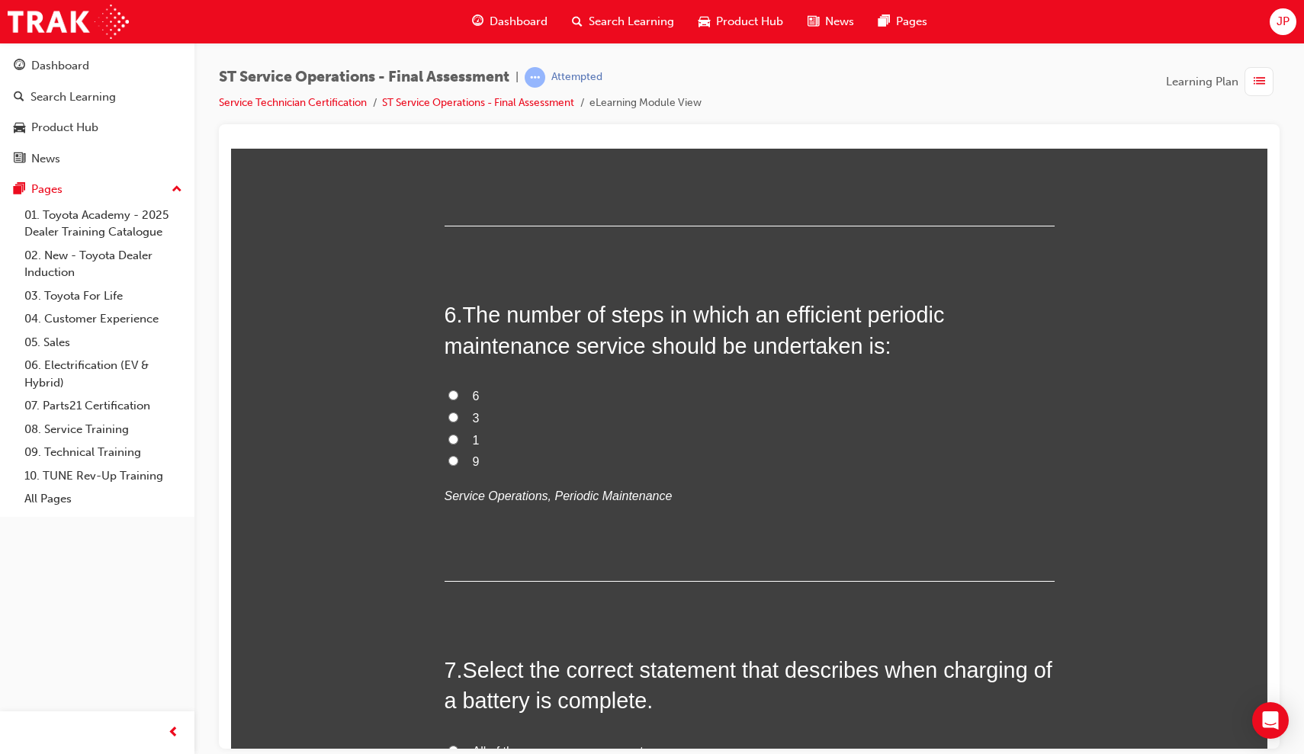
scroll to position [1787, 0]
click at [454, 388] on input "6" at bounding box center [453, 393] width 10 height 10
radio input "true"
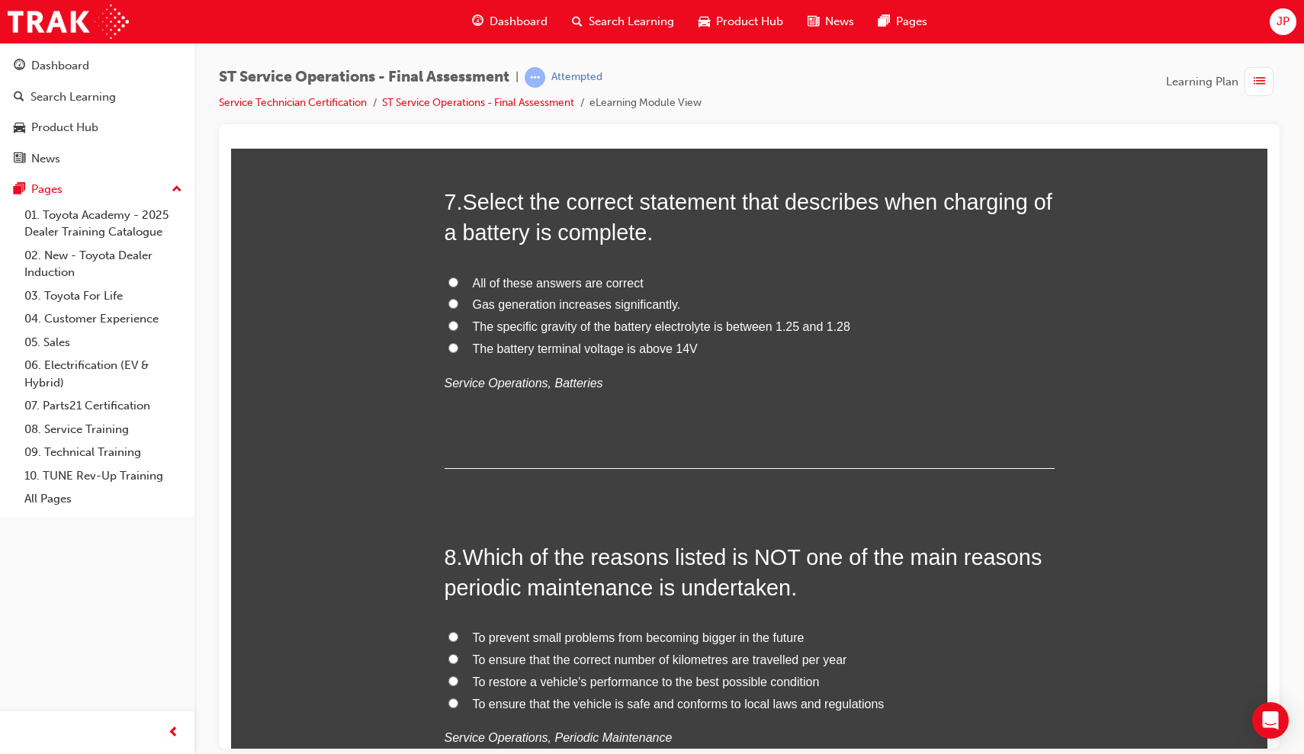
scroll to position [2248, 0]
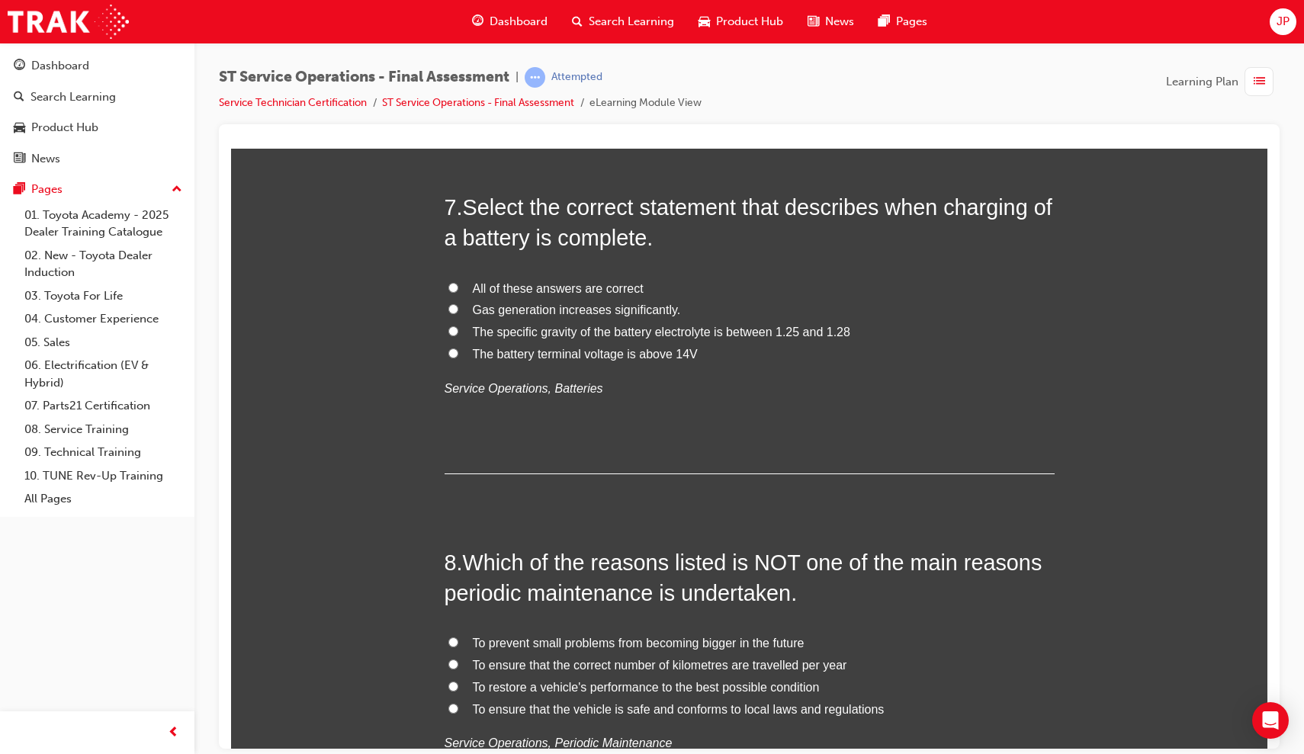
click at [448, 278] on label "All of these answers are correct" at bounding box center [749, 289] width 610 height 22
click at [448, 282] on input "All of these answers are correct" at bounding box center [453, 287] width 10 height 10
radio input "true"
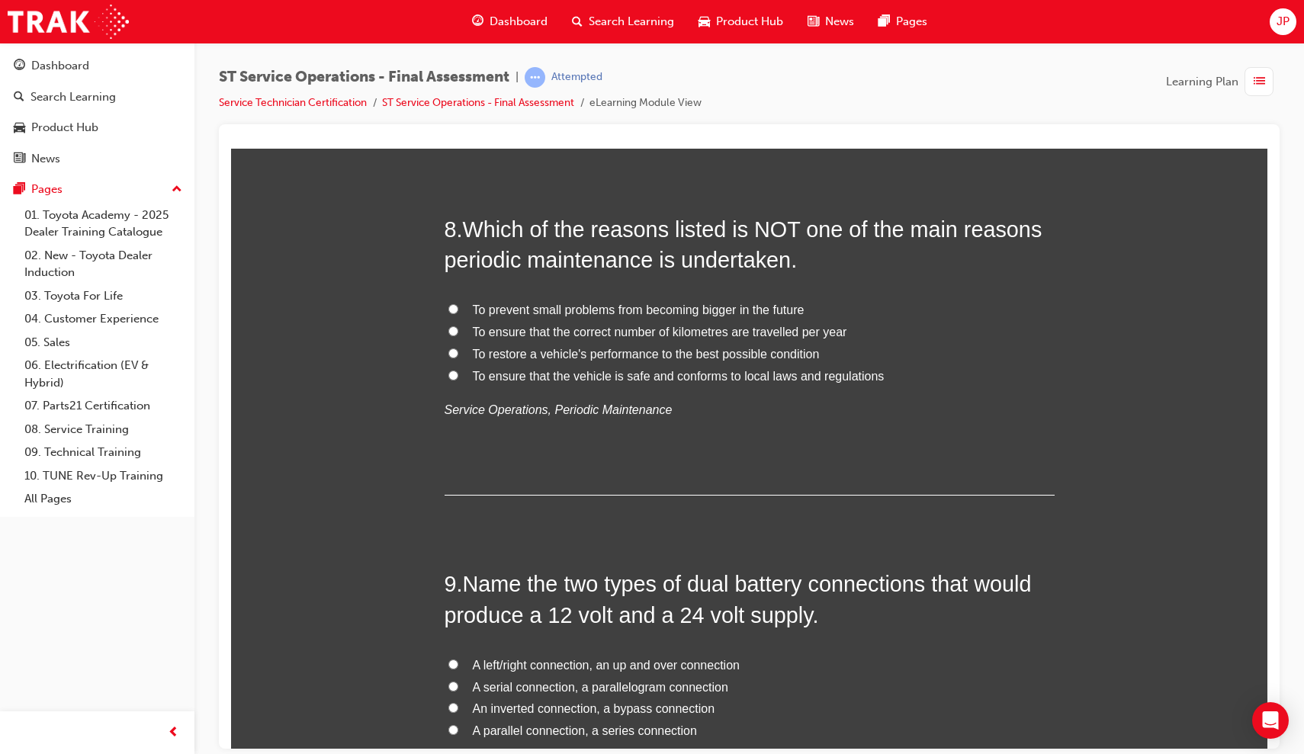
scroll to position [2582, 0]
click at [451, 320] on label "To ensure that the correct number of kilometres are travelled per year" at bounding box center [749, 331] width 610 height 22
click at [451, 325] on input "To ensure that the correct number of kilometres are travelled per year" at bounding box center [453, 330] width 10 height 10
radio input "true"
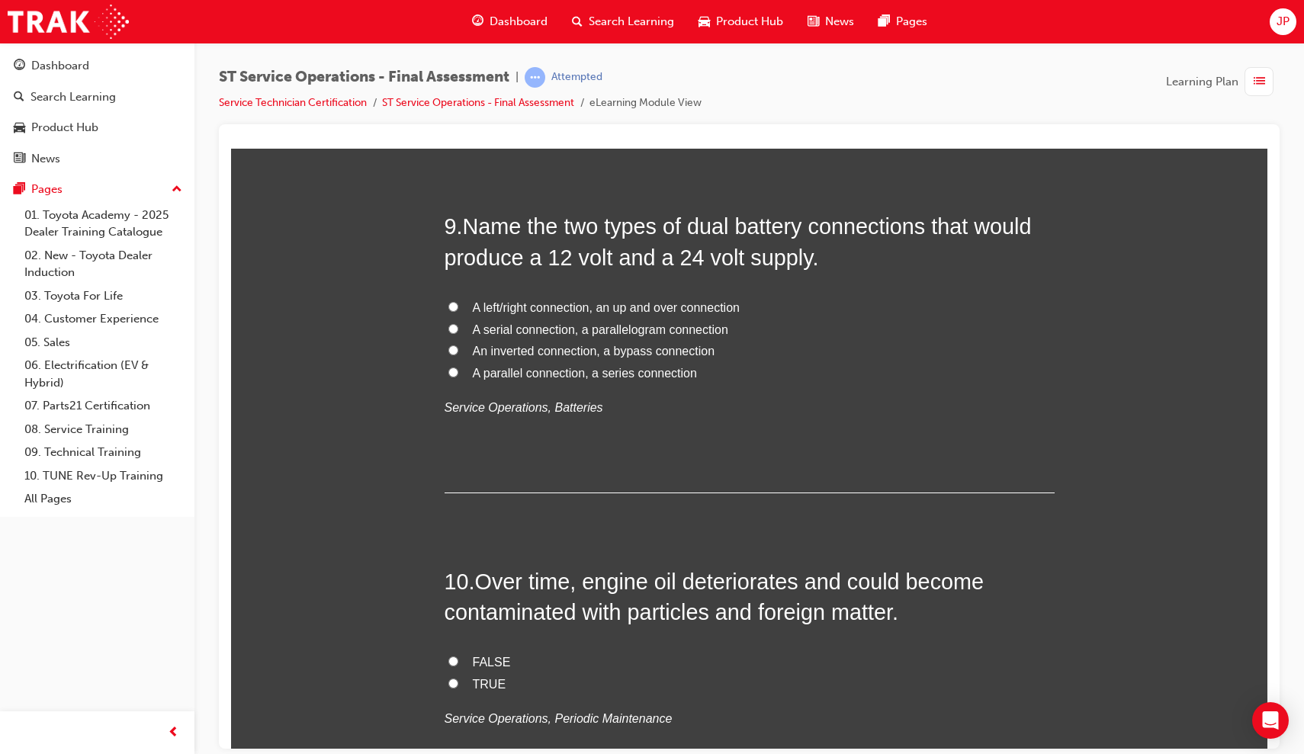
scroll to position [2938, 0]
click at [448, 325] on input "A serial connection, a parallelogram connection" at bounding box center [453, 330] width 10 height 10
radio input "true"
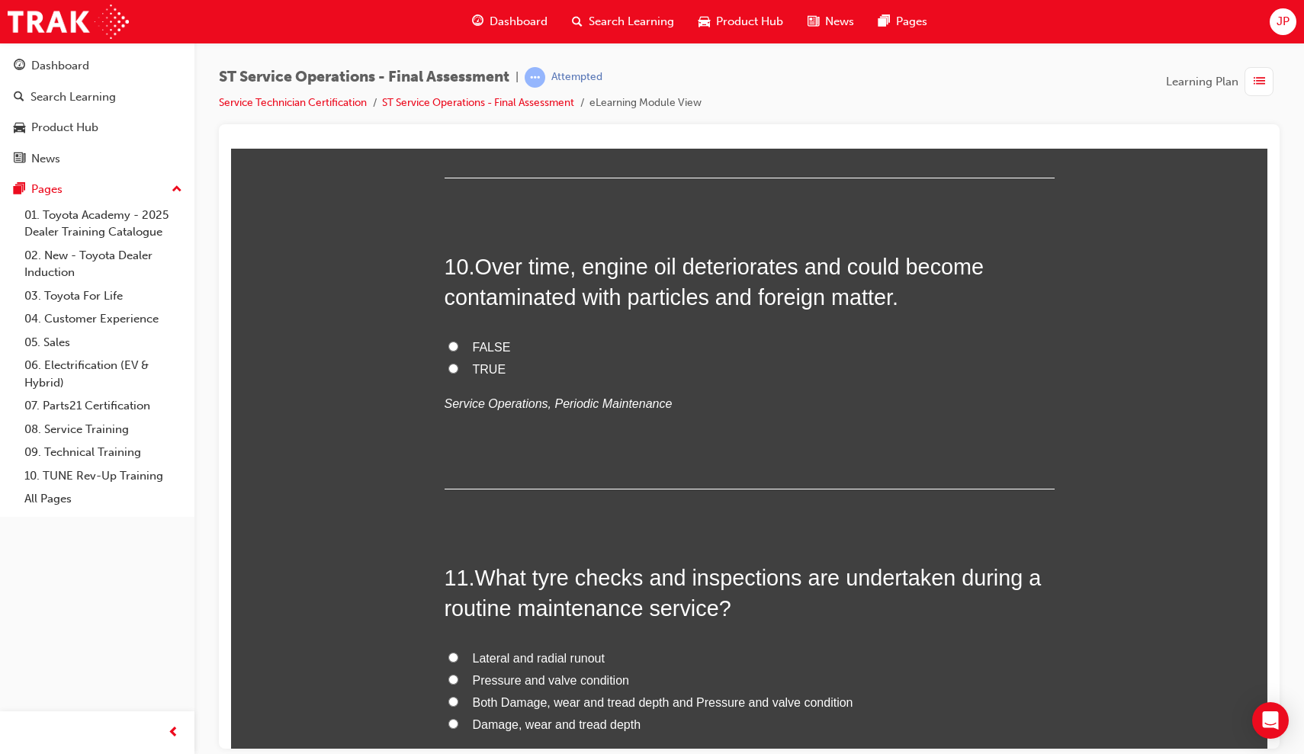
scroll to position [3262, 0]
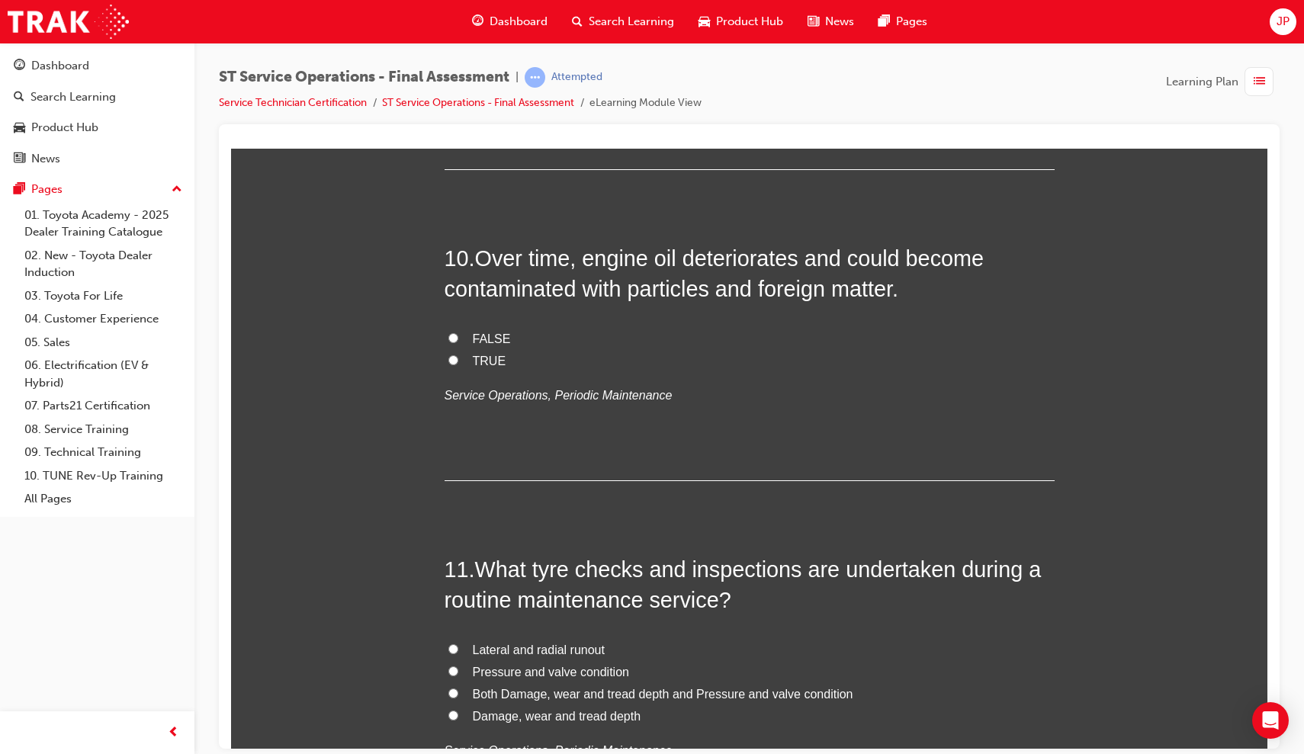
click at [448, 355] on input "TRUE" at bounding box center [453, 360] width 10 height 10
radio input "true"
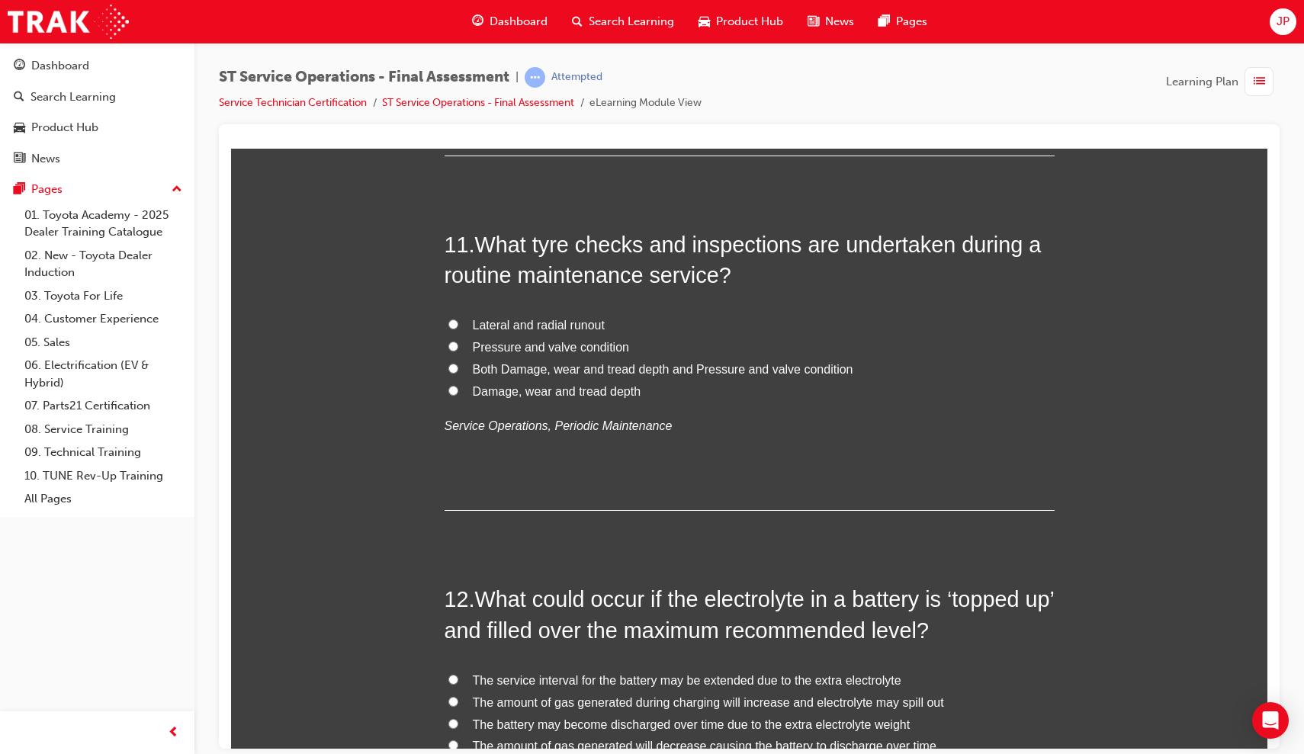
scroll to position [3589, 0]
click at [448, 361] on input "Both Damage, wear and tread depth and Pressure and valve condition" at bounding box center [453, 366] width 10 height 10
radio input "true"
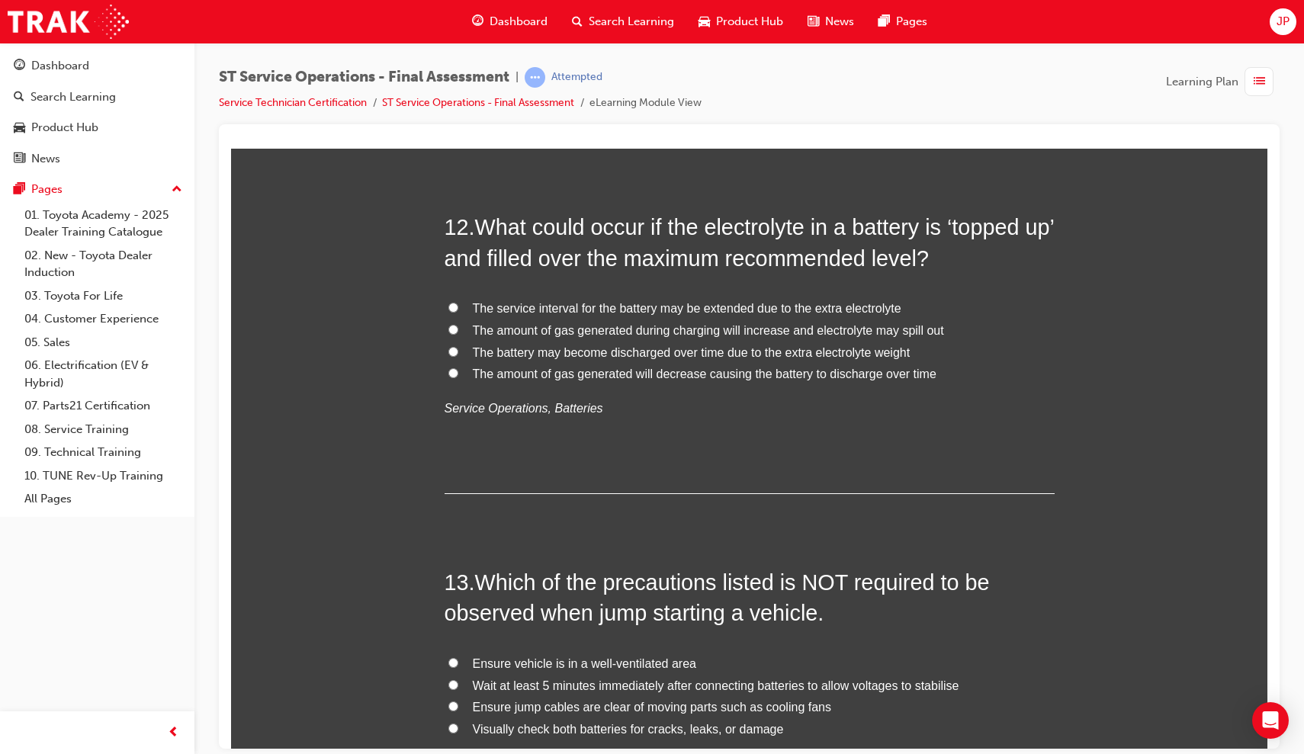
scroll to position [3965, 0]
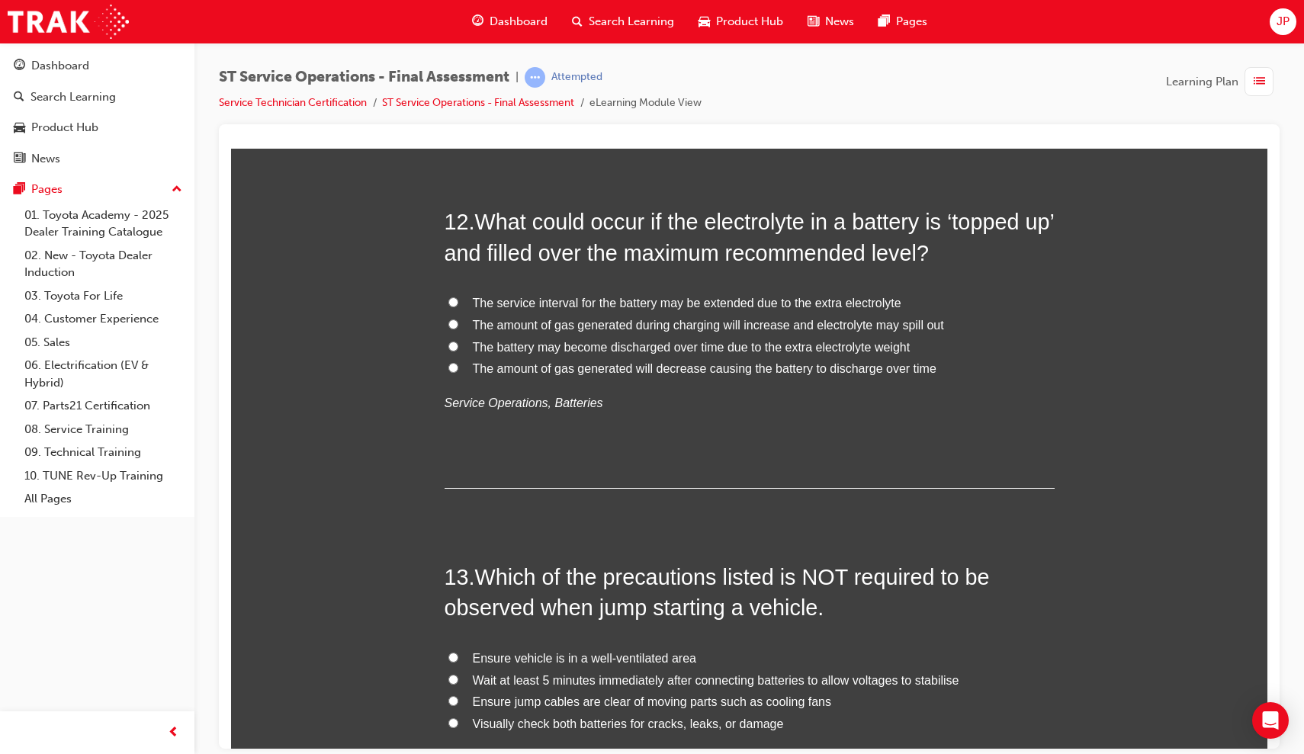
click at [457, 314] on label "The amount of gas generated during charging will increase and electrolyte may s…" at bounding box center [749, 325] width 610 height 22
click at [457, 319] on input "The amount of gas generated during charging will increase and electrolyte may s…" at bounding box center [453, 324] width 10 height 10
radio input "true"
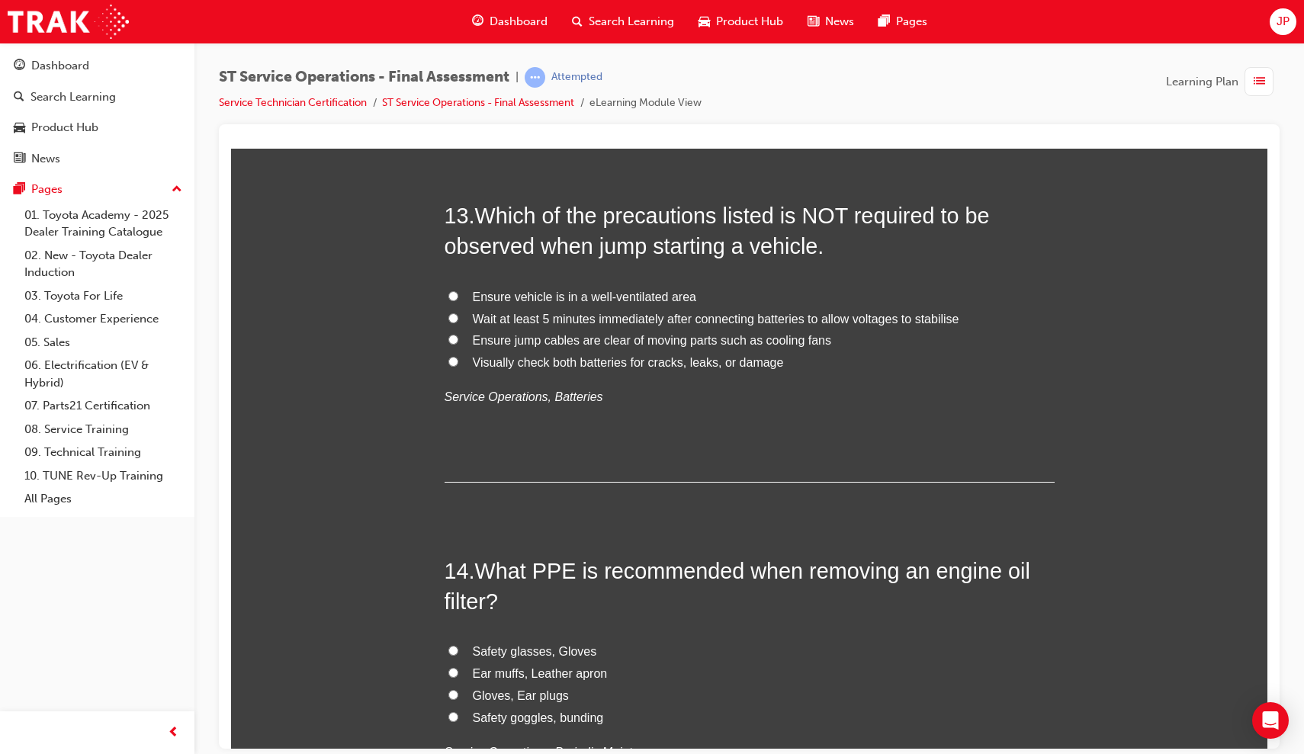
scroll to position [4320, 0]
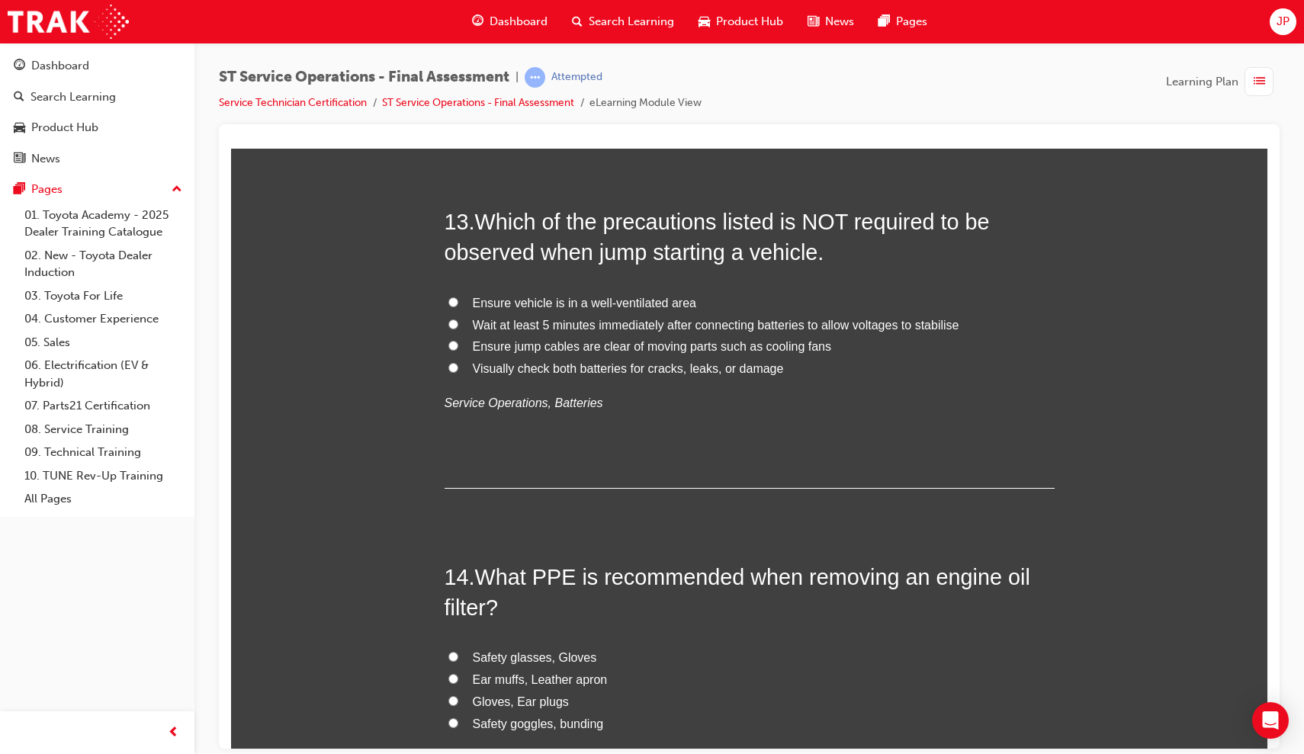
click at [454, 335] on label "Ensure jump cables are clear of moving parts such as cooling fans" at bounding box center [749, 346] width 610 height 22
click at [454, 340] on input "Ensure jump cables are clear of moving parts such as cooling fans" at bounding box center [453, 345] width 10 height 10
radio input "true"
click at [449, 319] on input "Wait at least 5 minutes immediately after connecting batteries to allow voltage…" at bounding box center [453, 324] width 10 height 10
radio input "true"
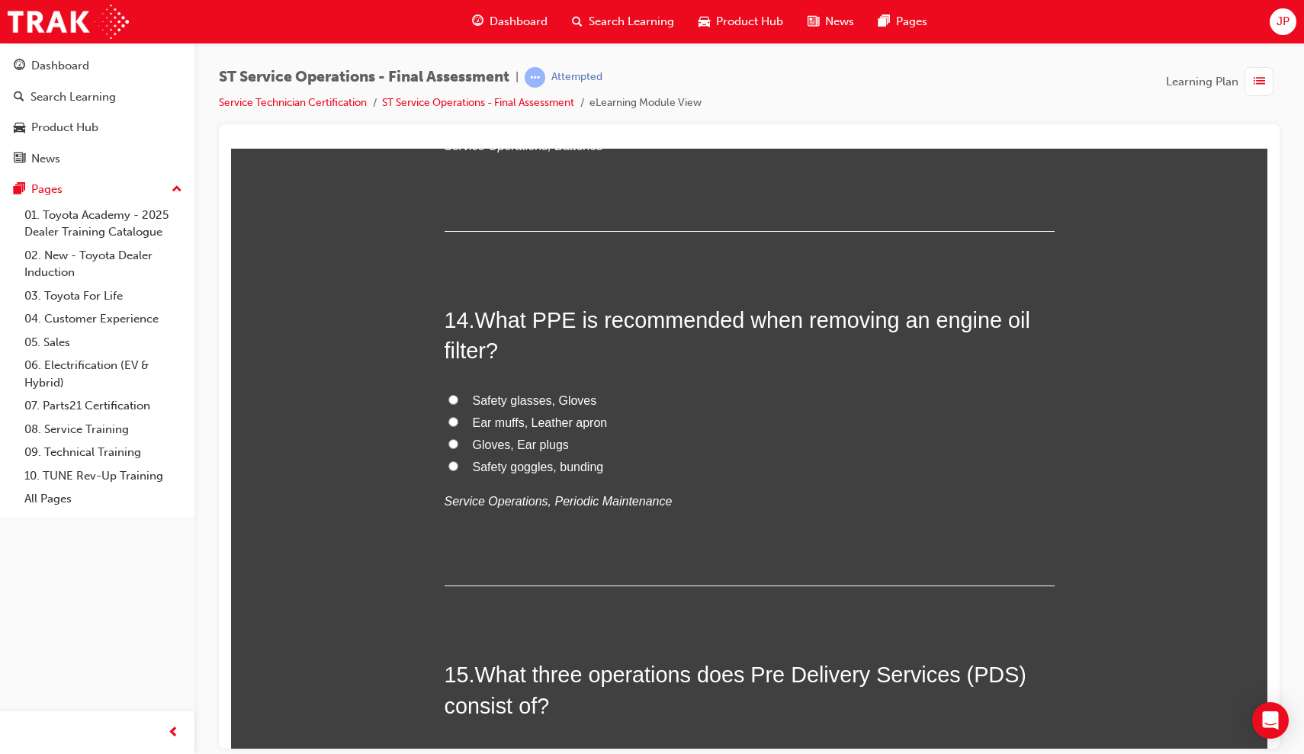
scroll to position [4578, 0]
click at [494, 392] on span "Safety glasses, Gloves" at bounding box center [535, 398] width 124 height 13
click at [458, 393] on input "Safety glasses, Gloves" at bounding box center [453, 398] width 10 height 10
radio input "true"
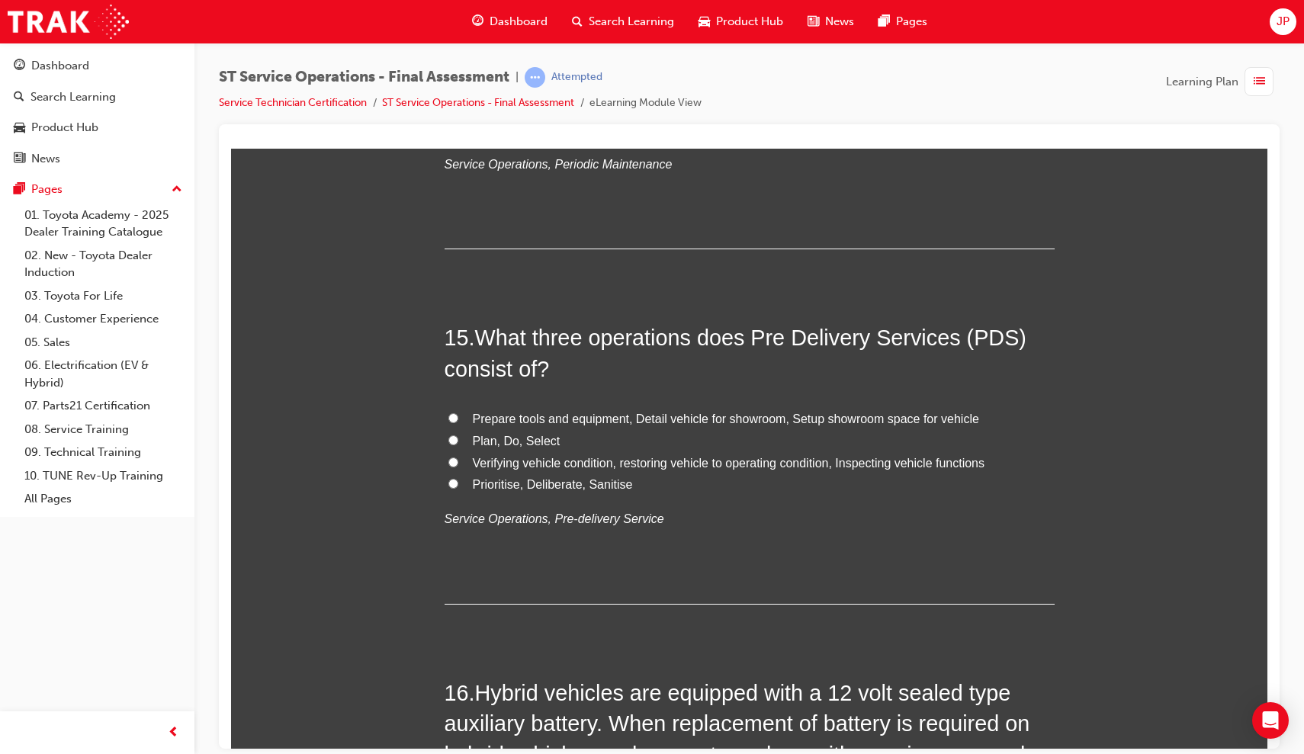
scroll to position [4916, 0]
click at [467, 450] on label "Verifying vehicle condition, restoring vehicle to operating condition, Inspecti…" at bounding box center [749, 461] width 610 height 22
click at [458, 454] on input "Verifying vehicle condition, restoring vehicle to operating condition, Inspecti…" at bounding box center [453, 459] width 10 height 10
radio input "true"
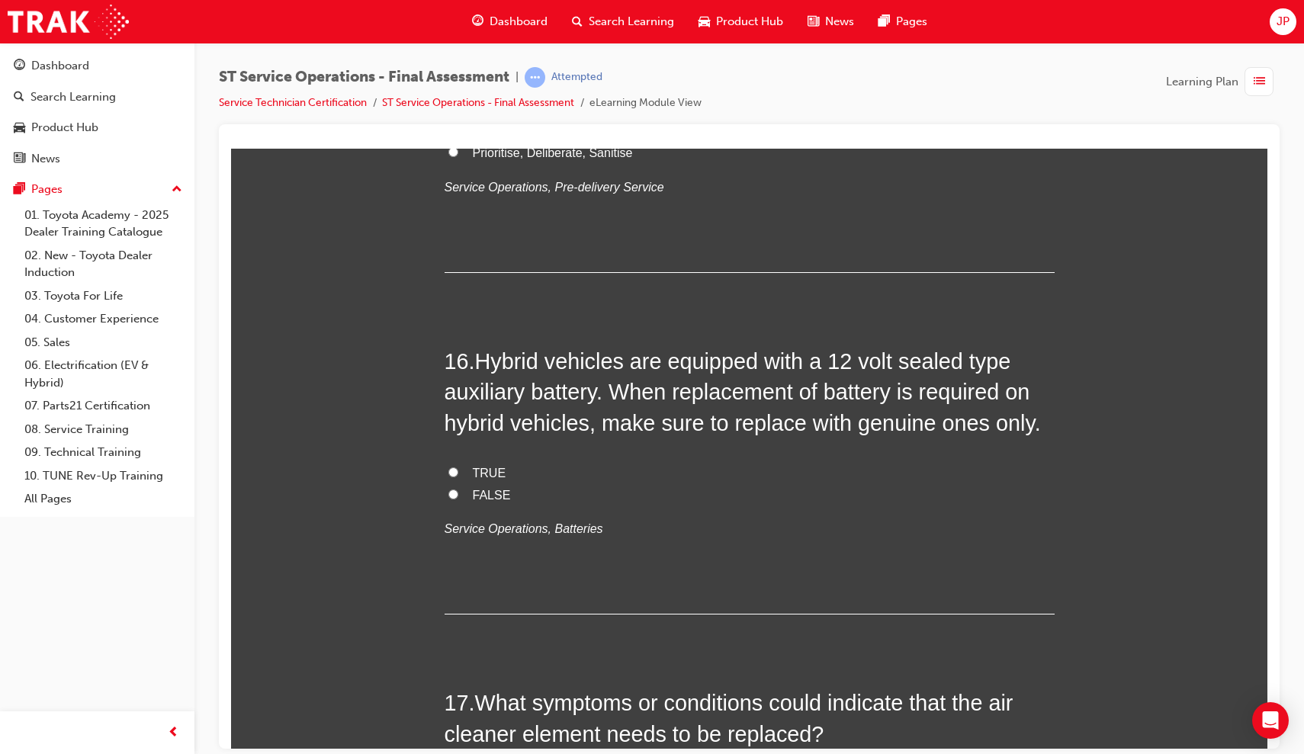
scroll to position [5251, 0]
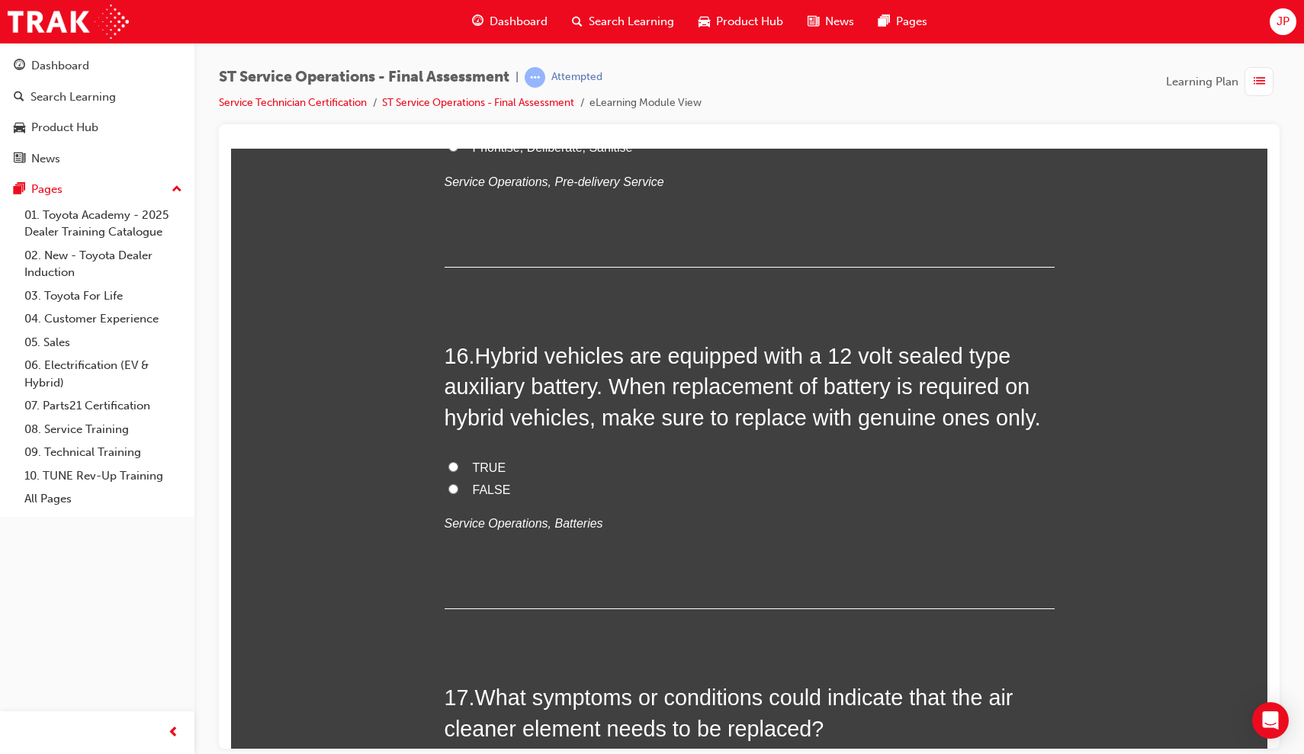
click at [450, 461] on input "TRUE" at bounding box center [453, 466] width 10 height 10
radio input "true"
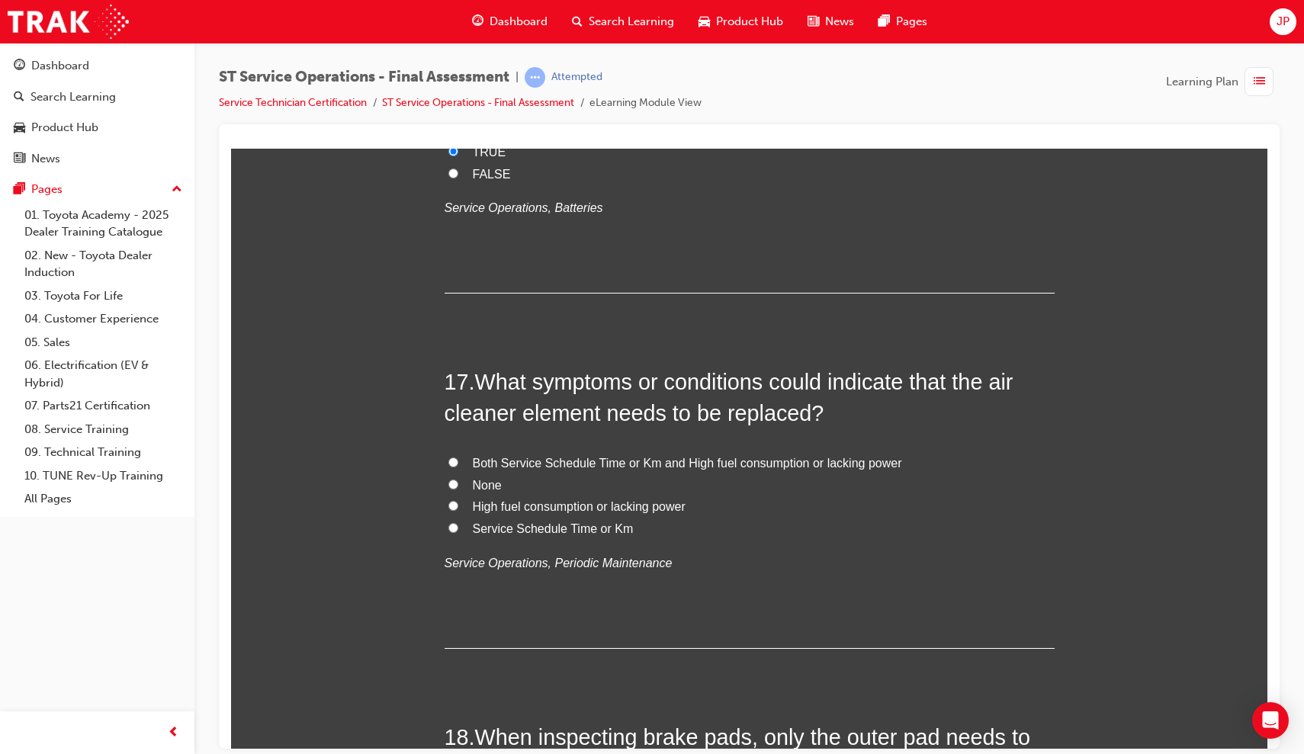
scroll to position [5568, 0]
click at [457, 516] on label "Service Schedule Time or Km" at bounding box center [749, 527] width 610 height 22
click at [457, 521] on input "Service Schedule Time or Km" at bounding box center [453, 526] width 10 height 10
radio input "true"
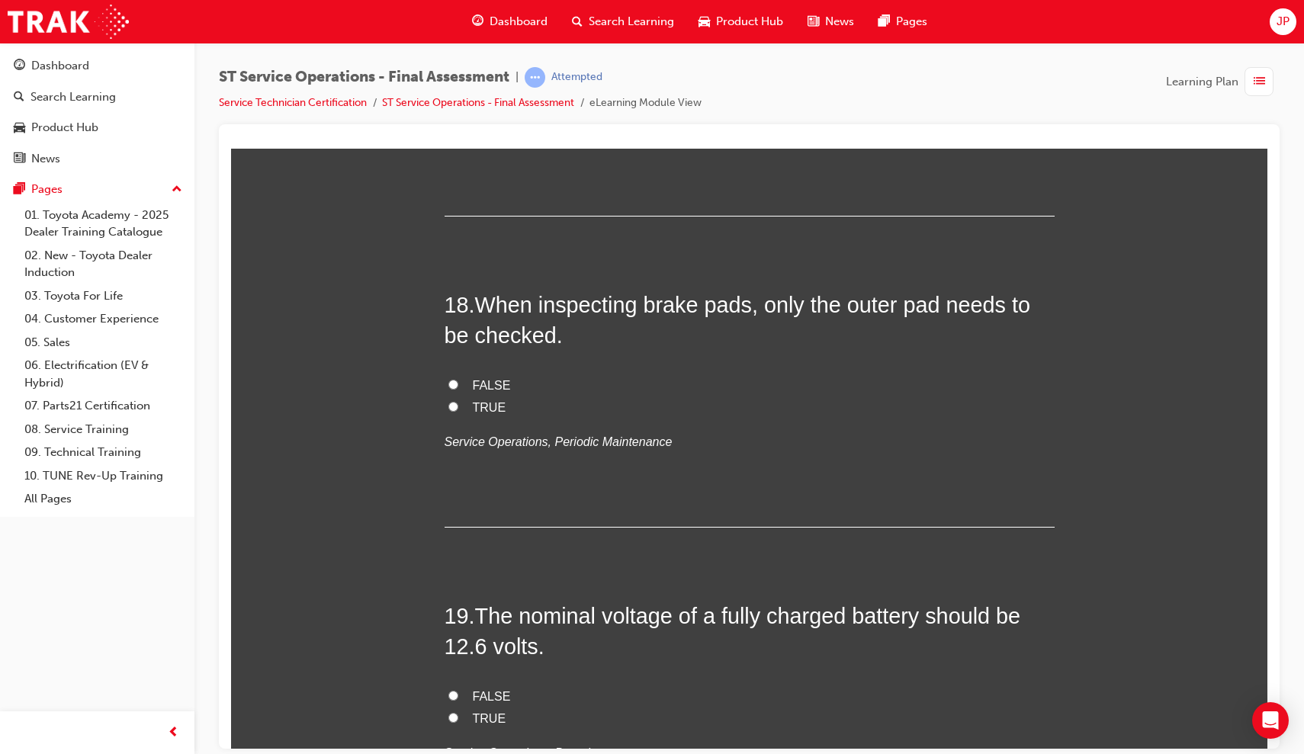
scroll to position [6021, 0]
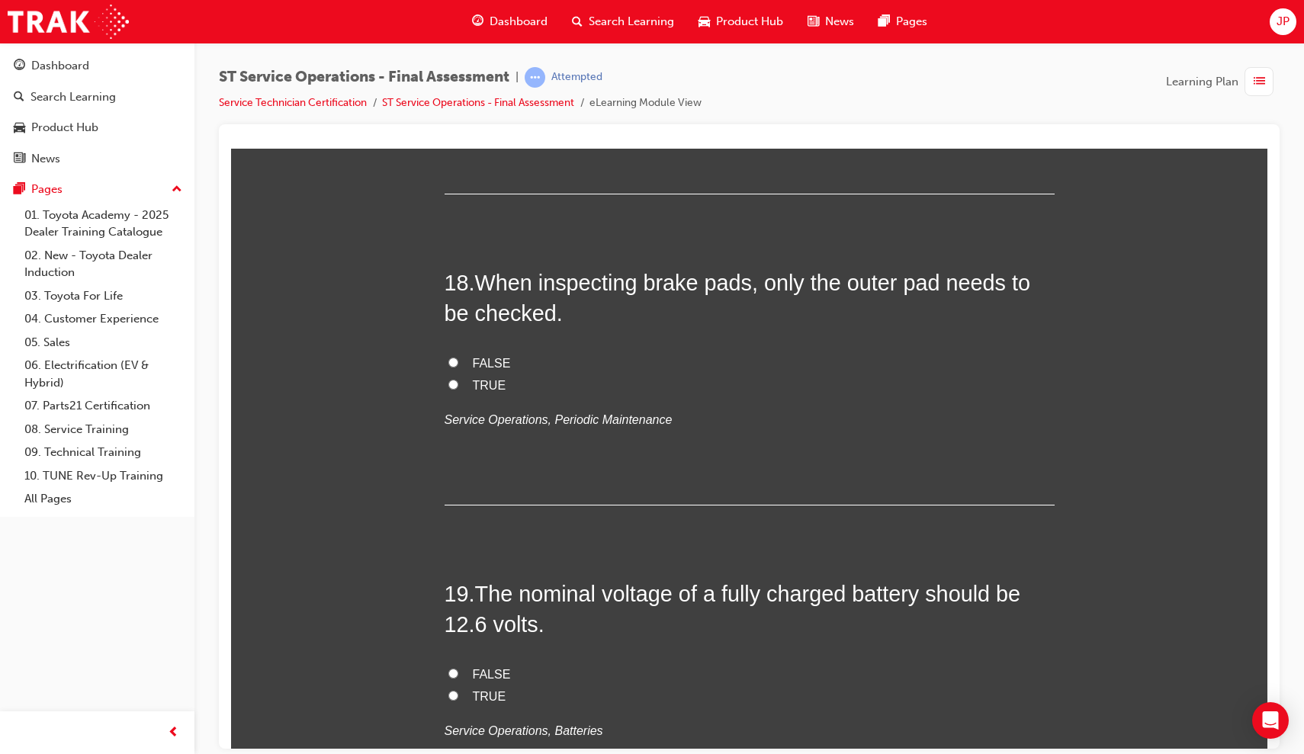
click at [449, 352] on label "FALSE" at bounding box center [749, 363] width 610 height 22
click at [449, 357] on input "FALSE" at bounding box center [453, 362] width 10 height 10
radio input "true"
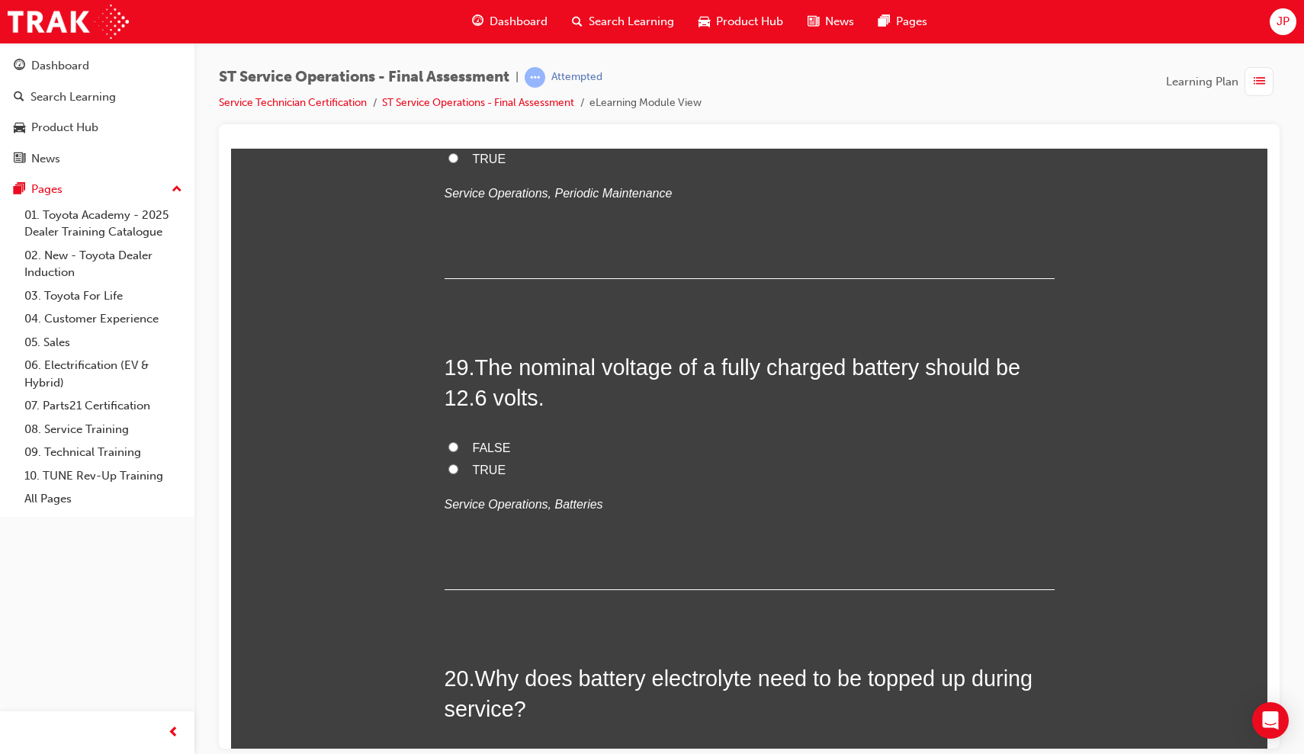
scroll to position [6252, 0]
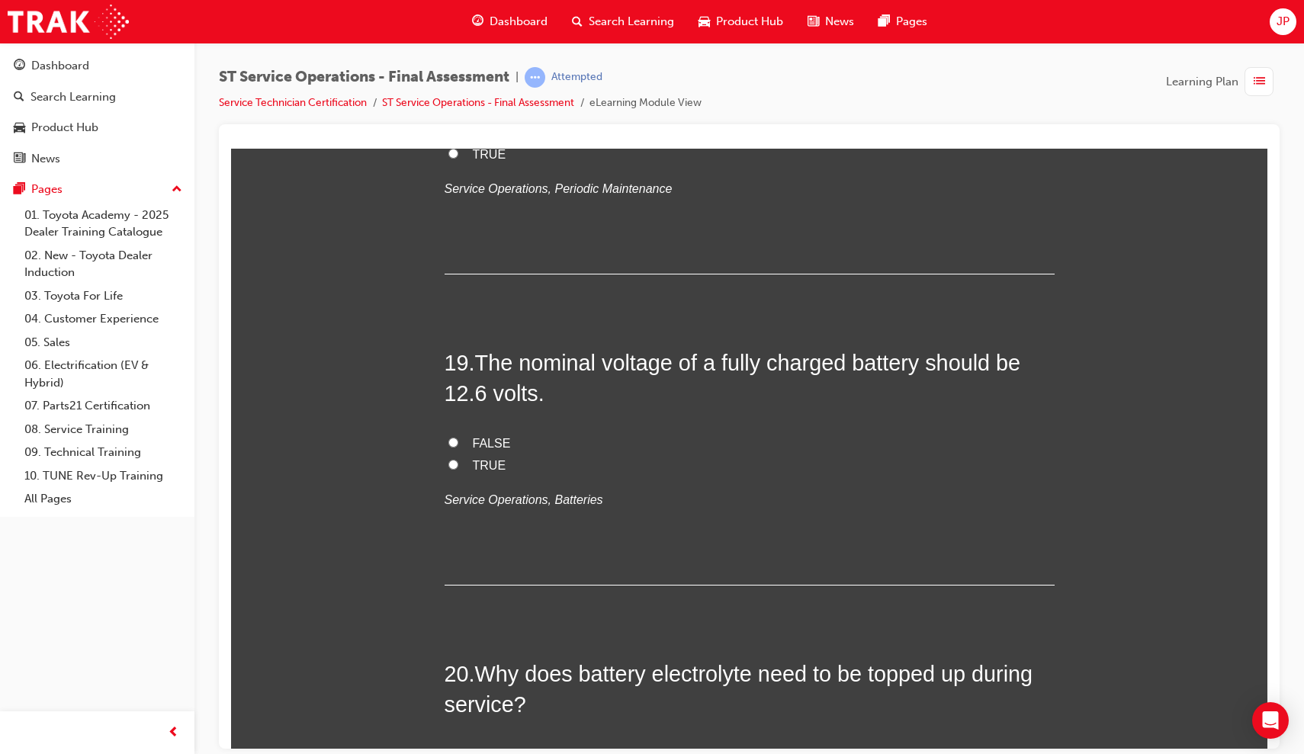
click at [454, 459] on input "TRUE" at bounding box center [453, 464] width 10 height 10
radio input "true"
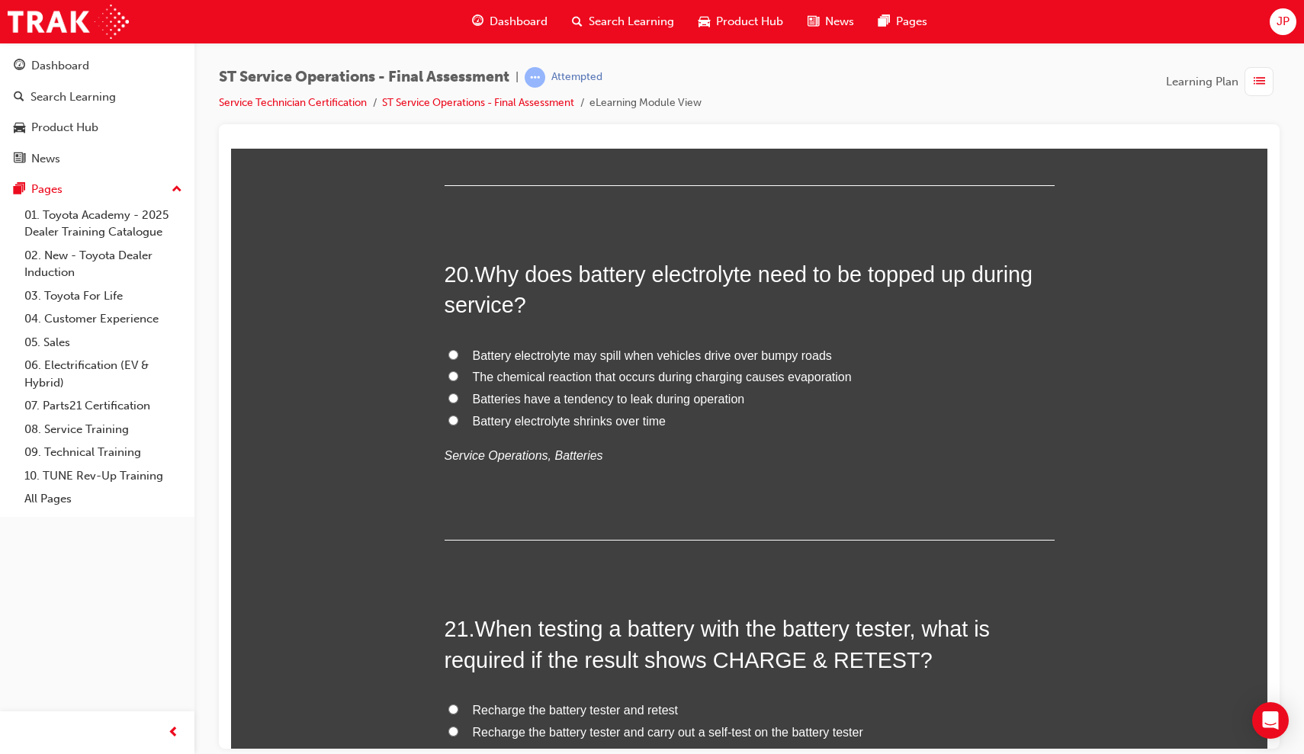
scroll to position [6637, 0]
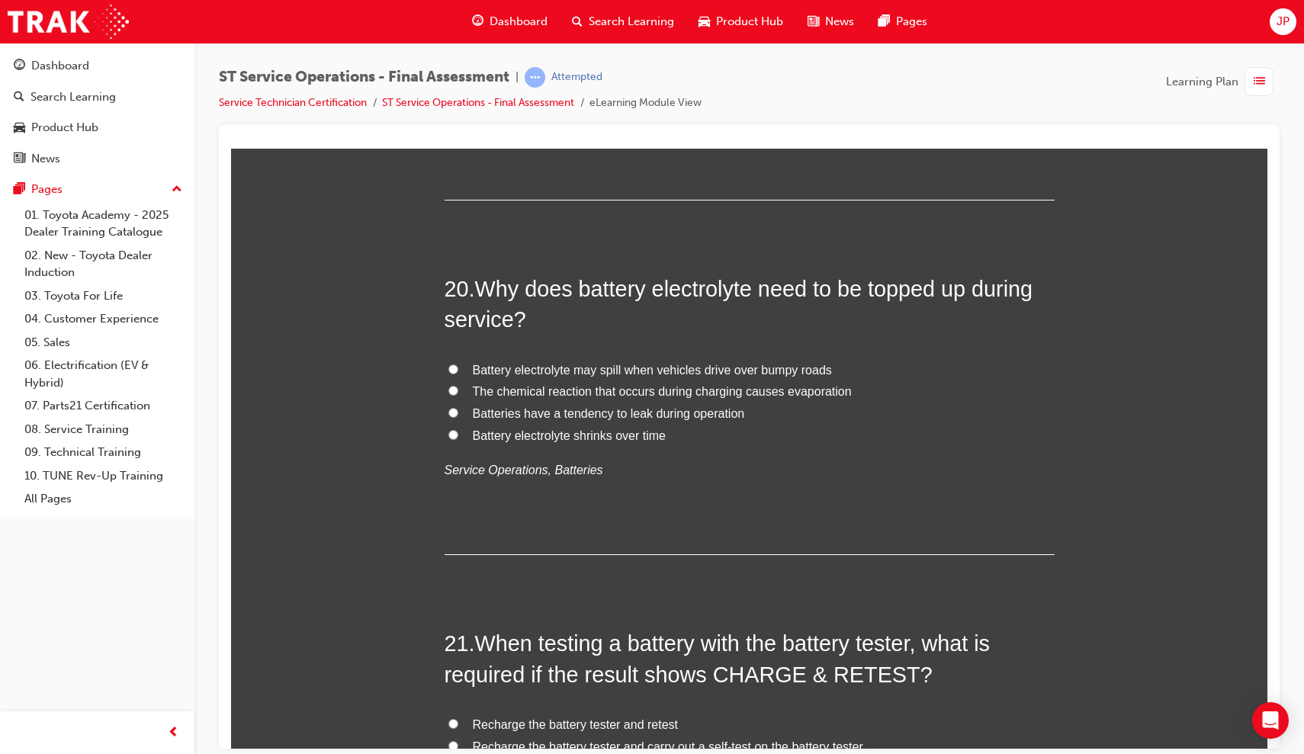
click at [452, 425] on label "Battery electrolyte shrinks over time" at bounding box center [749, 436] width 610 height 22
click at [452, 429] on input "Battery electrolyte shrinks over time" at bounding box center [453, 434] width 10 height 10
radio input "true"
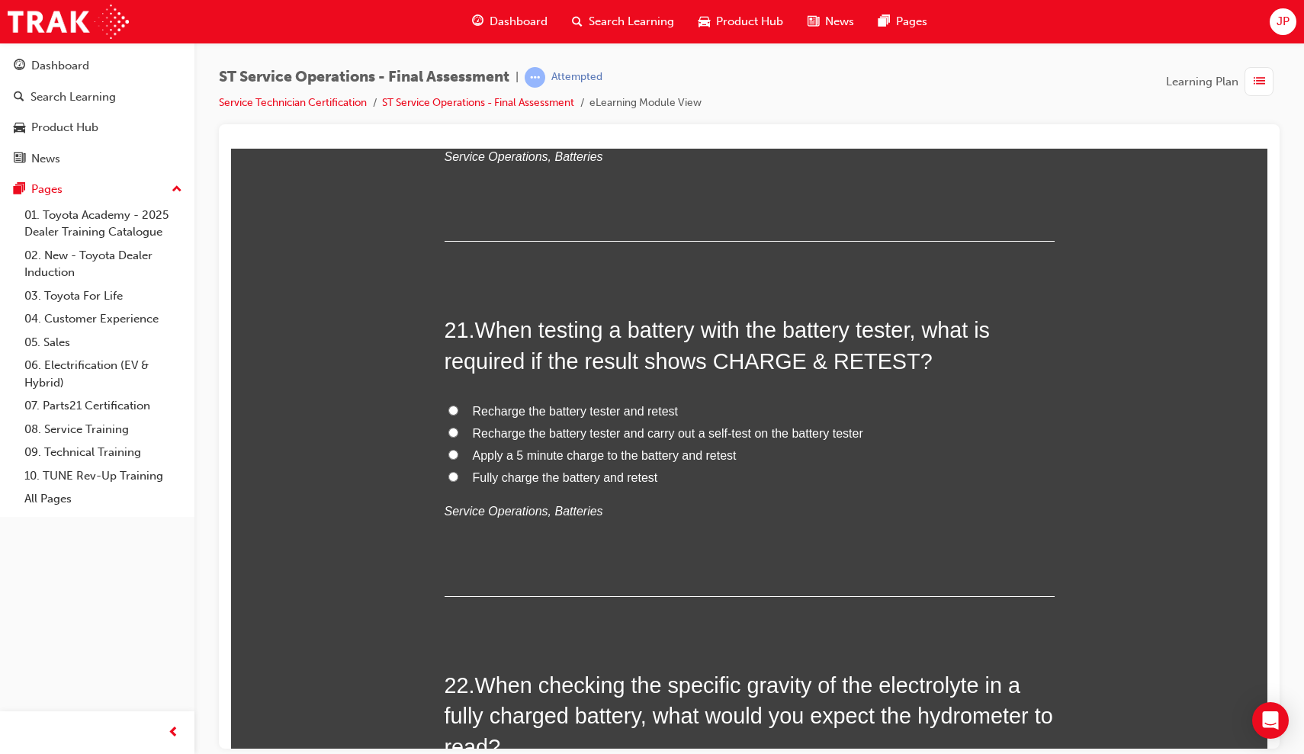
scroll to position [6949, 0]
click at [457, 467] on label "Fully charge the battery and retest" at bounding box center [749, 478] width 610 height 22
click at [457, 472] on input "Fully charge the battery and retest" at bounding box center [453, 477] width 10 height 10
radio input "true"
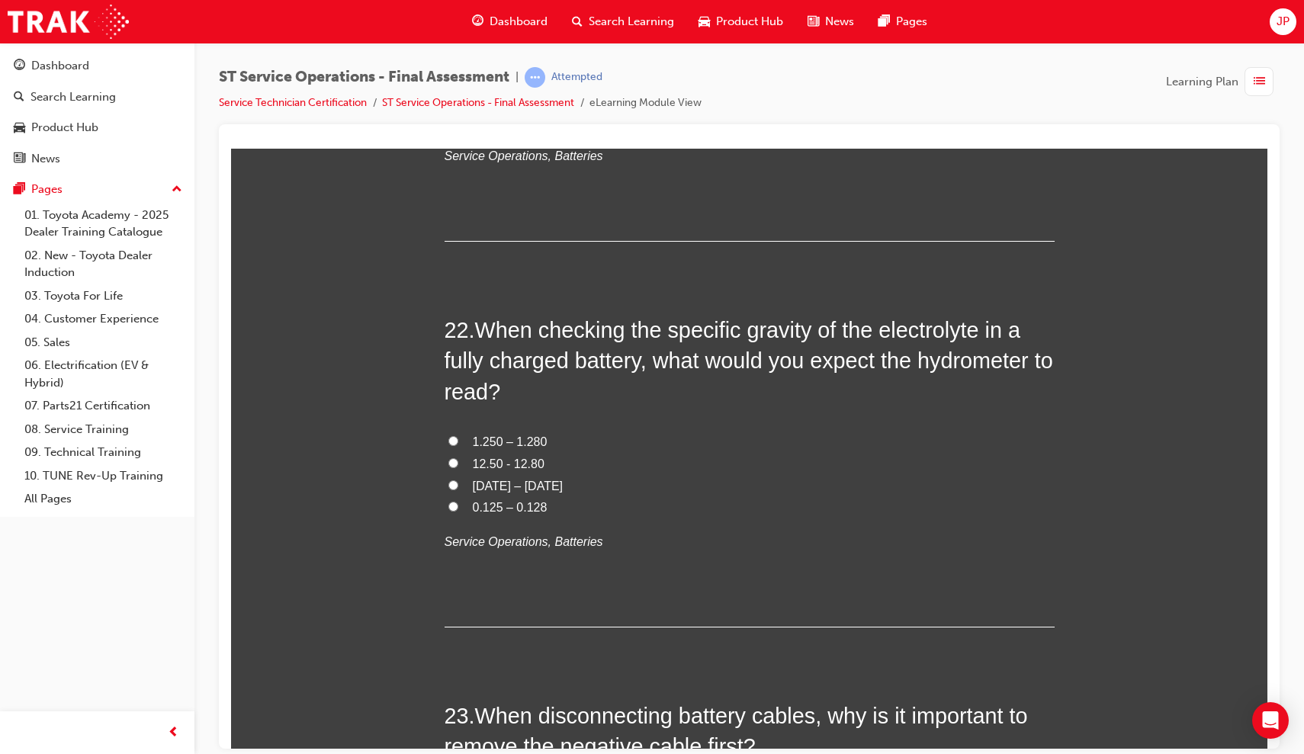
scroll to position [7298, 0]
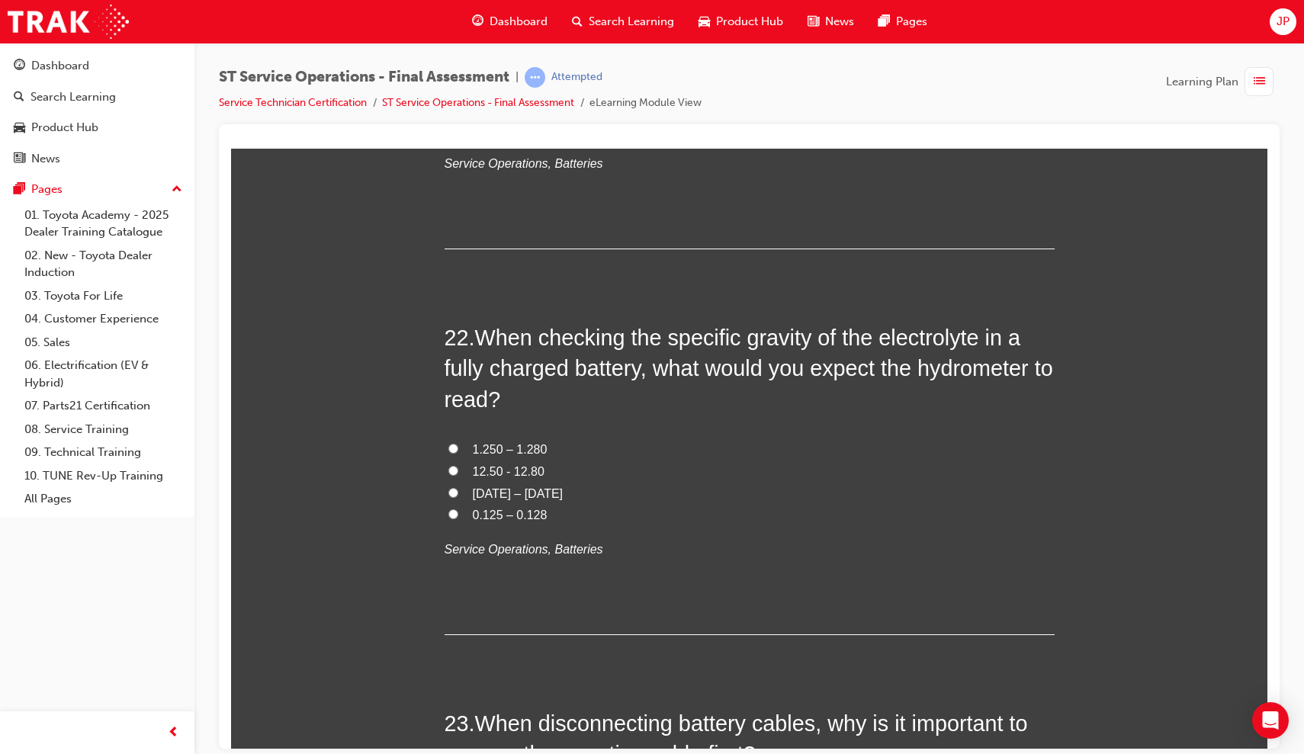
click at [522, 442] on span "1.250 – 1.280" at bounding box center [510, 448] width 75 height 13
click at [458, 443] on input "1.250 – 1.280" at bounding box center [453, 448] width 10 height 10
radio input "true"
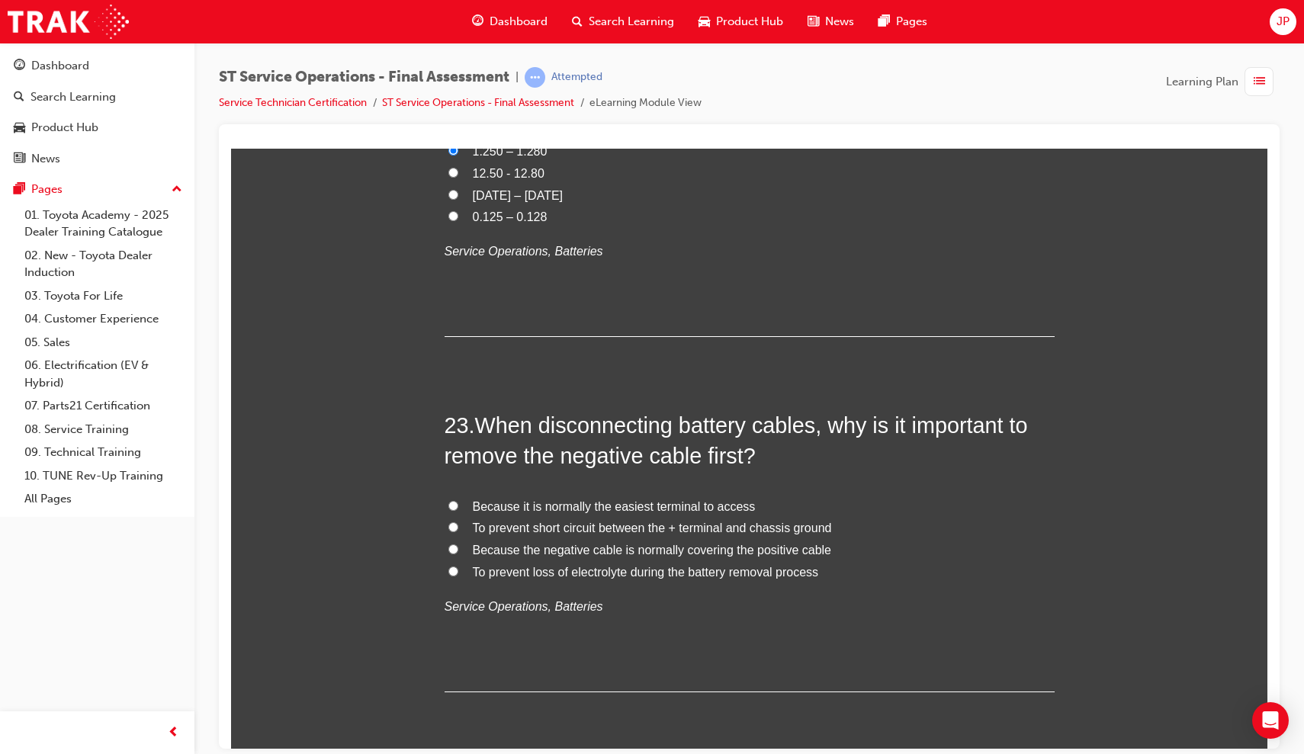
scroll to position [7611, 0]
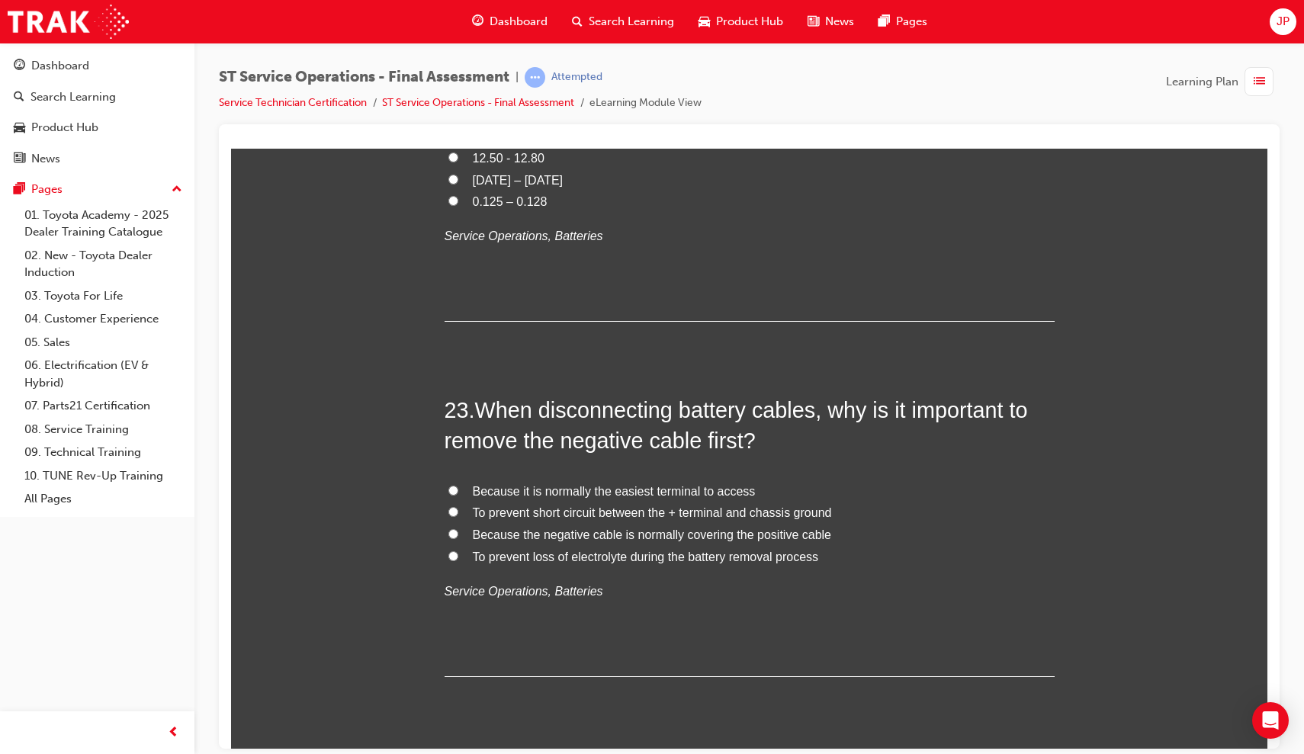
click at [473, 505] on span "To prevent short circuit between the + terminal and chassis ground" at bounding box center [652, 511] width 359 height 13
click at [458, 506] on input "To prevent short circuit between the + terminal and chassis ground" at bounding box center [453, 511] width 10 height 10
radio input "true"
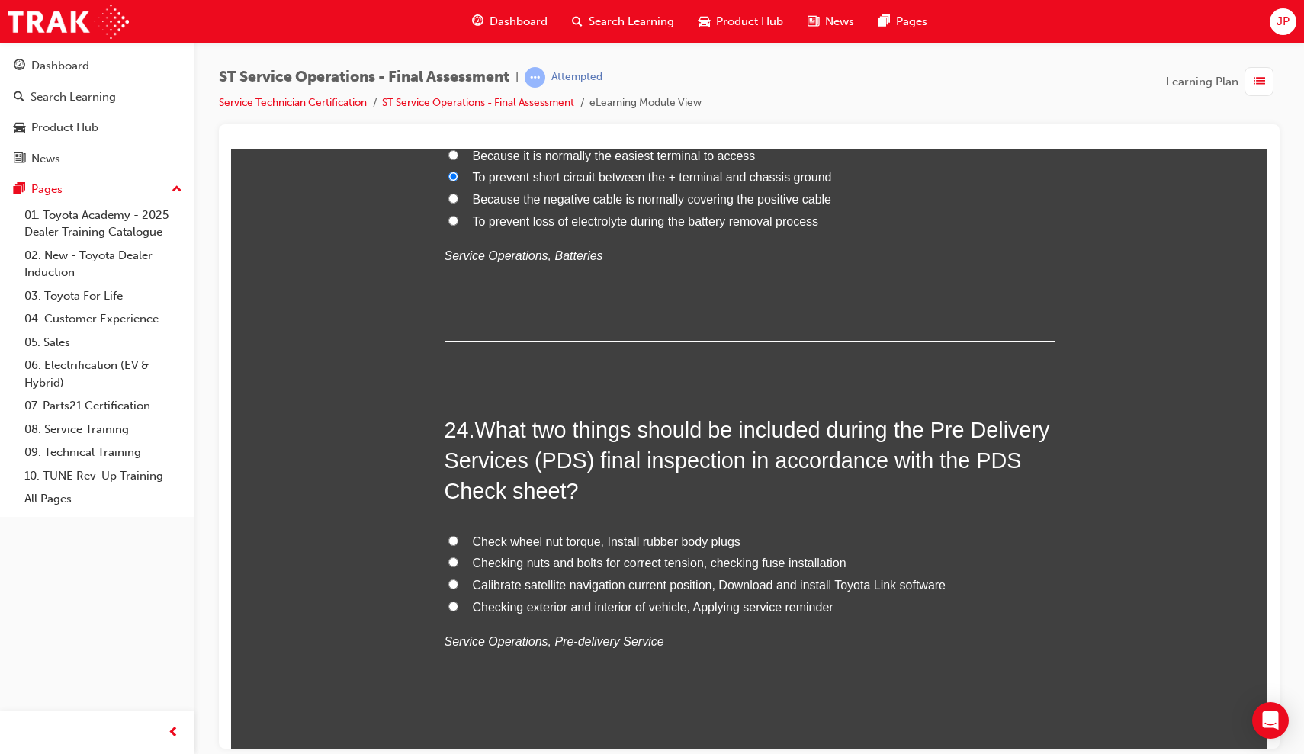
scroll to position [7950, 0]
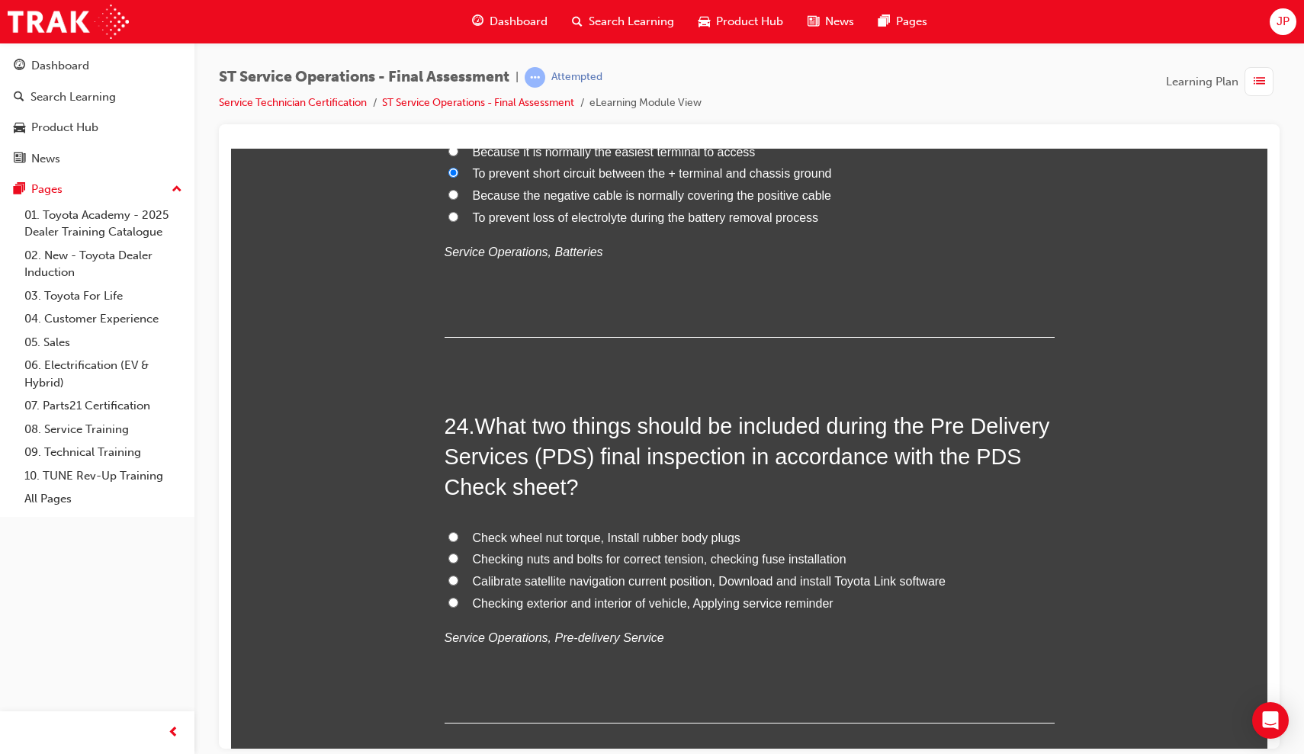
click at [448, 531] on input "Check wheel nut torque, Install rubber body plugs" at bounding box center [453, 536] width 10 height 10
radio input "true"
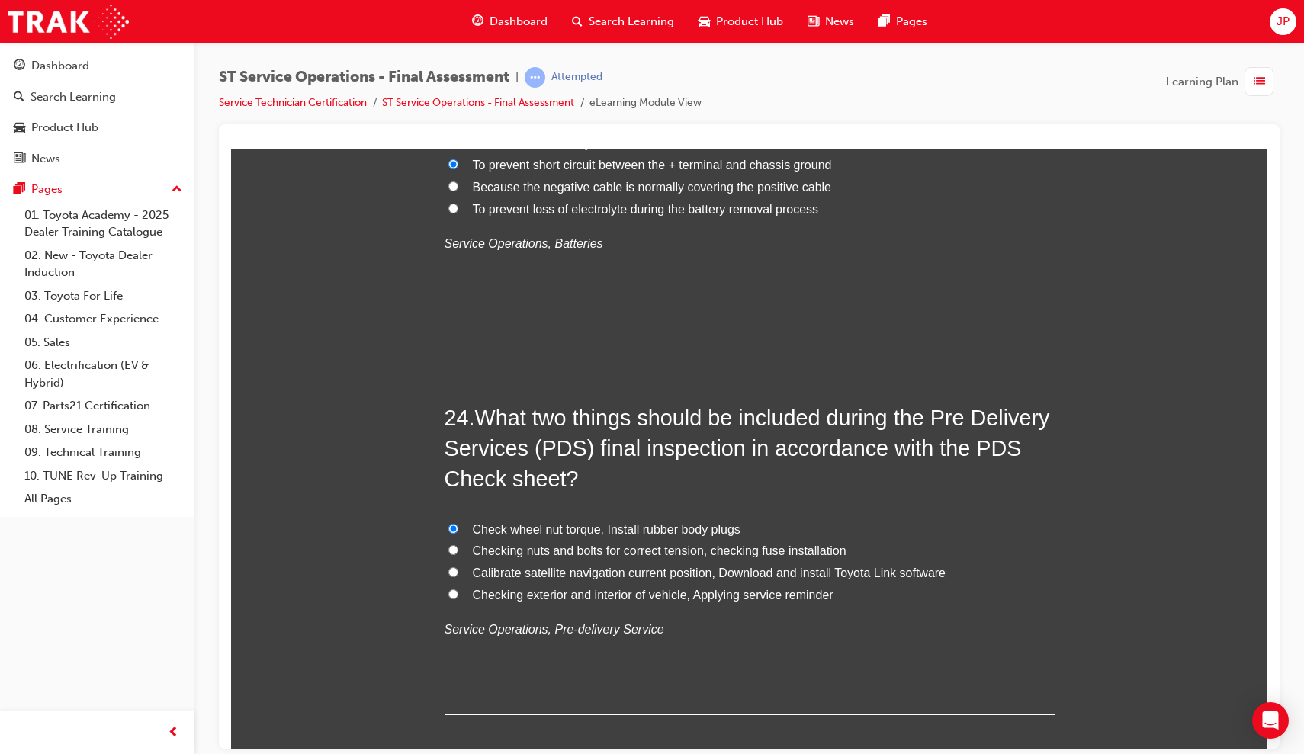
scroll to position [7958, 0]
click at [451, 589] on input "Checking exterior and interior of vehicle, Applying service reminder" at bounding box center [453, 594] width 10 height 10
radio input "true"
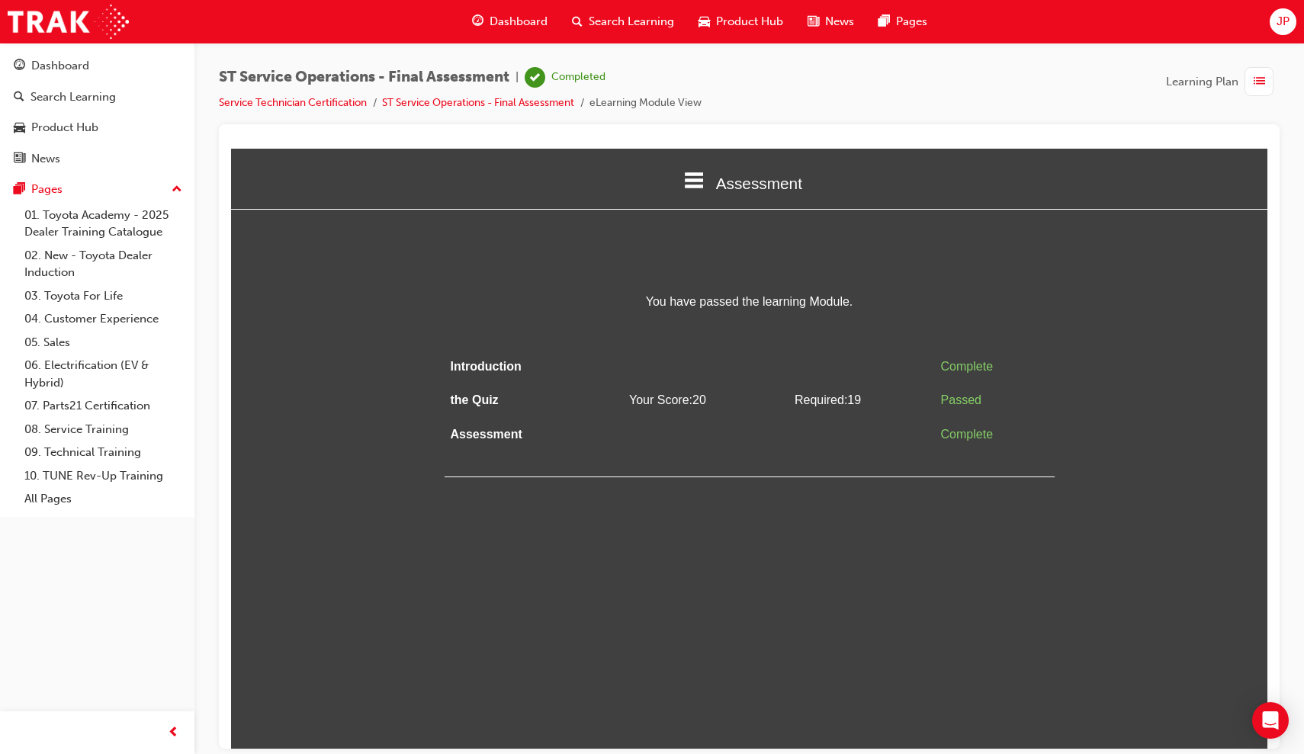
scroll to position [0, 0]
click at [631, 105] on li "eLearning Module View" at bounding box center [645, 104] width 112 height 18
click at [559, 104] on link "ST Service Operations - Final Assessment" at bounding box center [478, 102] width 192 height 13
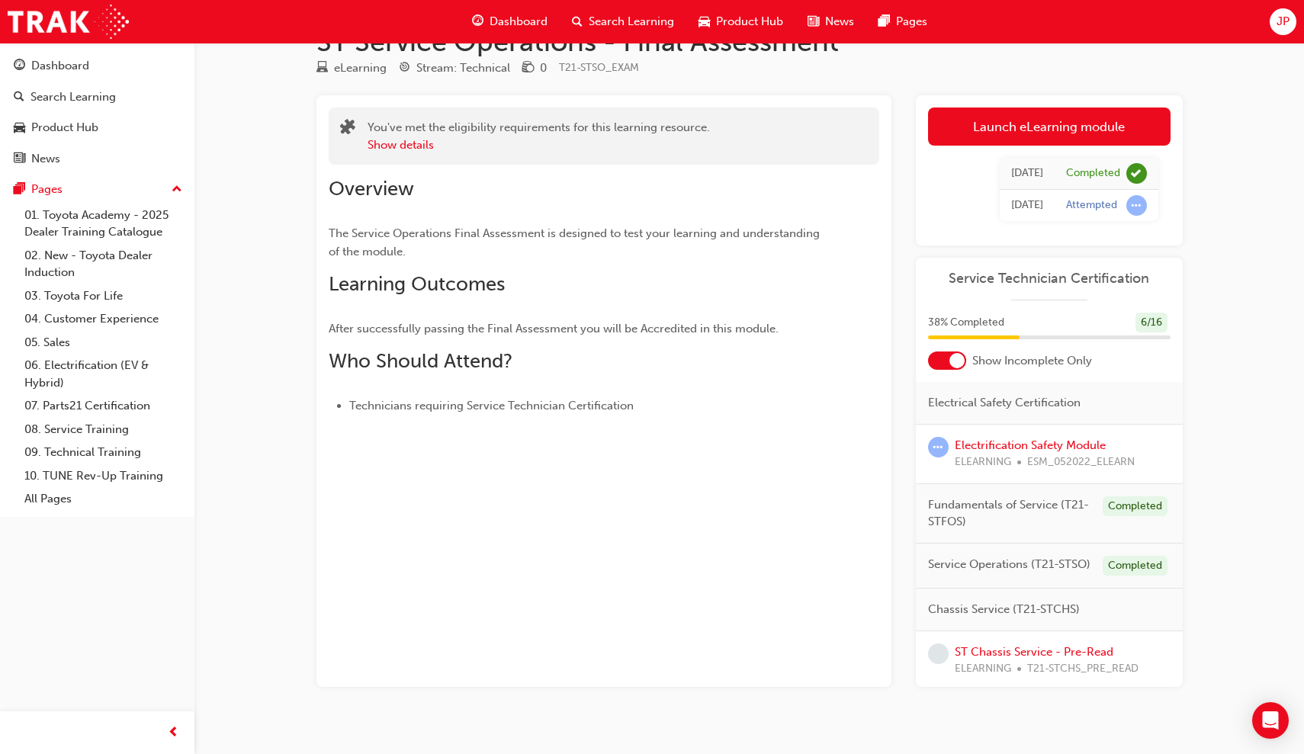
scroll to position [43, 0]
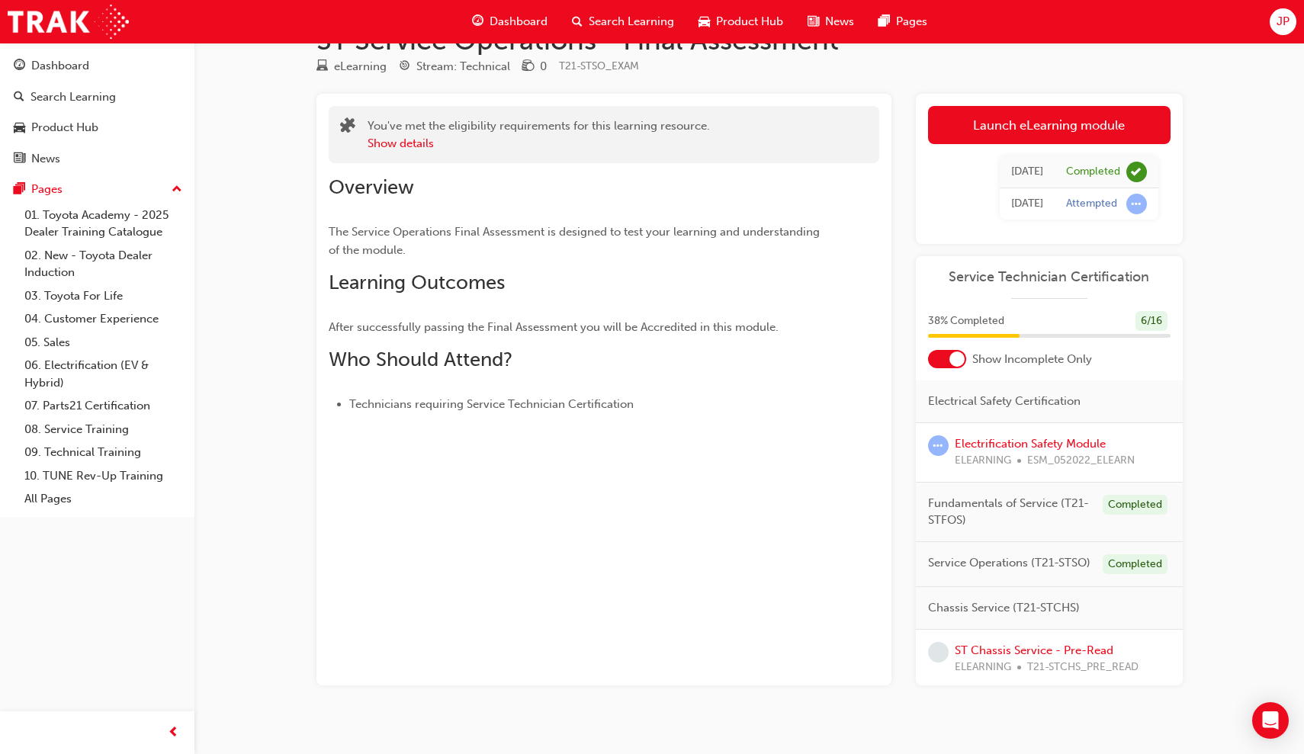
click at [59, 50] on button "Dashboard Search Learning Product Hub News Pages" at bounding box center [97, 112] width 182 height 127
click at [56, 66] on div "Dashboard" at bounding box center [60, 66] width 58 height 18
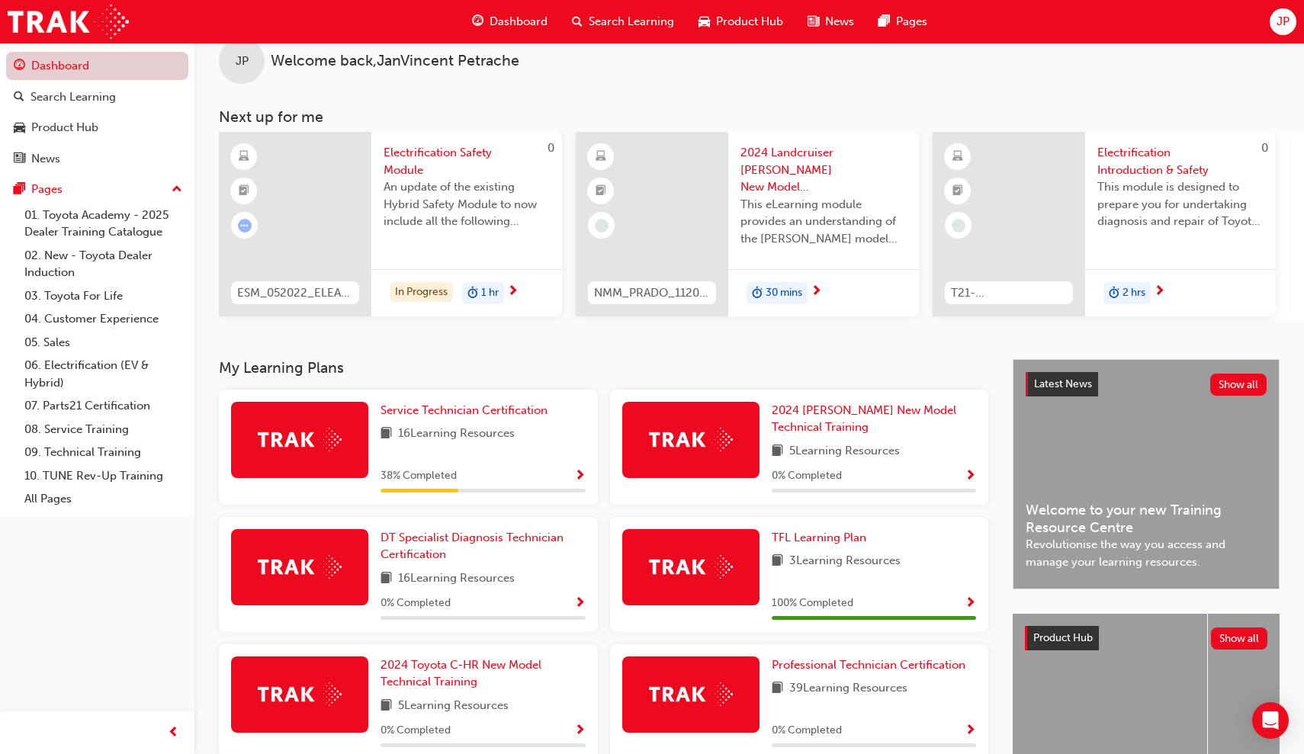
scroll to position [29, 0]
